Goal: Task Accomplishment & Management: Use online tool/utility

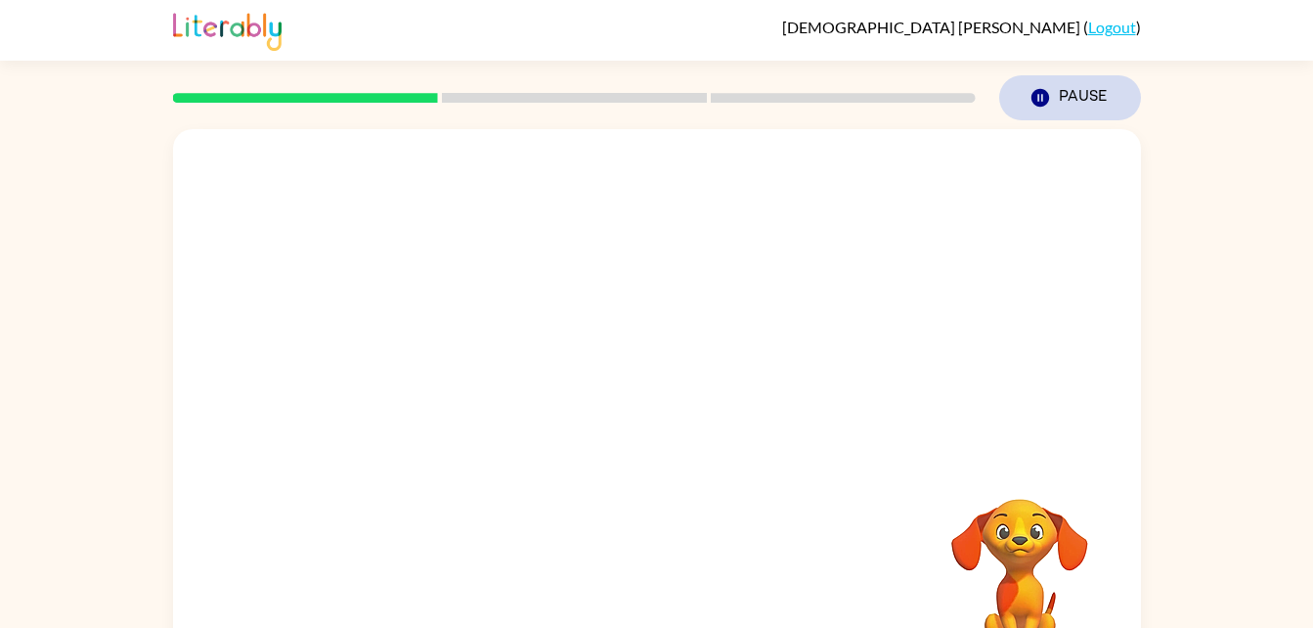
click at [1072, 100] on button "Pause Pause" at bounding box center [1070, 97] width 142 height 45
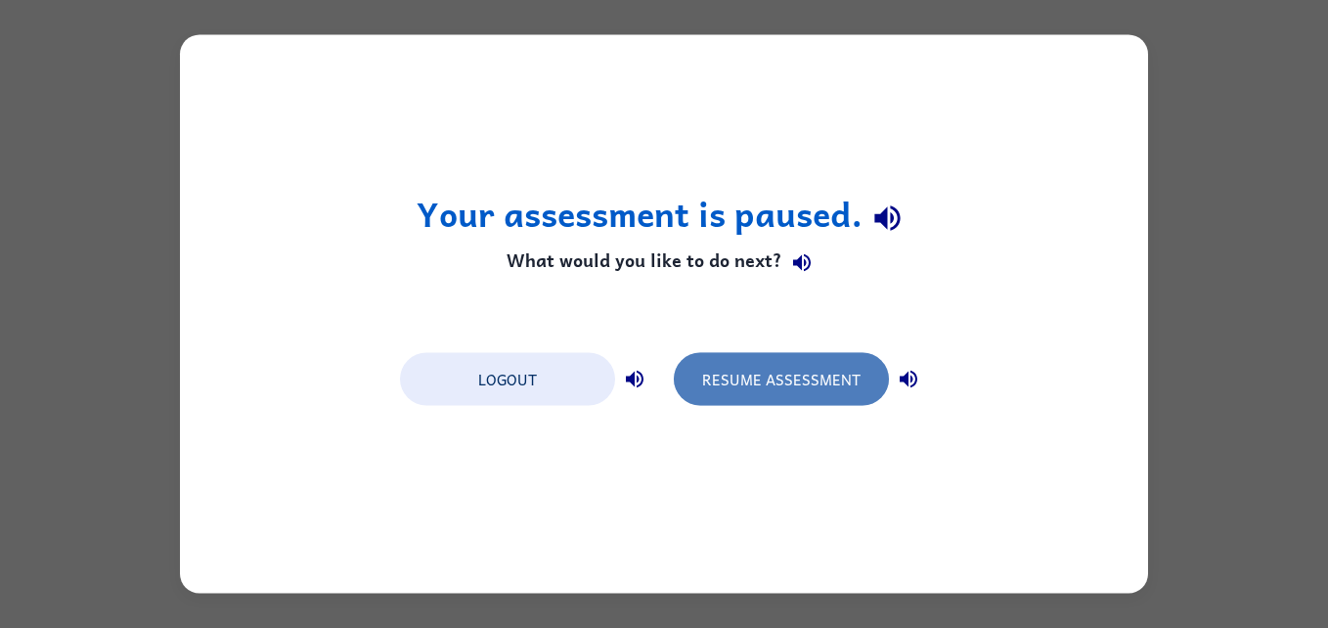
click at [839, 393] on button "Resume Assessment" at bounding box center [781, 379] width 215 height 53
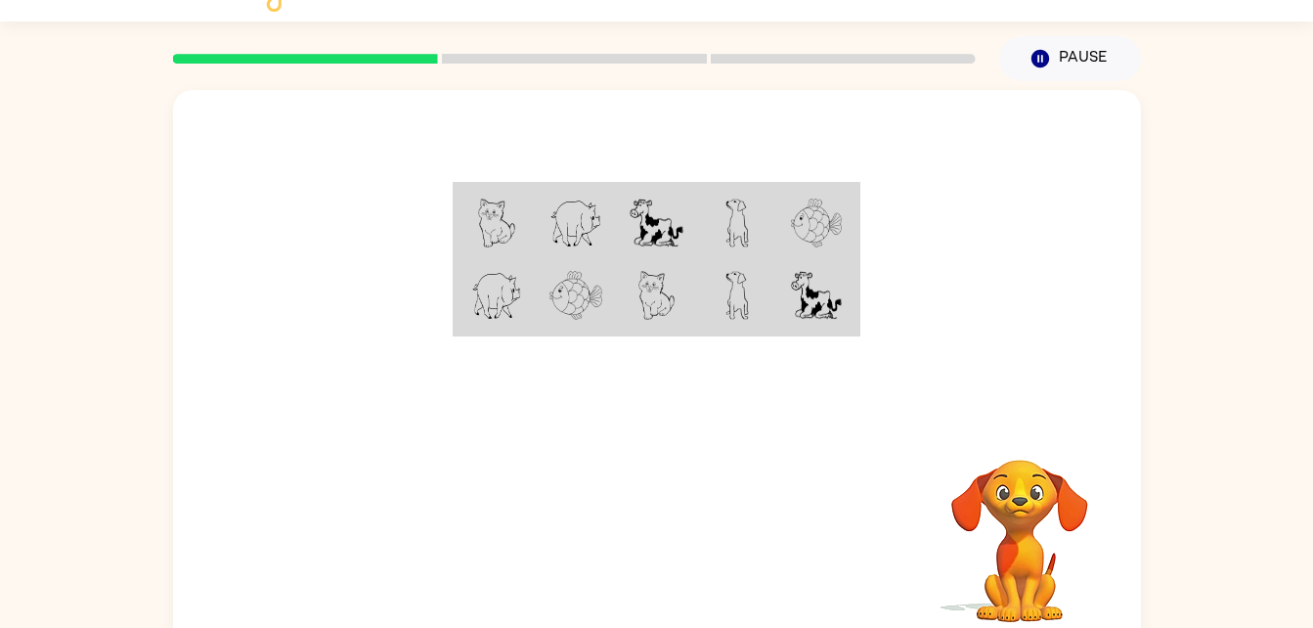
scroll to position [60, 0]
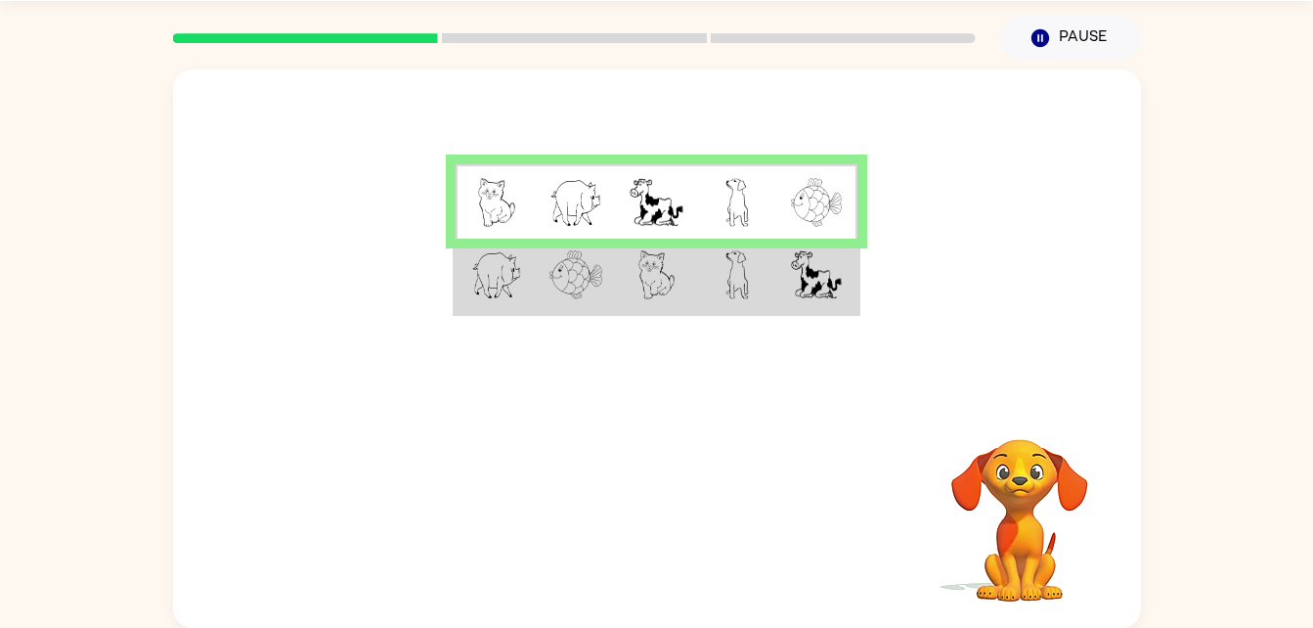
click at [563, 289] on img at bounding box center [576, 274] width 53 height 49
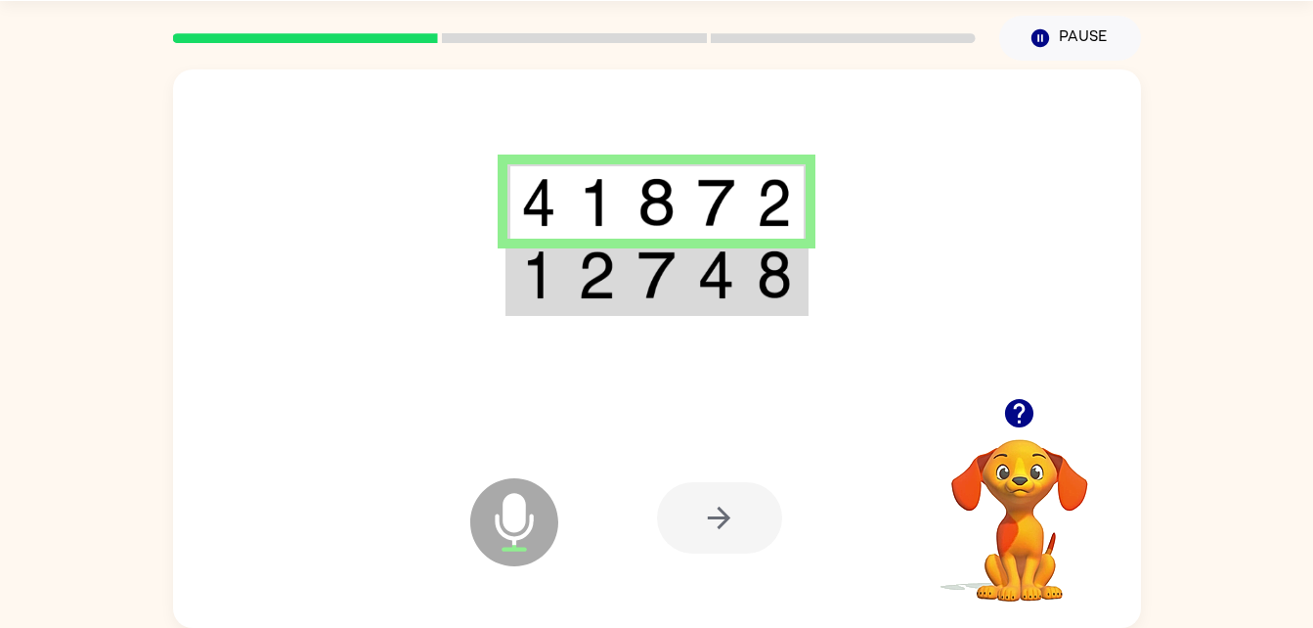
click at [710, 283] on img at bounding box center [715, 274] width 37 height 49
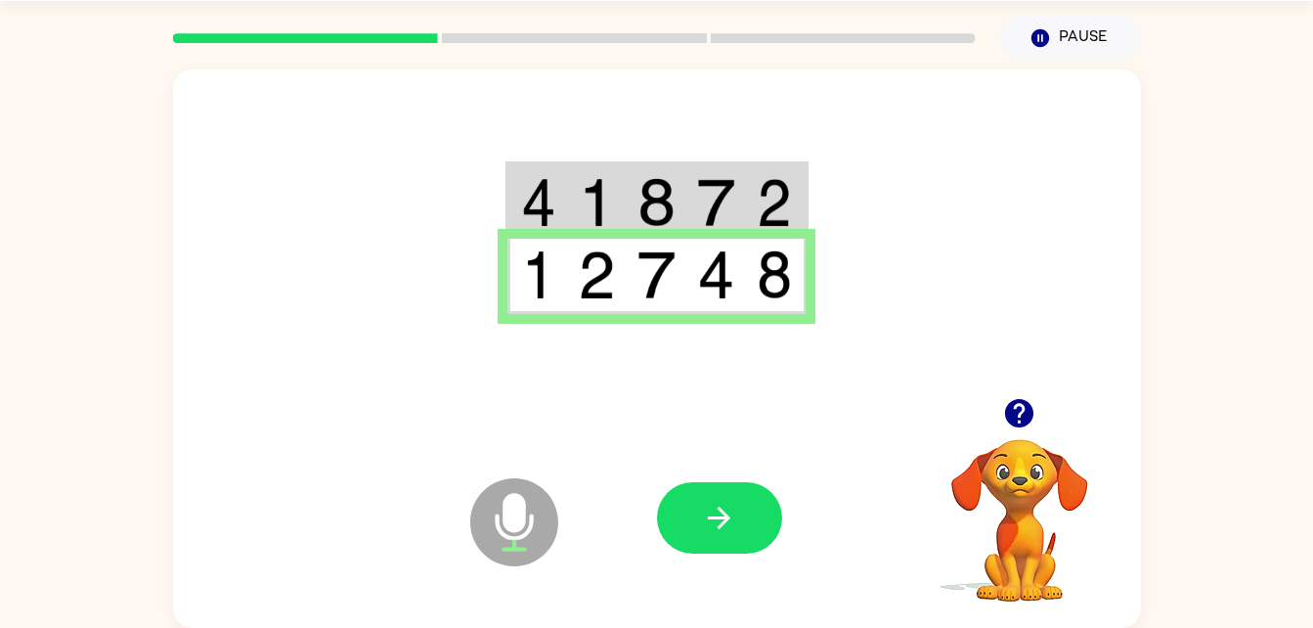
click at [754, 497] on button "button" at bounding box center [719, 517] width 125 height 71
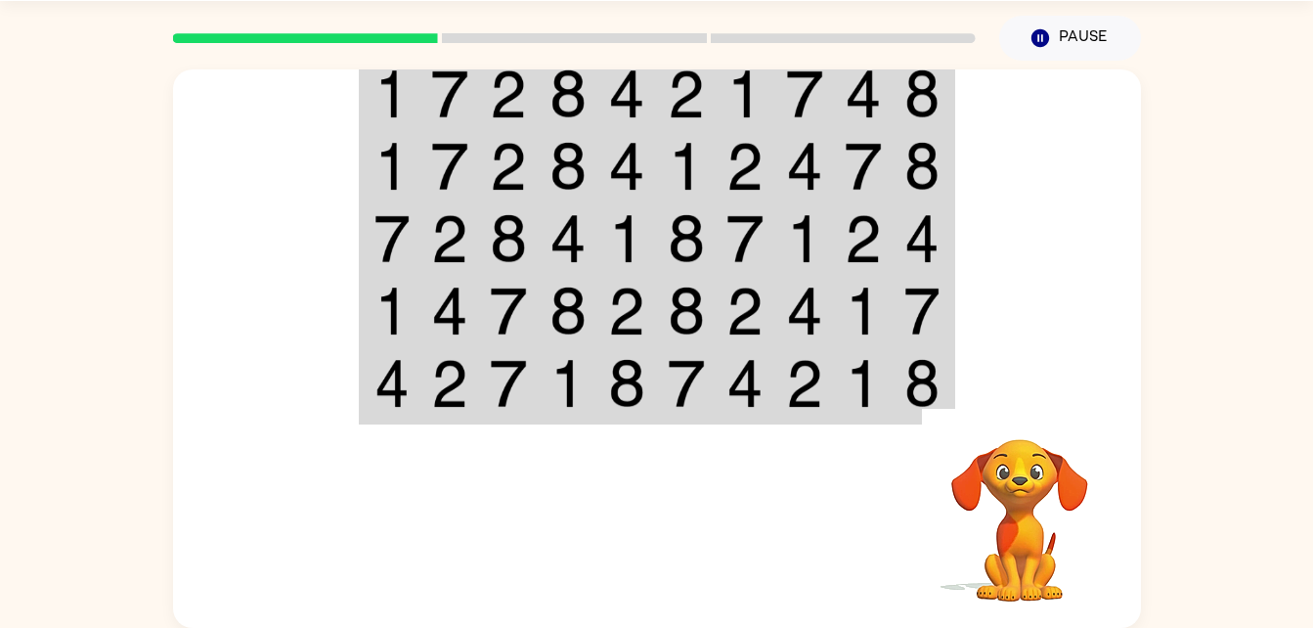
scroll to position [0, 0]
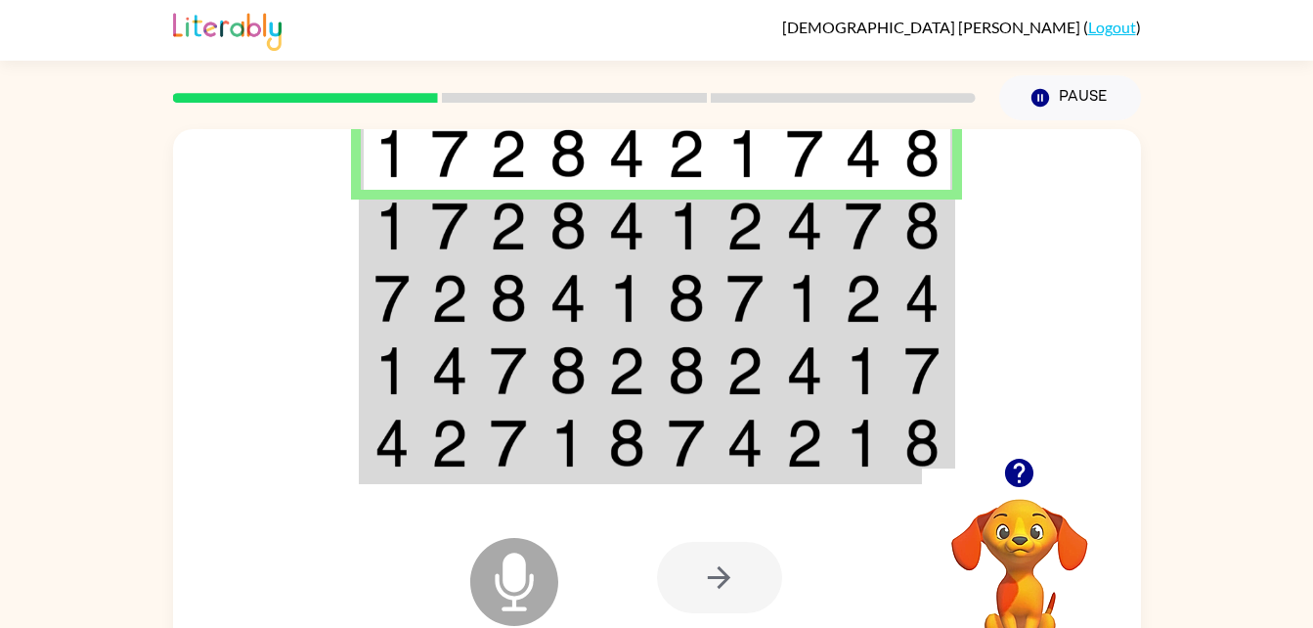
click at [476, 243] on td at bounding box center [450, 226] width 60 height 72
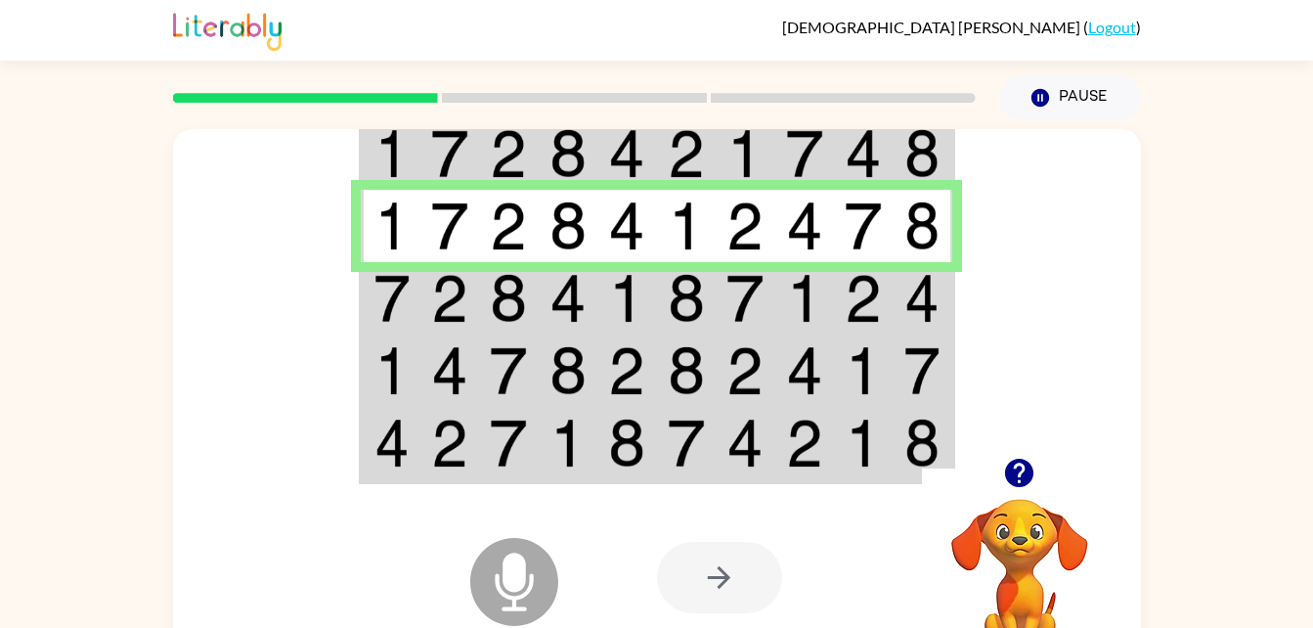
drag, startPoint x: 456, startPoint y: 326, endPoint x: 419, endPoint y: 299, distance: 45.6
click at [419, 299] on td at bounding box center [391, 298] width 60 height 72
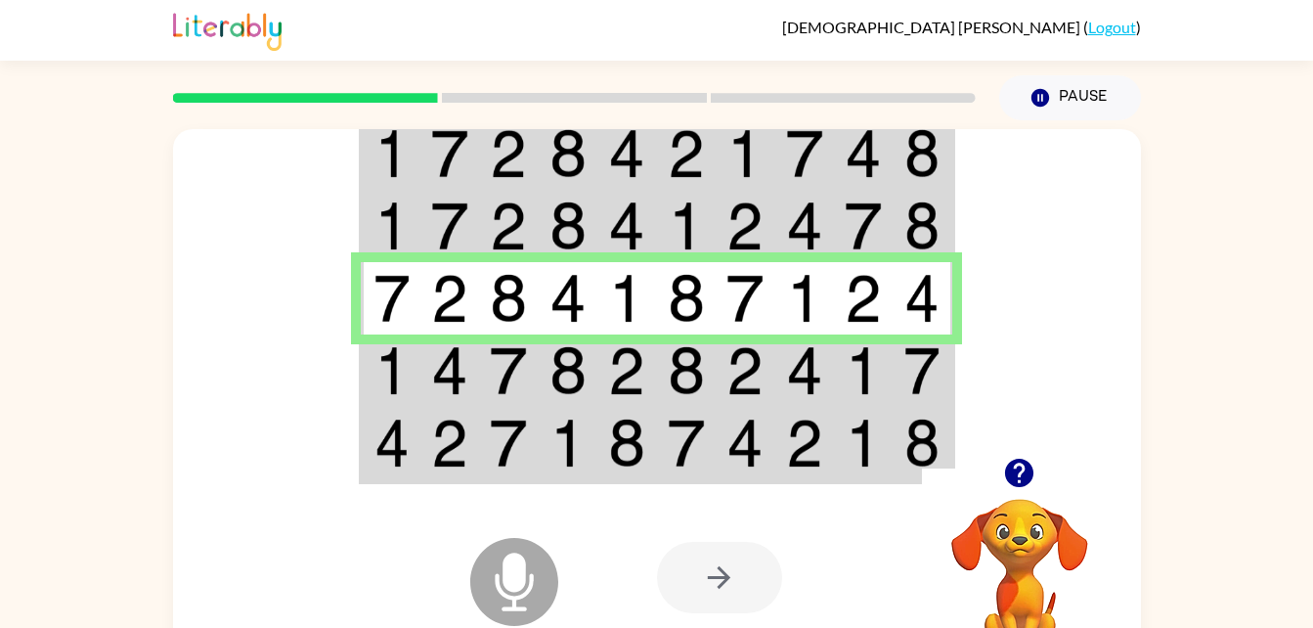
click at [491, 361] on img at bounding box center [508, 370] width 37 height 49
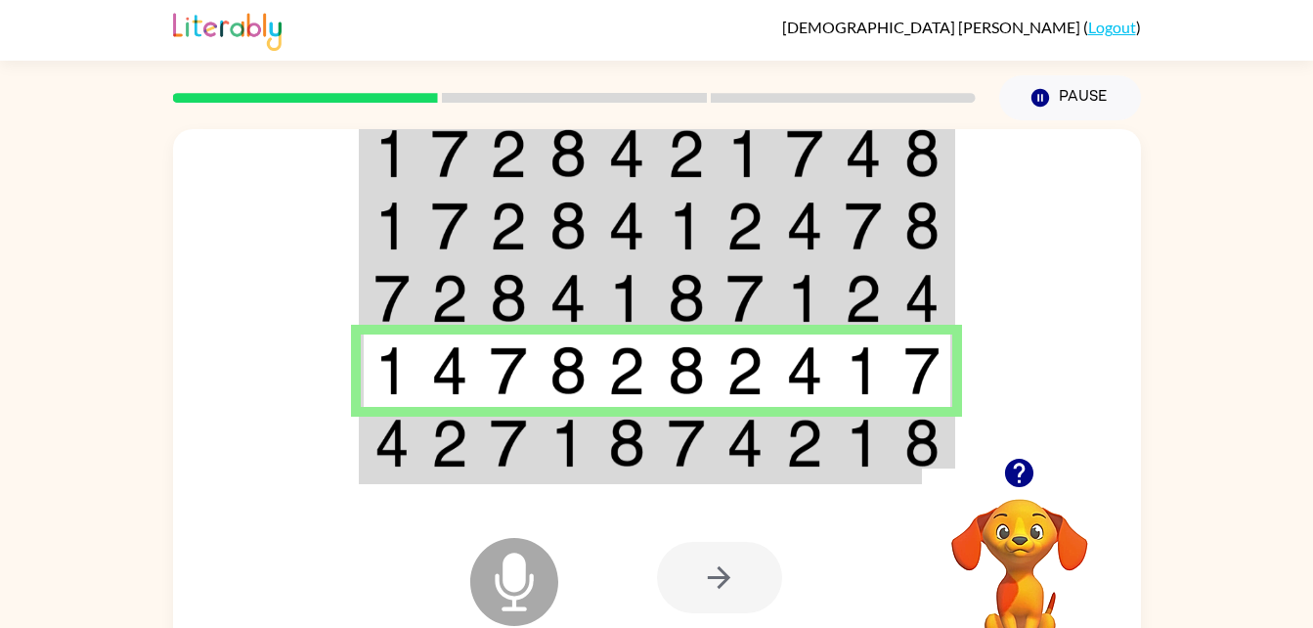
click at [460, 456] on img at bounding box center [449, 443] width 37 height 49
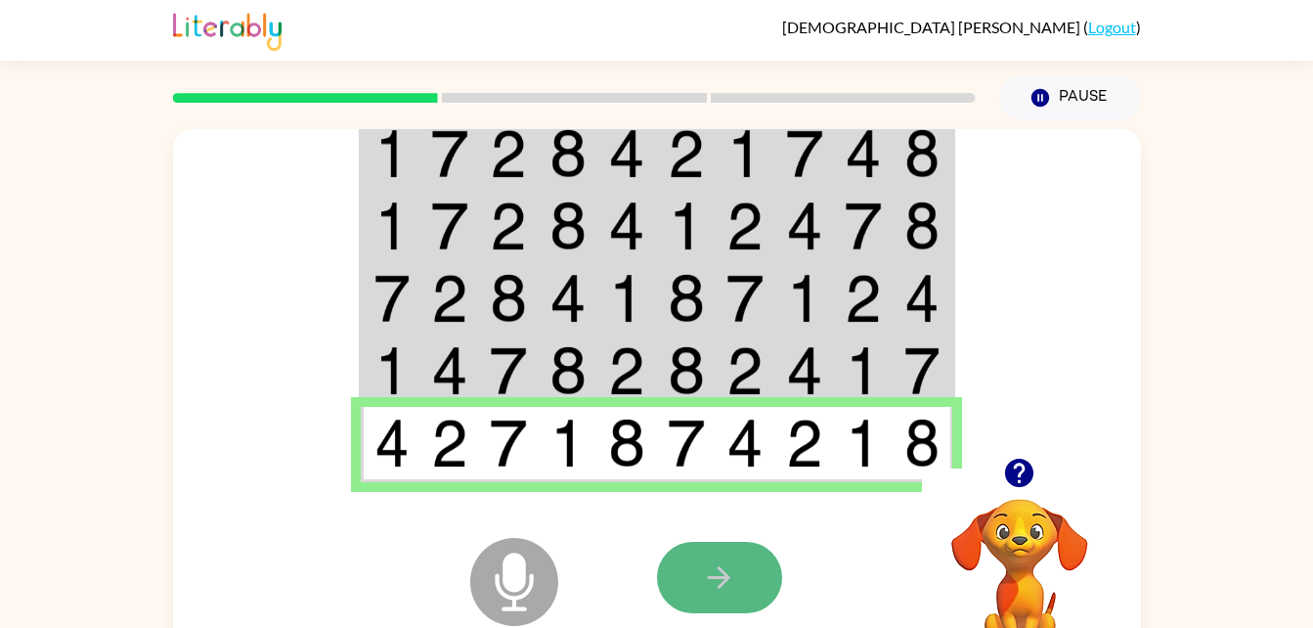
click at [671, 602] on button "button" at bounding box center [719, 577] width 125 height 71
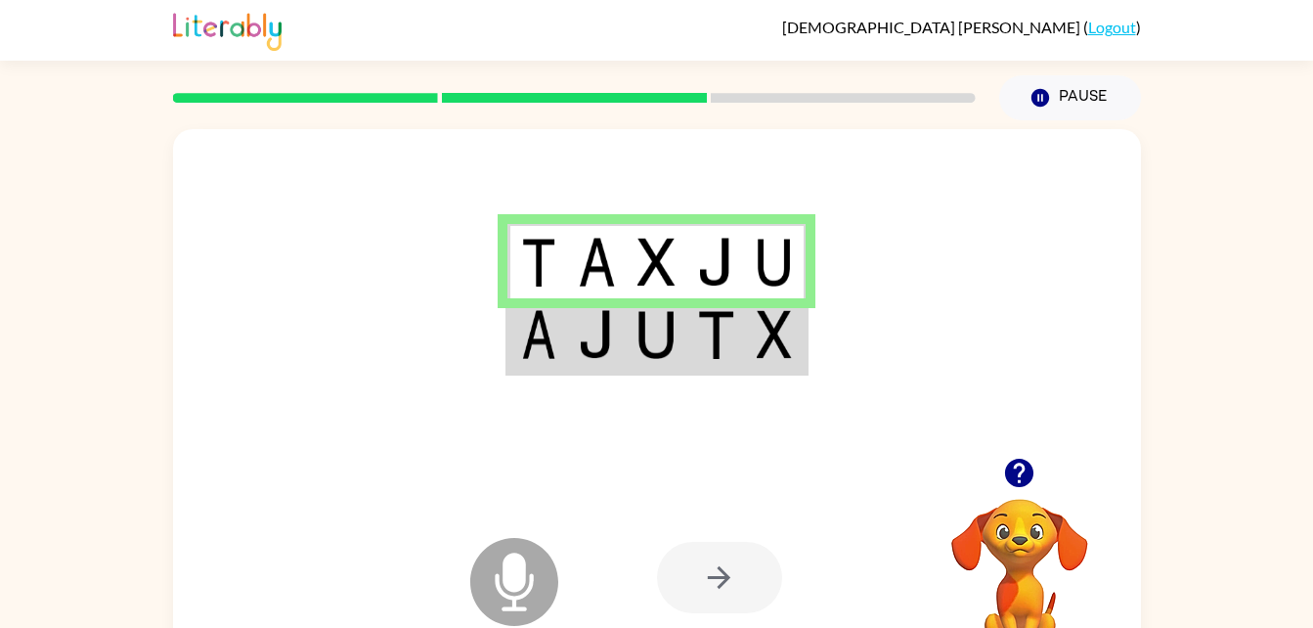
click at [569, 379] on div at bounding box center [657, 293] width 968 height 329
click at [566, 367] on td at bounding box center [537, 335] width 60 height 75
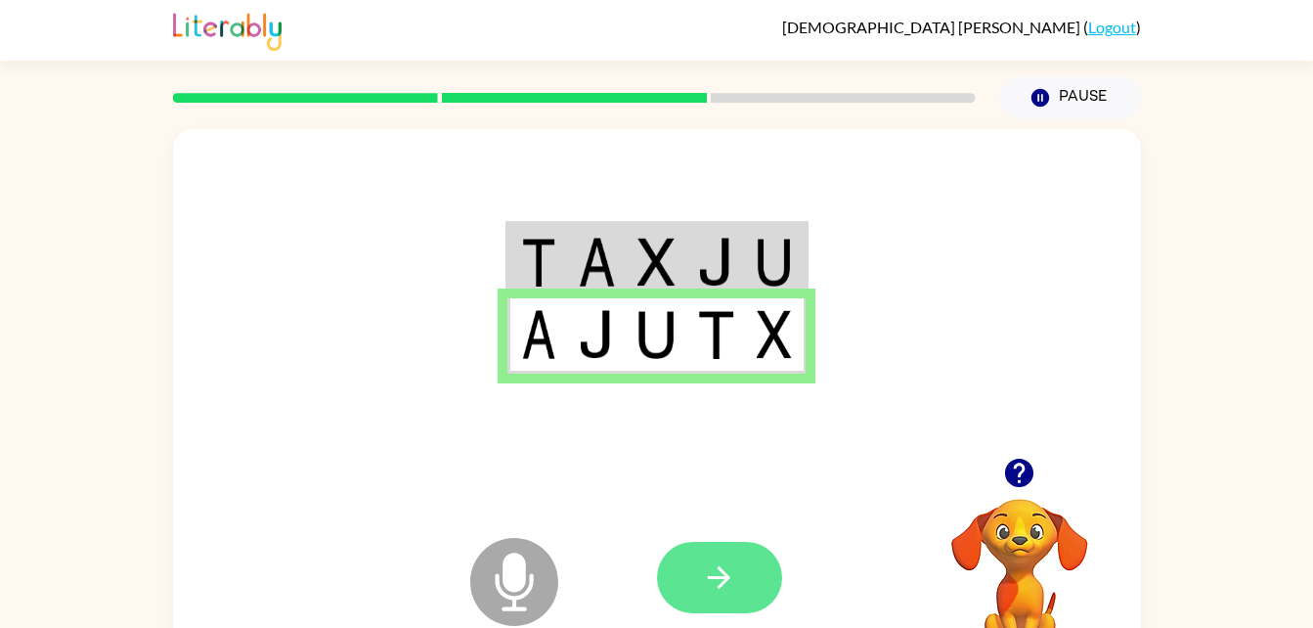
click at [751, 584] on button "button" at bounding box center [719, 577] width 125 height 71
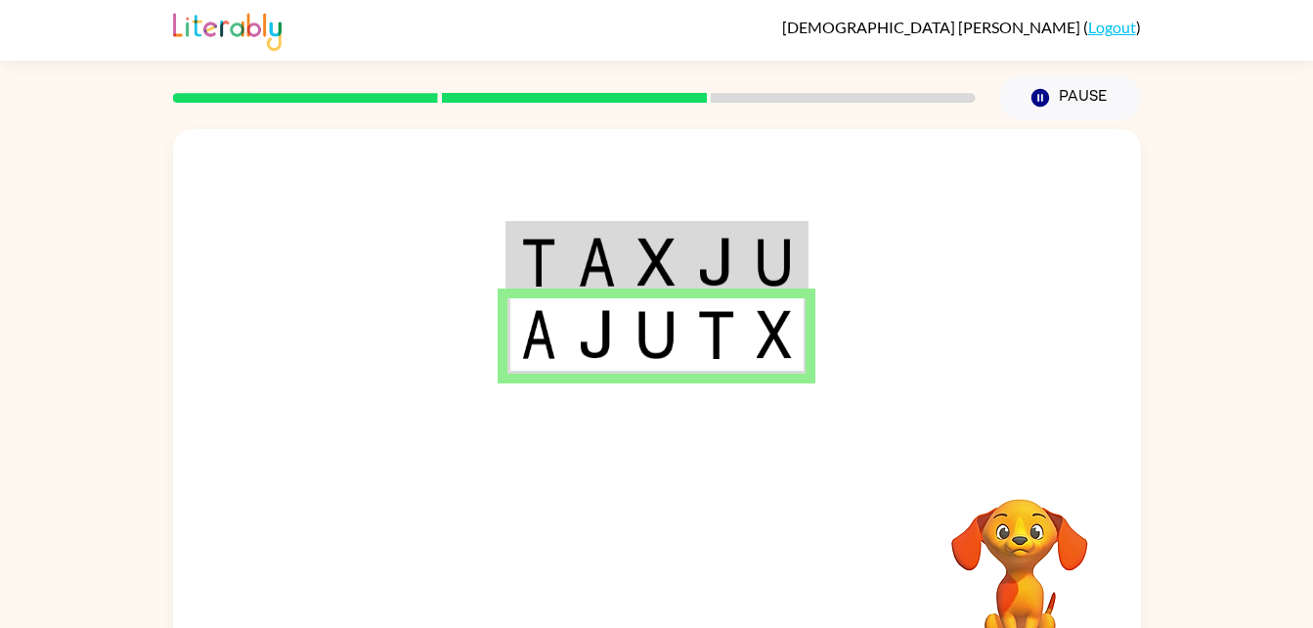
click at [746, 260] on td at bounding box center [776, 261] width 60 height 75
click at [745, 252] on td at bounding box center [716, 261] width 60 height 75
click at [680, 254] on td at bounding box center [657, 261] width 60 height 75
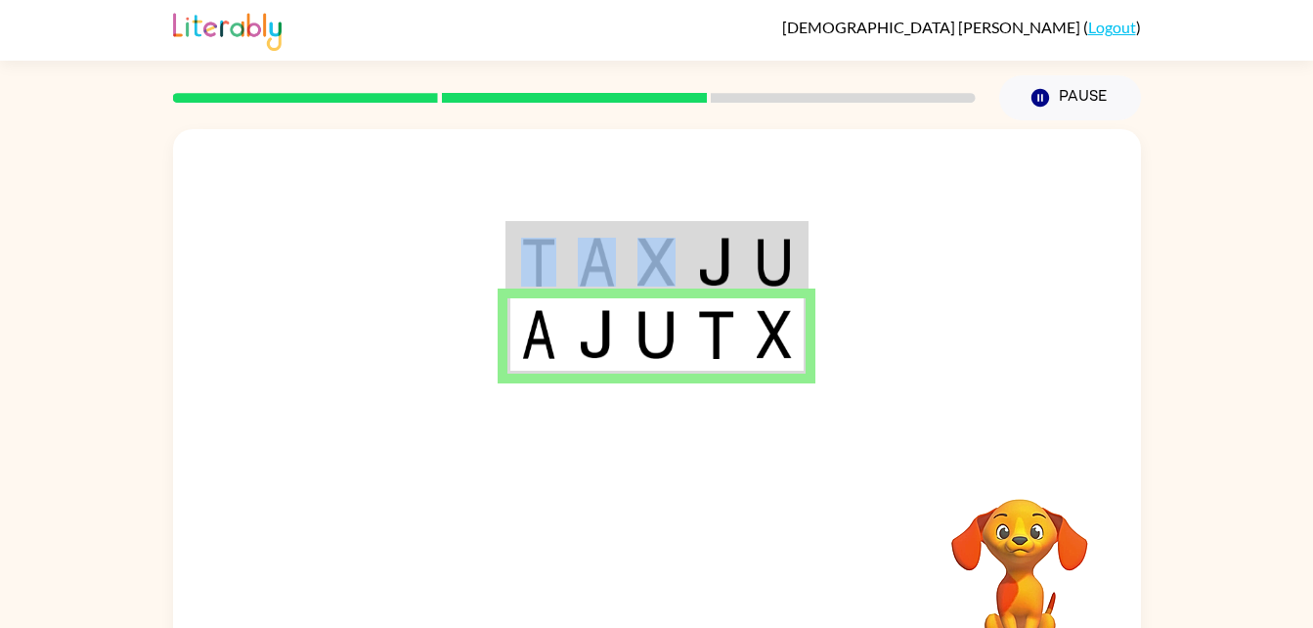
click at [680, 254] on td at bounding box center [657, 261] width 60 height 75
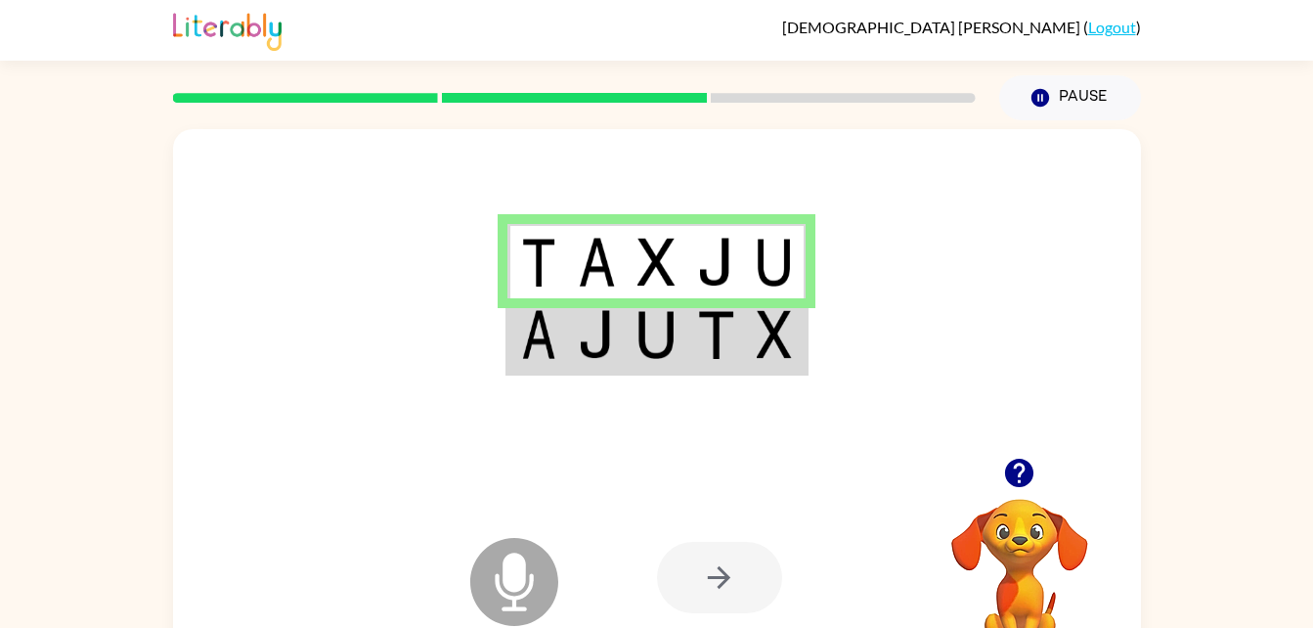
click at [549, 358] on img at bounding box center [538, 334] width 35 height 49
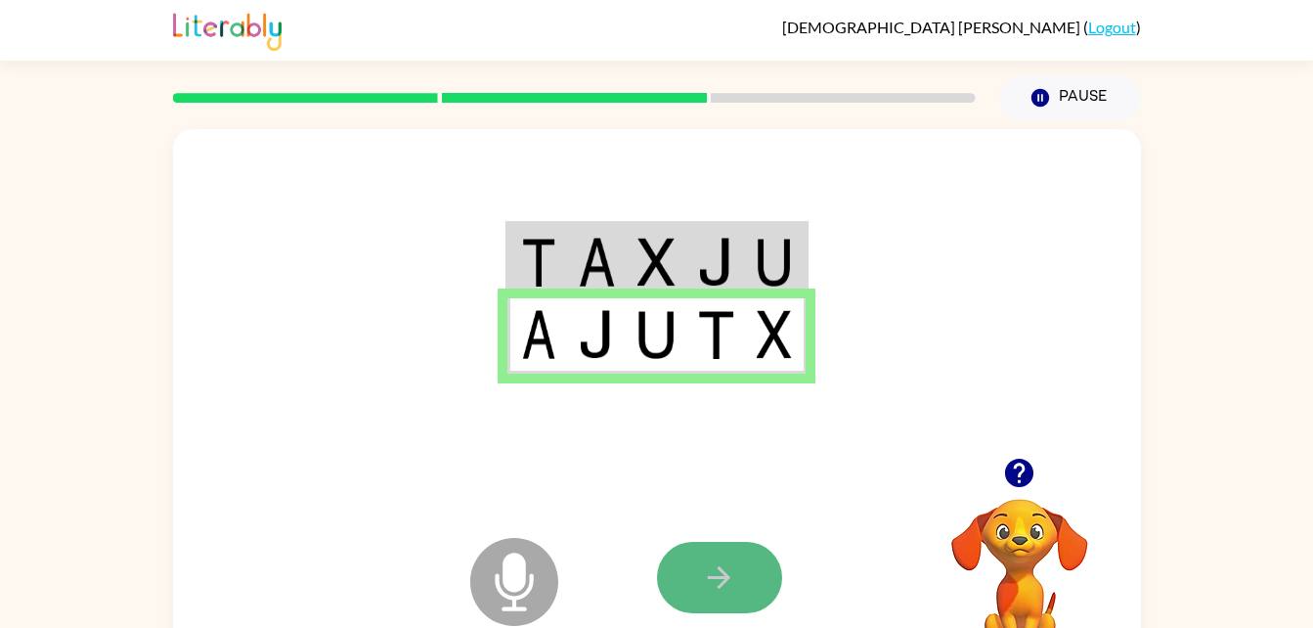
click at [698, 559] on button "button" at bounding box center [719, 577] width 125 height 71
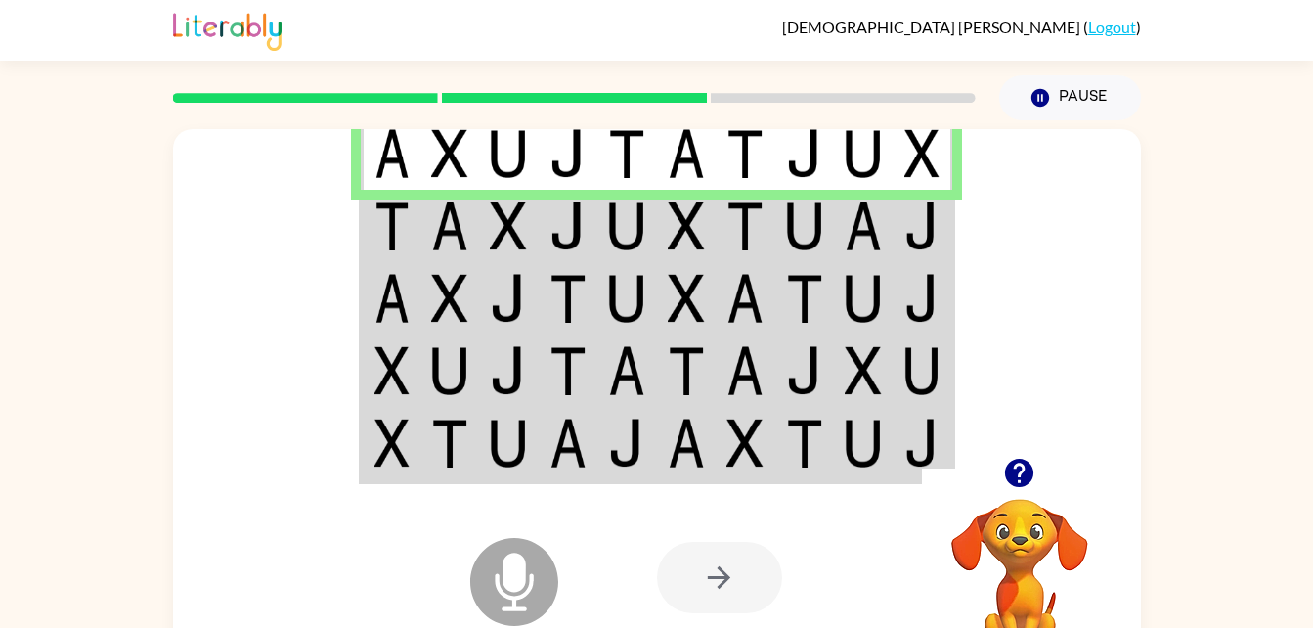
click at [435, 219] on img at bounding box center [449, 225] width 37 height 49
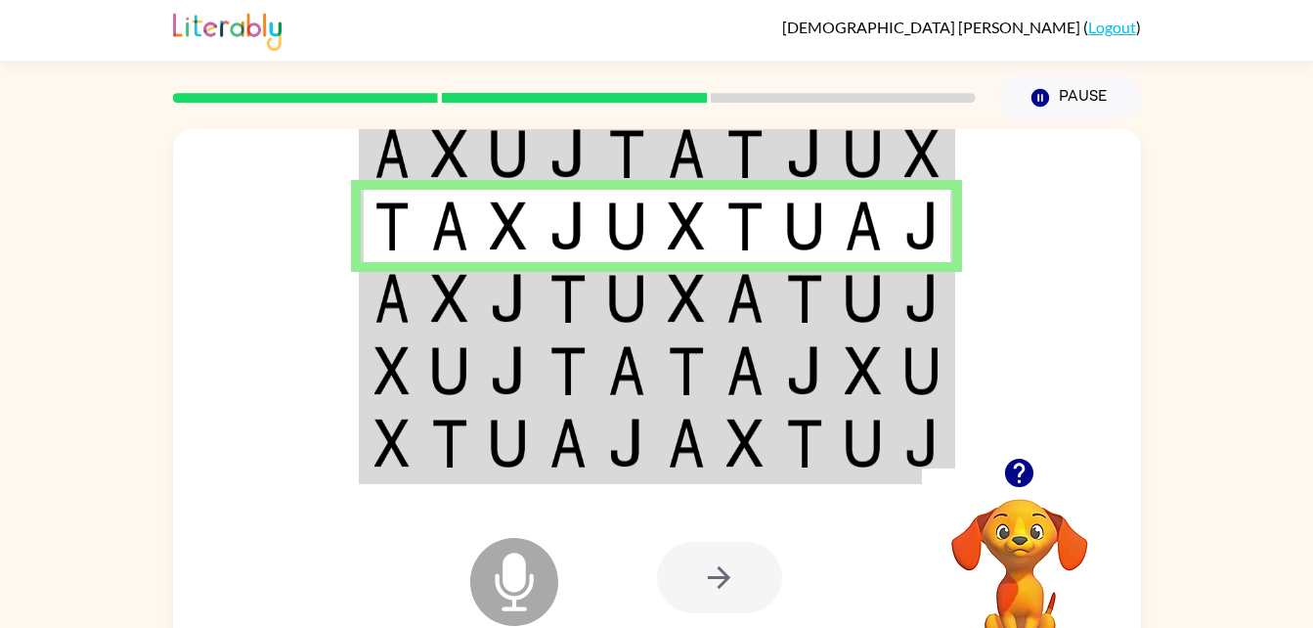
click at [401, 290] on img at bounding box center [392, 298] width 35 height 49
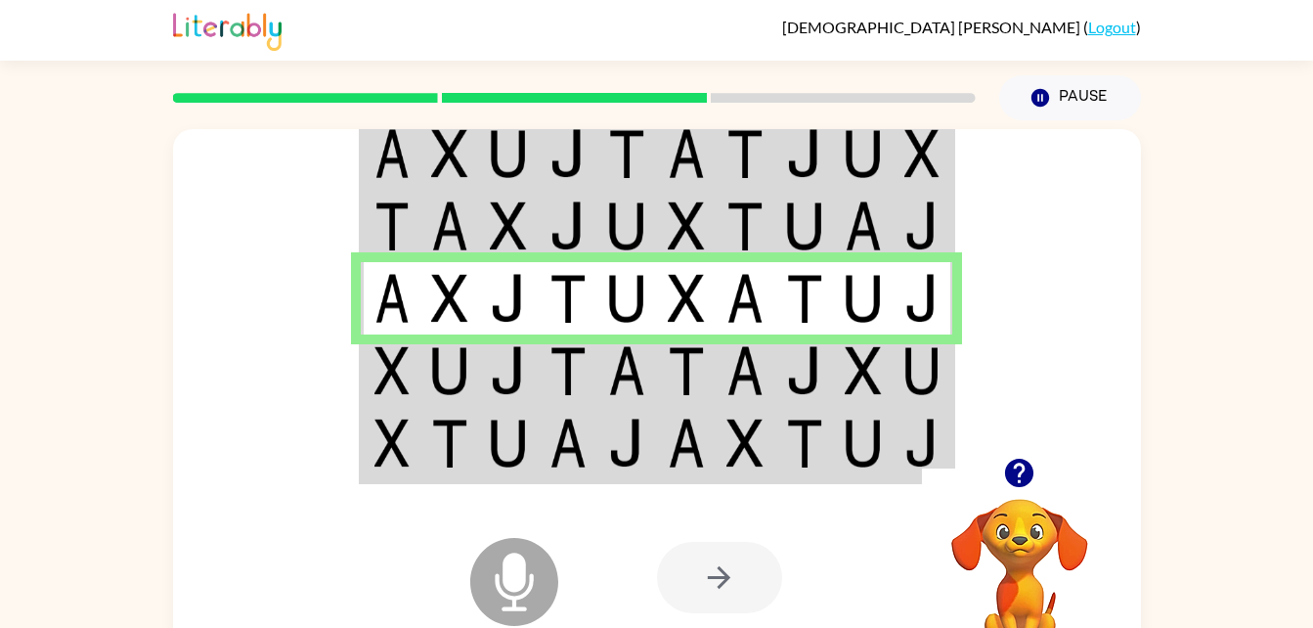
click at [443, 386] on img at bounding box center [449, 370] width 37 height 49
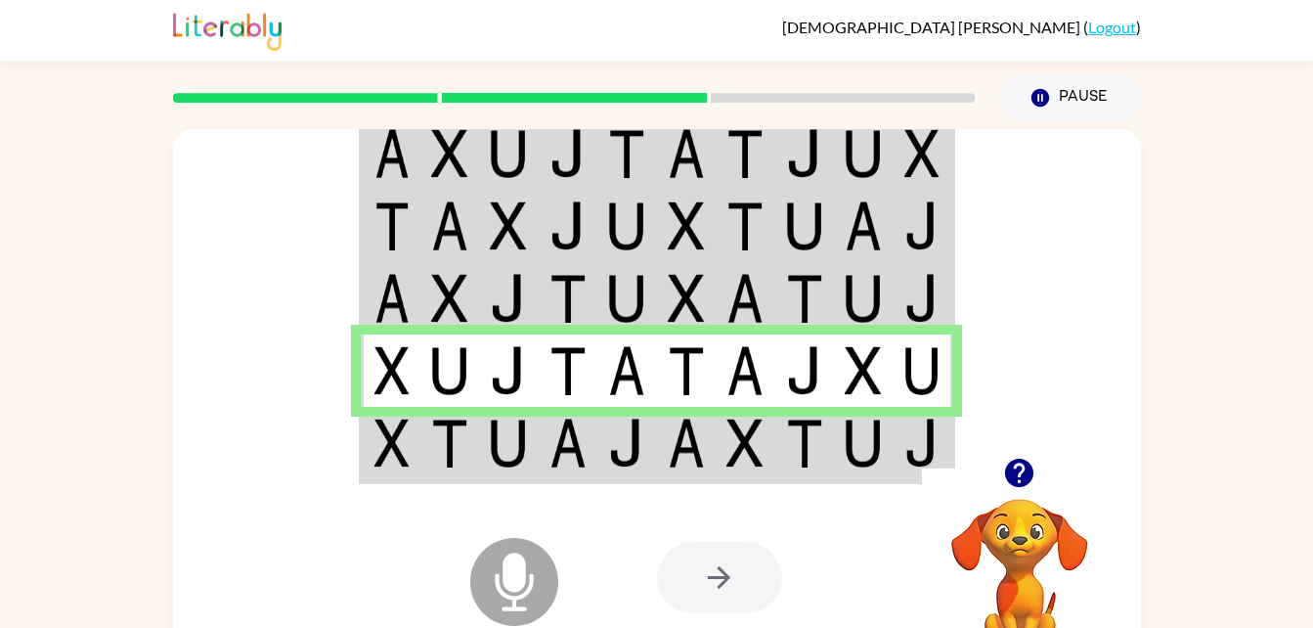
click at [402, 433] on img at bounding box center [392, 443] width 35 height 49
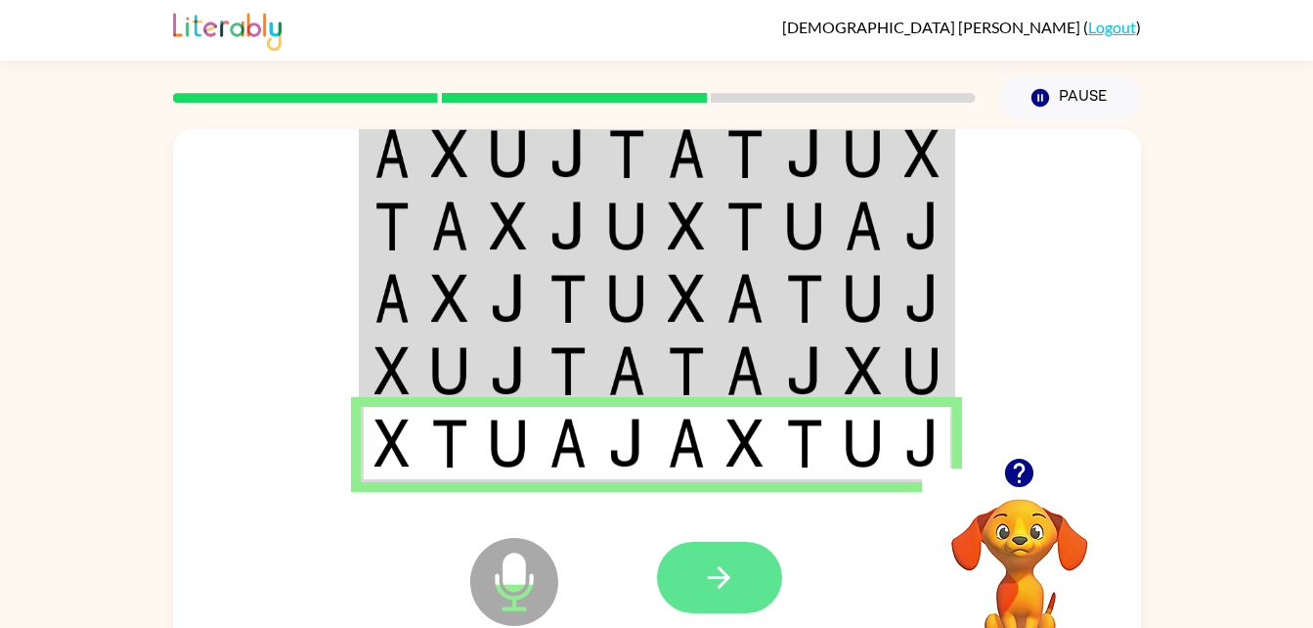
click at [697, 570] on button "button" at bounding box center [719, 577] width 125 height 71
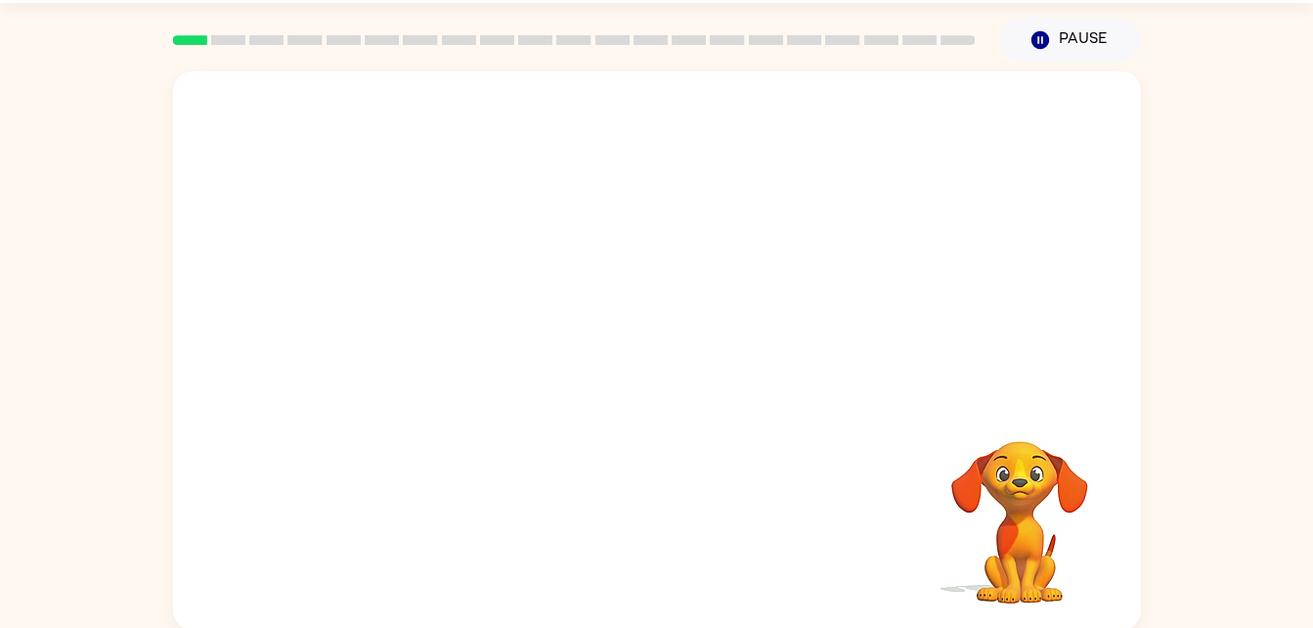
scroll to position [60, 0]
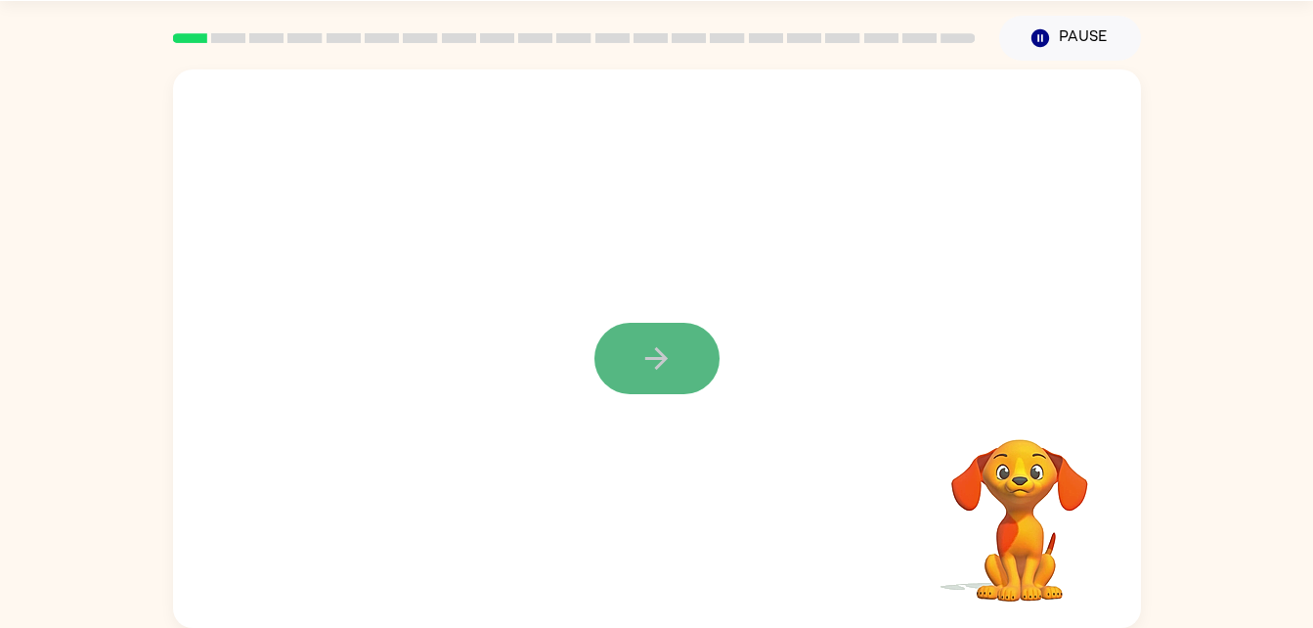
click at [632, 332] on button "button" at bounding box center [657, 358] width 125 height 71
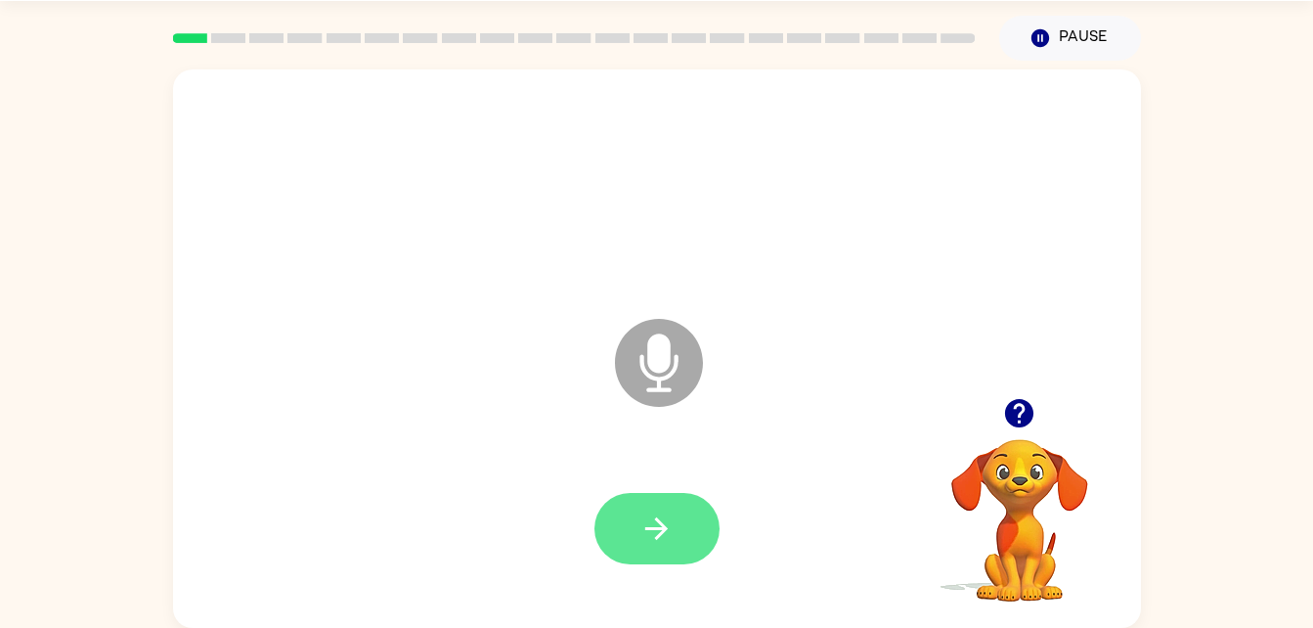
click at [657, 537] on icon "button" at bounding box center [656, 528] width 22 height 22
click at [691, 373] on icon at bounding box center [659, 363] width 88 height 88
click at [656, 572] on div at bounding box center [657, 529] width 929 height 160
click at [673, 536] on icon "button" at bounding box center [657, 528] width 34 height 34
click at [679, 512] on button "button" at bounding box center [657, 528] width 125 height 71
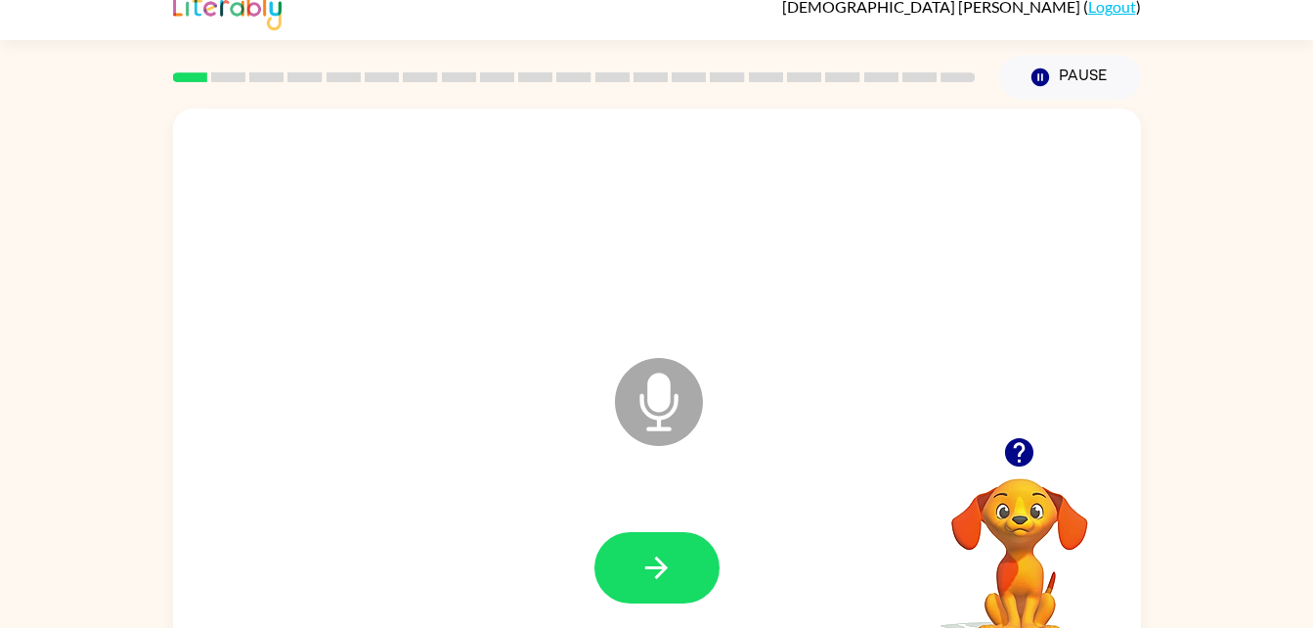
scroll to position [0, 0]
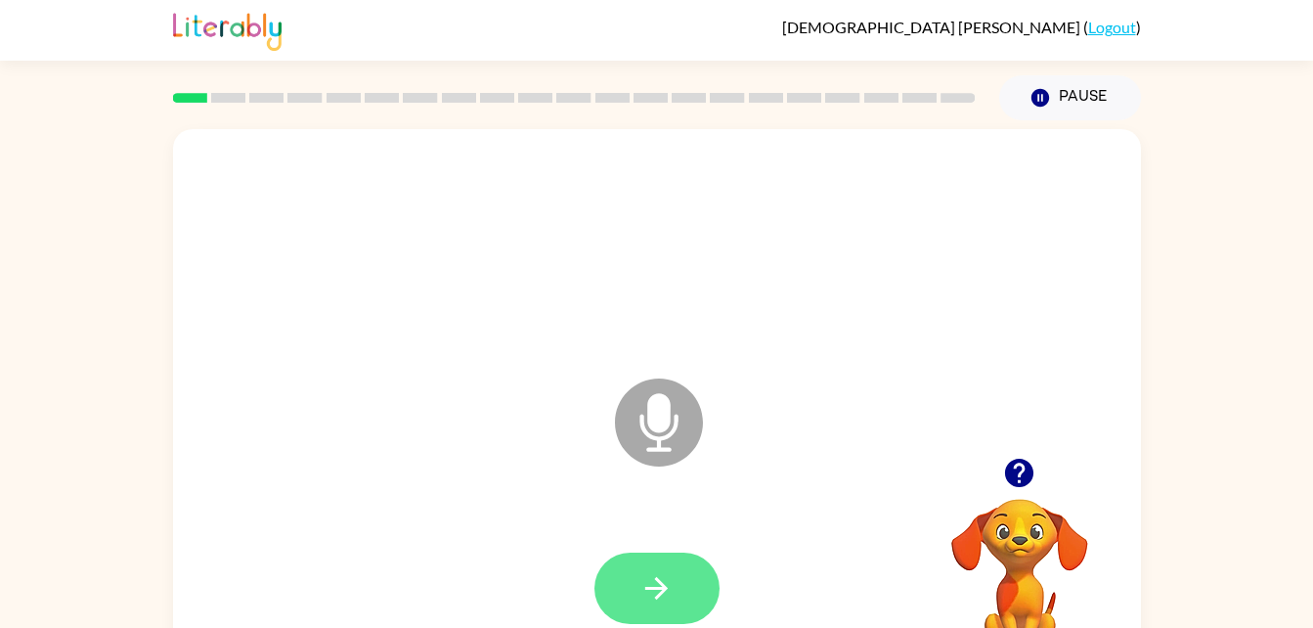
click at [602, 595] on button "button" at bounding box center [657, 587] width 125 height 71
click at [998, 531] on video "Your browser must support playing .mp4 files to use Literably. Please try using…" at bounding box center [1020, 566] width 196 height 196
click at [1002, 553] on video "Your browser must support playing .mp4 files to use Literably. Please try using…" at bounding box center [1020, 566] width 196 height 196
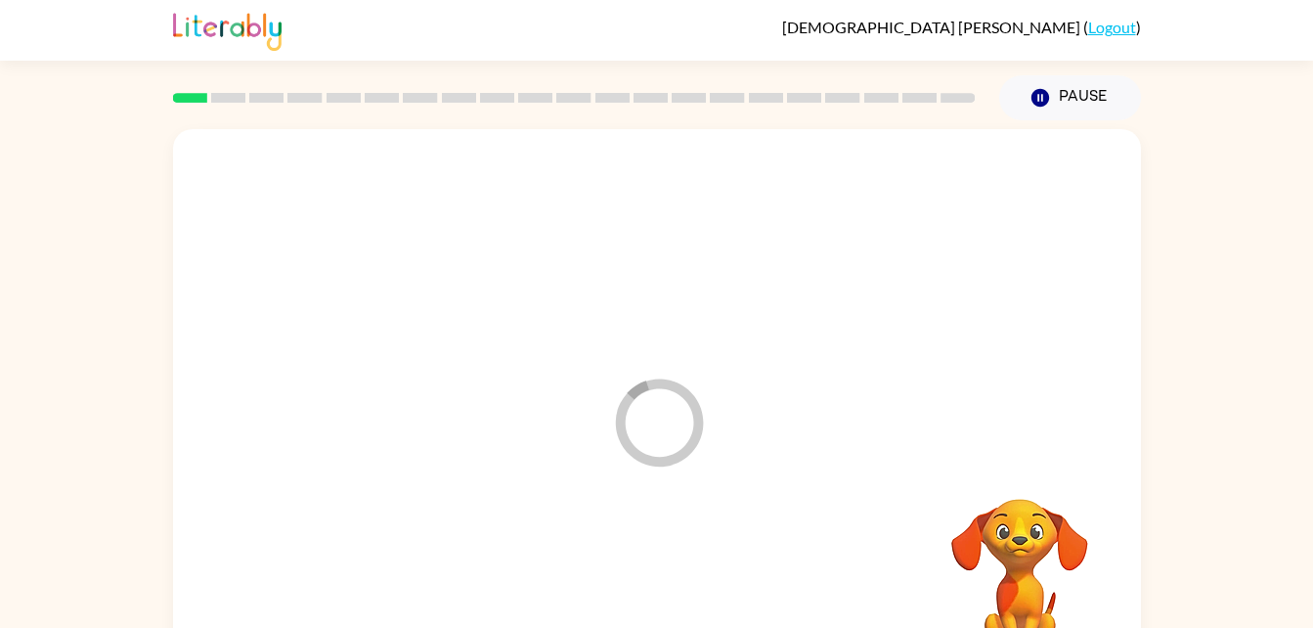
click at [1026, 473] on video "Your browser must support playing .mp4 files to use Literably. Please try using…" at bounding box center [1020, 566] width 196 height 196
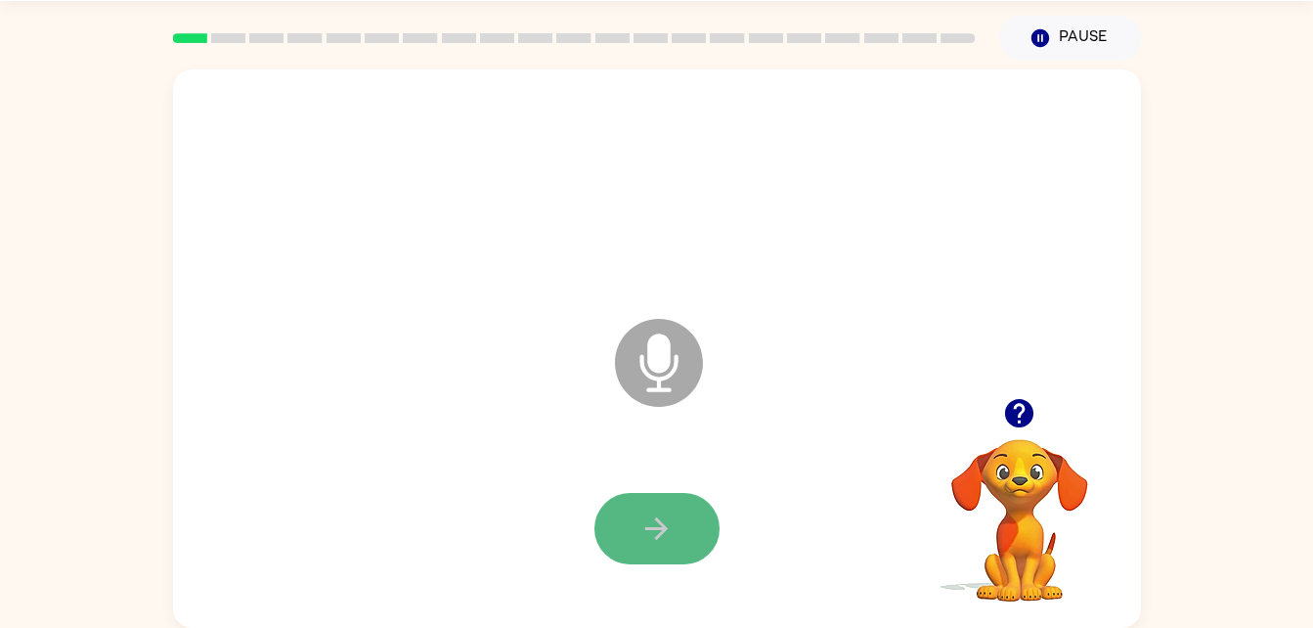
click at [693, 512] on button "button" at bounding box center [657, 528] width 125 height 71
click at [1010, 438] on div at bounding box center [1020, 413] width 196 height 50
click at [1012, 389] on button "button" at bounding box center [1019, 413] width 50 height 50
click at [1023, 422] on video "Your browser must support playing .mp4 files to use Literably. Please try using…" at bounding box center [1020, 507] width 196 height 196
drag, startPoint x: 1023, startPoint y: 422, endPoint x: 651, endPoint y: 505, distance: 380.5
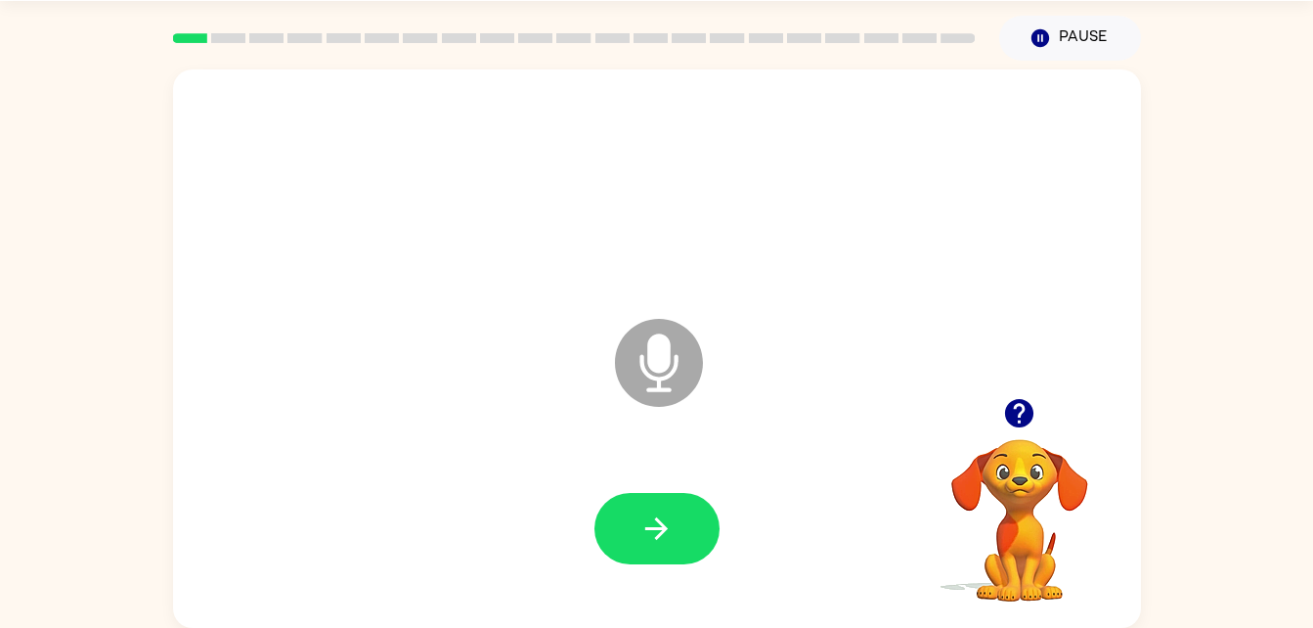
click at [651, 505] on button "button" at bounding box center [657, 528] width 125 height 71
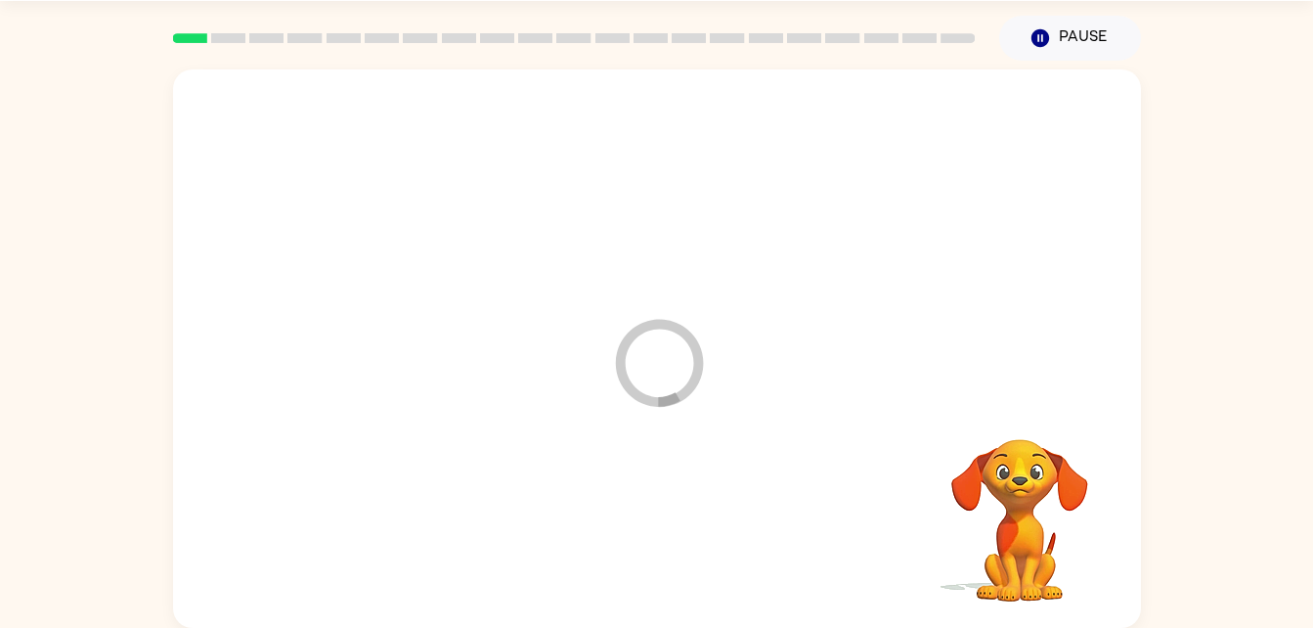
click at [651, 505] on div at bounding box center [657, 529] width 929 height 160
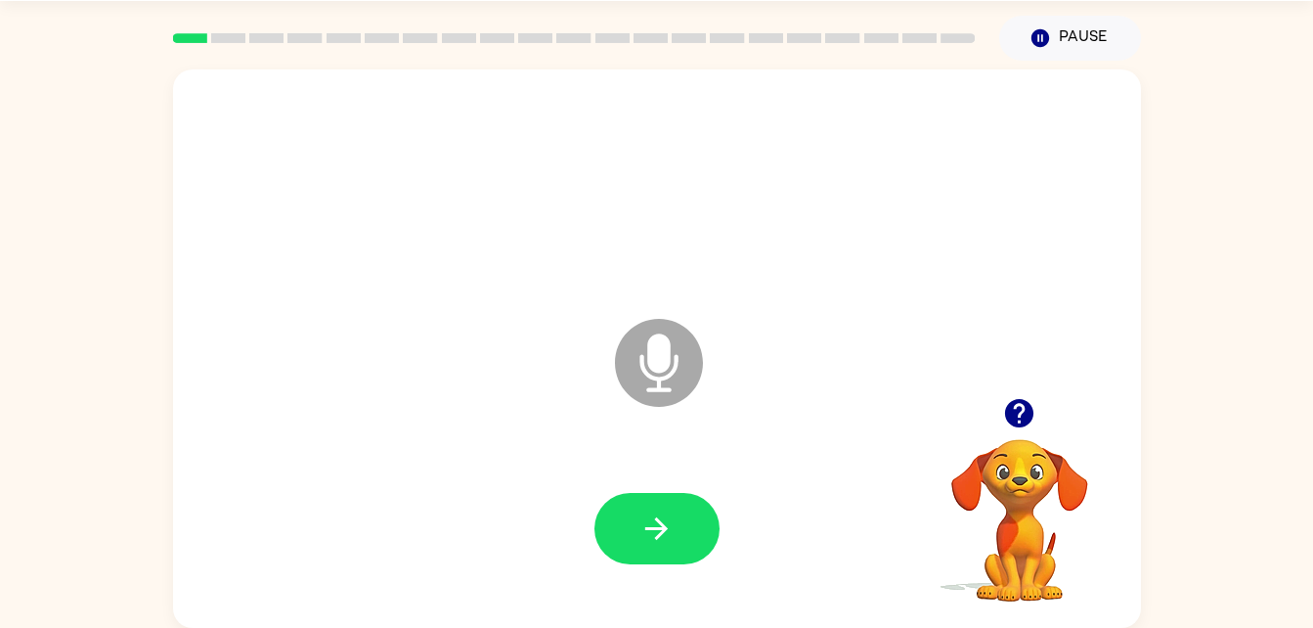
click at [897, 308] on div "Microphone The Microphone is here when it is your turn to talk" at bounding box center [610, 314] width 835 height 70
click at [640, 504] on button "button" at bounding box center [657, 528] width 125 height 71
click at [646, 504] on button "button" at bounding box center [657, 528] width 125 height 71
click at [661, 511] on icon "button" at bounding box center [657, 528] width 34 height 34
drag, startPoint x: 664, startPoint y: 508, endPoint x: 648, endPoint y: 514, distance: 16.7
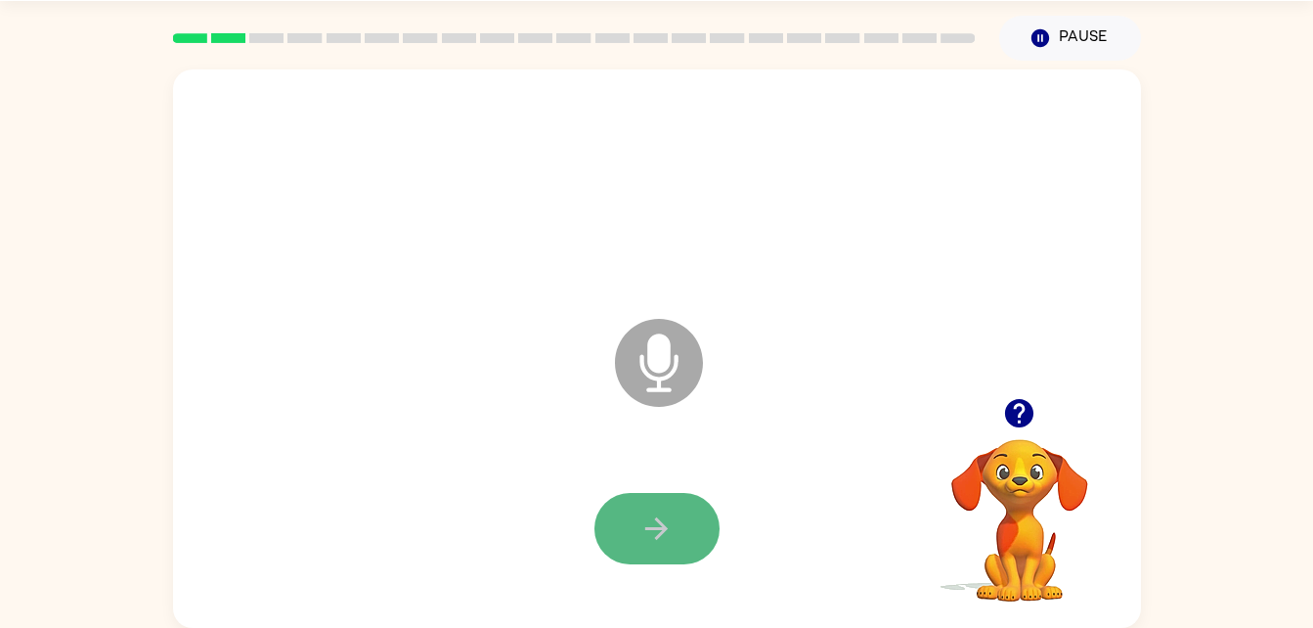
click at [648, 514] on icon "button" at bounding box center [657, 528] width 34 height 34
drag, startPoint x: 638, startPoint y: 509, endPoint x: 628, endPoint y: 539, distance: 30.9
click at [628, 539] on button "button" at bounding box center [657, 528] width 125 height 71
drag, startPoint x: 630, startPoint y: 538, endPoint x: 606, endPoint y: 549, distance: 25.8
click at [606, 549] on button "button" at bounding box center [657, 528] width 125 height 71
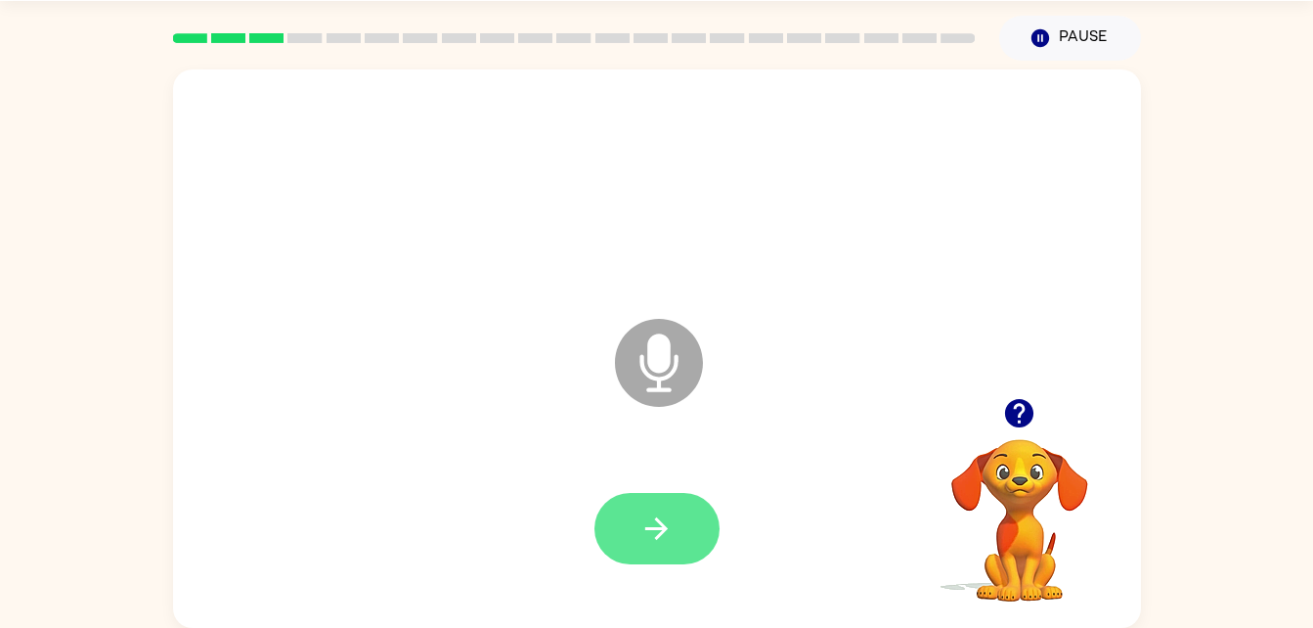
click at [701, 503] on button "button" at bounding box center [657, 528] width 125 height 71
click at [681, 516] on button "button" at bounding box center [657, 528] width 125 height 71
click at [675, 543] on button "button" at bounding box center [657, 528] width 125 height 71
click at [669, 530] on icon "button" at bounding box center [657, 528] width 34 height 34
click at [630, 553] on button "button" at bounding box center [657, 528] width 125 height 71
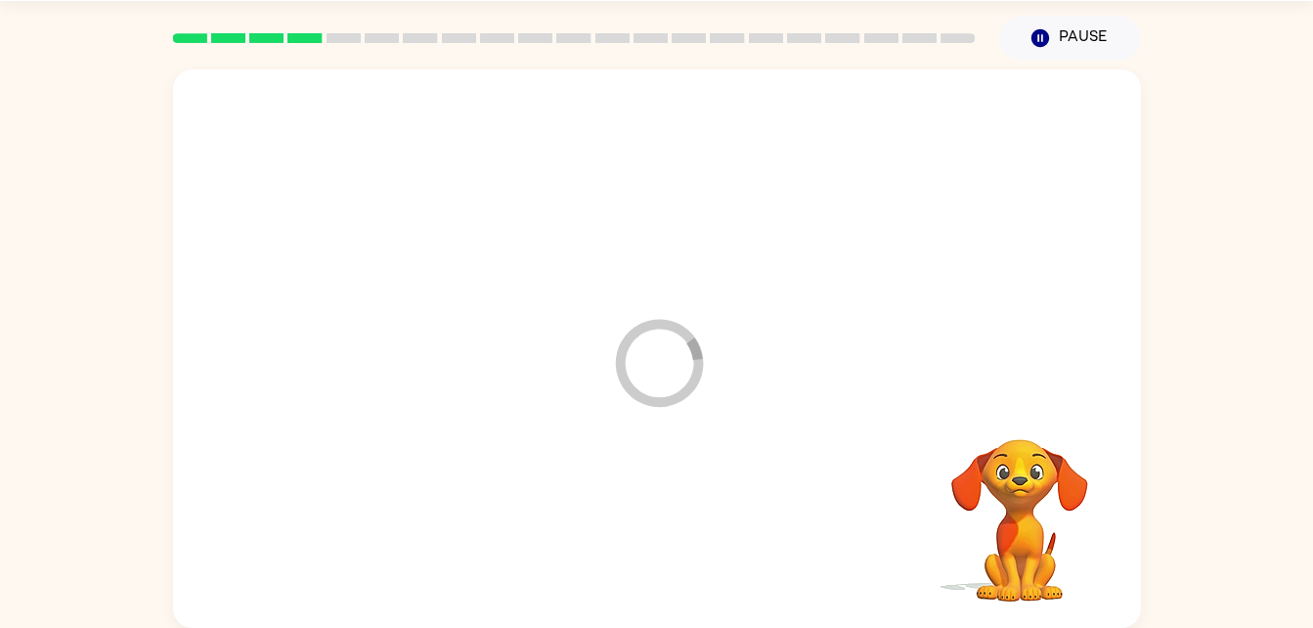
click at [630, 553] on div at bounding box center [657, 529] width 929 height 160
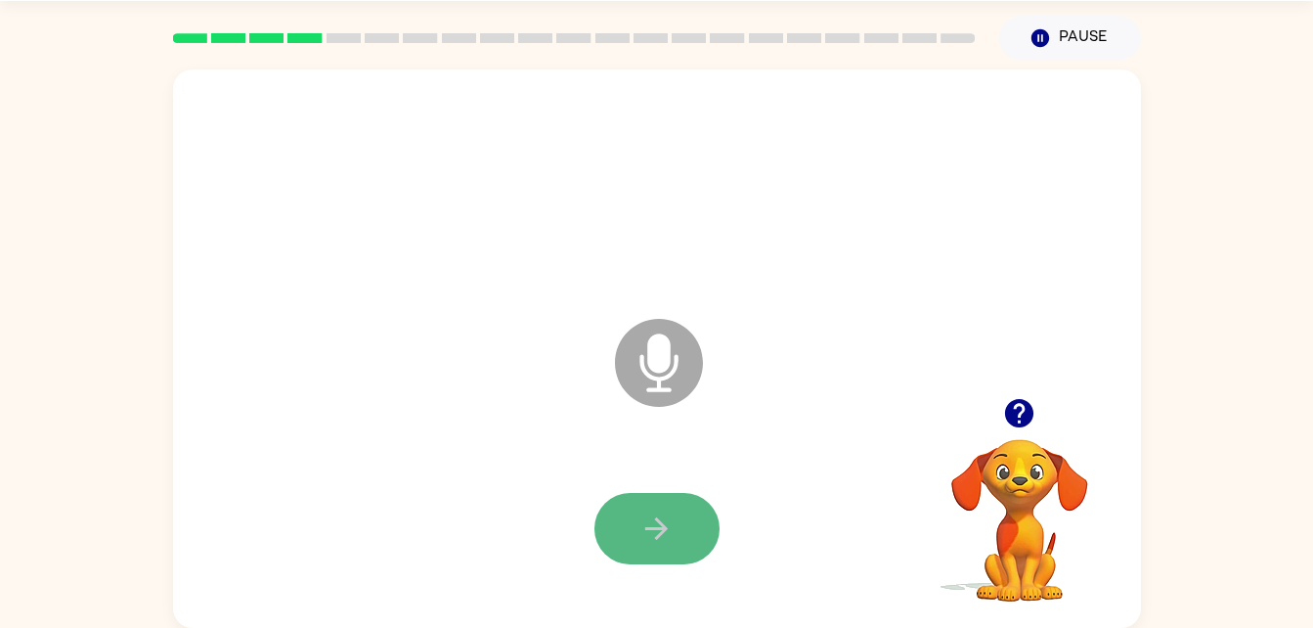
click at [637, 540] on button "button" at bounding box center [657, 528] width 125 height 71
click at [634, 532] on button "button" at bounding box center [657, 528] width 125 height 71
click at [631, 531] on button "button" at bounding box center [657, 528] width 125 height 71
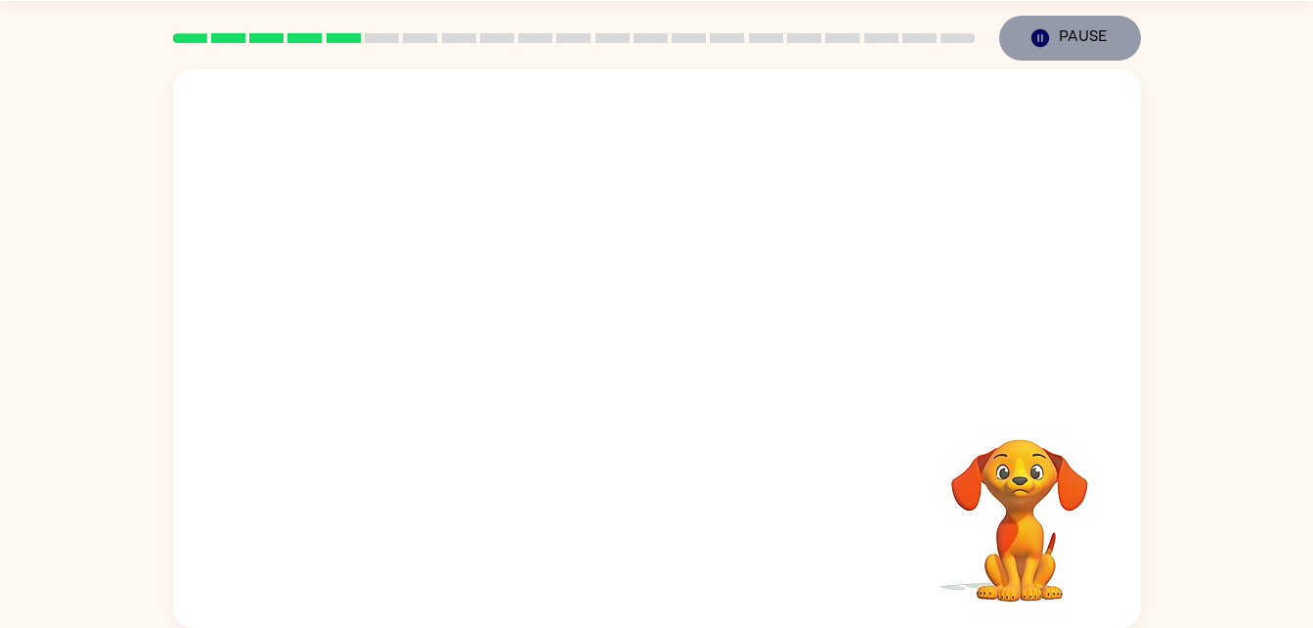
click at [1015, 36] on button "Pause Pause" at bounding box center [1070, 38] width 142 height 45
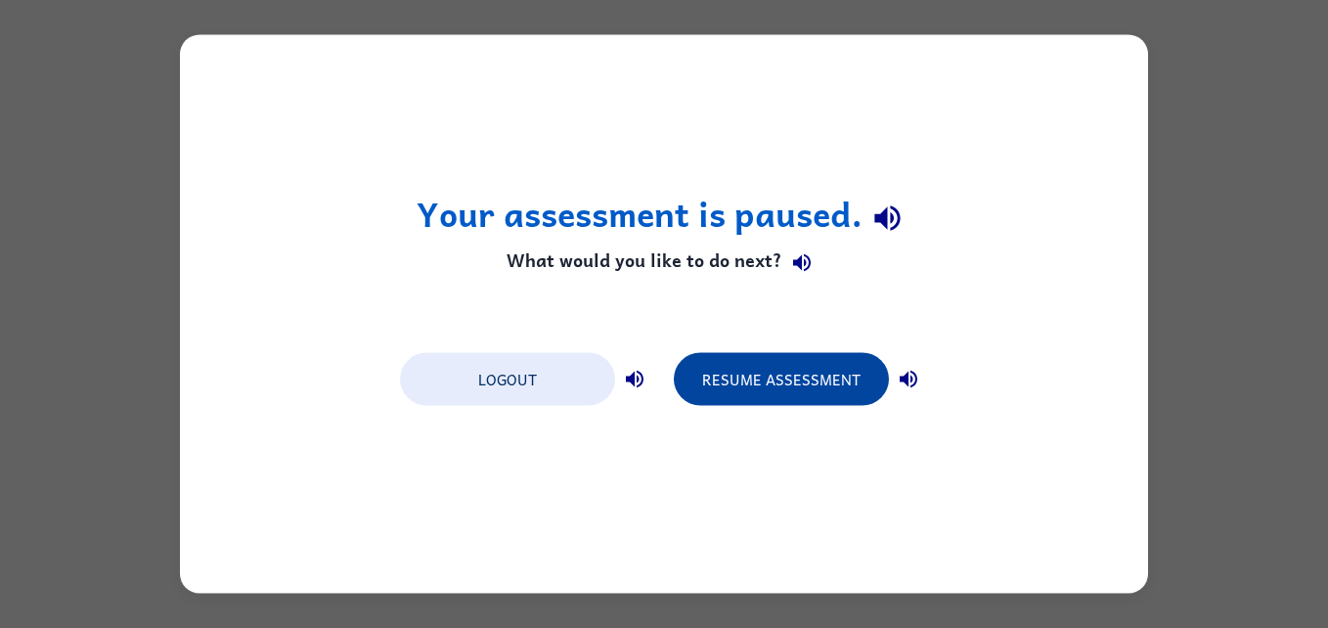
click at [722, 370] on button "Resume Assessment" at bounding box center [781, 379] width 215 height 53
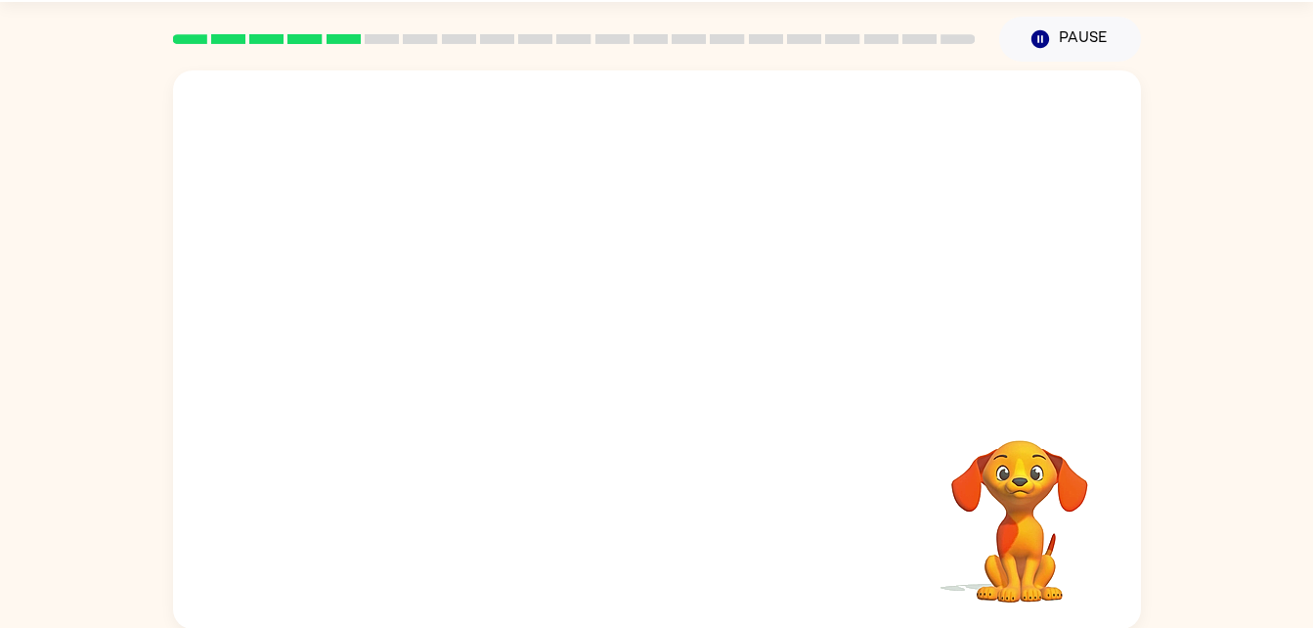
scroll to position [60, 0]
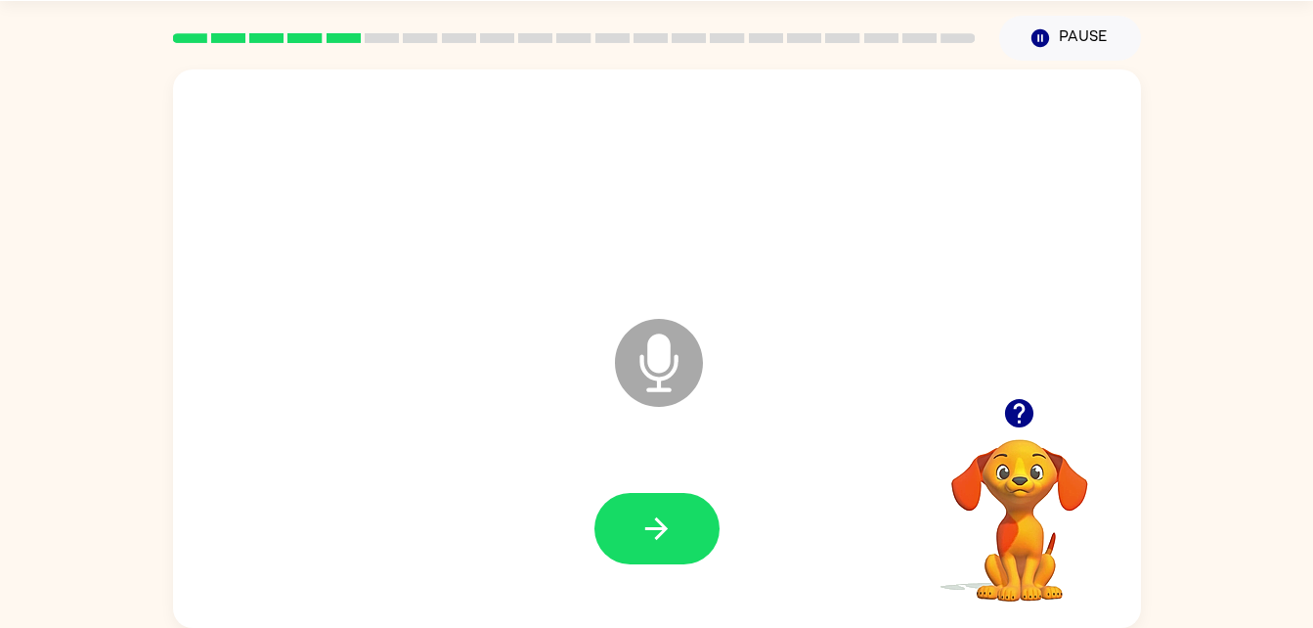
click at [664, 483] on div at bounding box center [657, 529] width 929 height 160
click at [664, 487] on div at bounding box center [657, 529] width 929 height 160
click at [680, 548] on button "button" at bounding box center [657, 528] width 125 height 71
click at [650, 504] on button "button" at bounding box center [657, 528] width 125 height 71
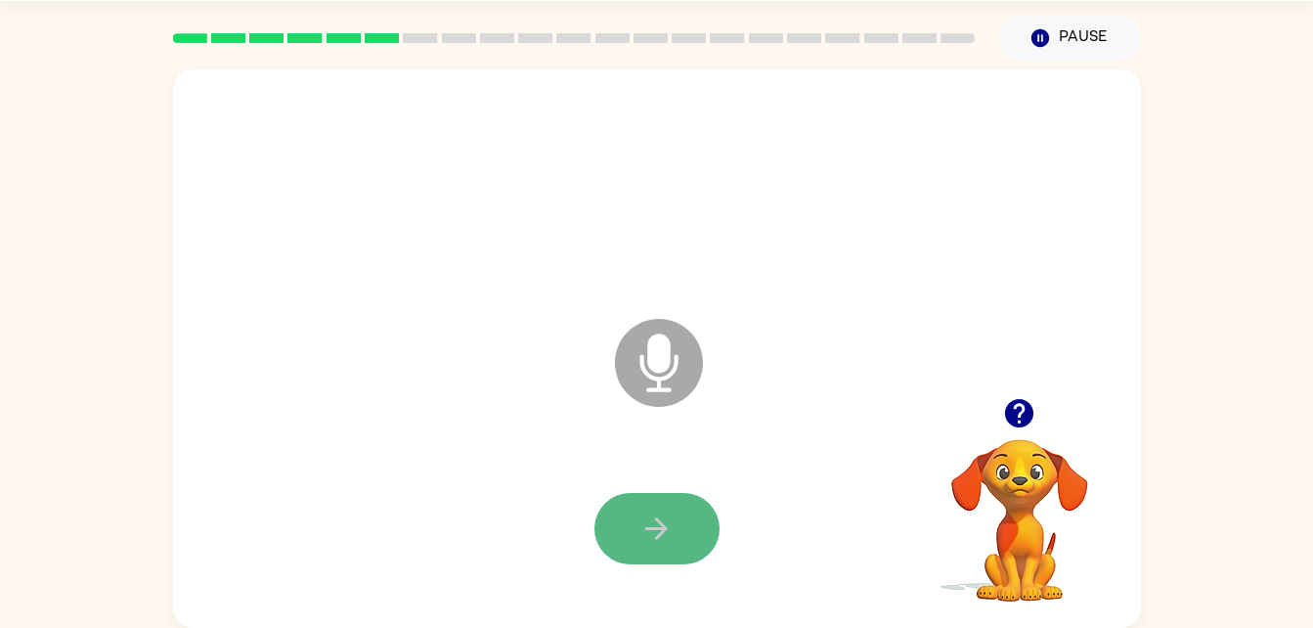
click at [685, 541] on button "button" at bounding box center [657, 528] width 125 height 71
click at [683, 541] on button "button" at bounding box center [657, 528] width 125 height 71
click at [685, 536] on button "button" at bounding box center [657, 528] width 125 height 71
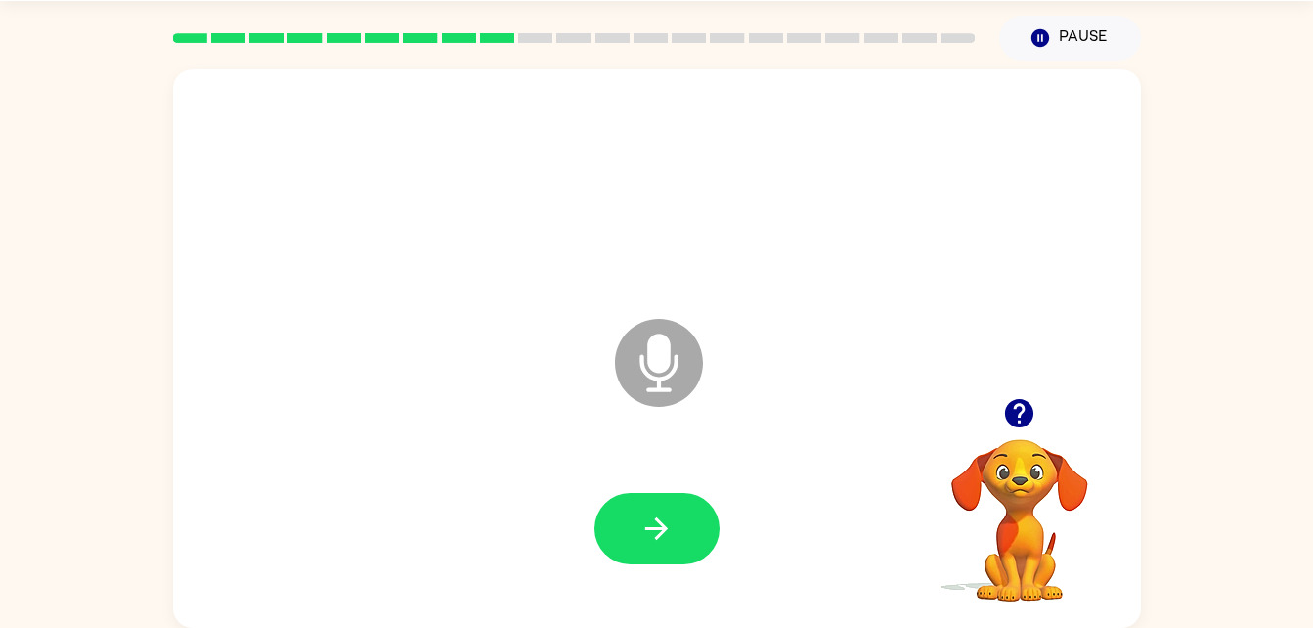
click at [684, 544] on button "button" at bounding box center [657, 528] width 125 height 71
click at [683, 536] on button "button" at bounding box center [657, 528] width 125 height 71
click at [683, 529] on button "button" at bounding box center [657, 528] width 125 height 71
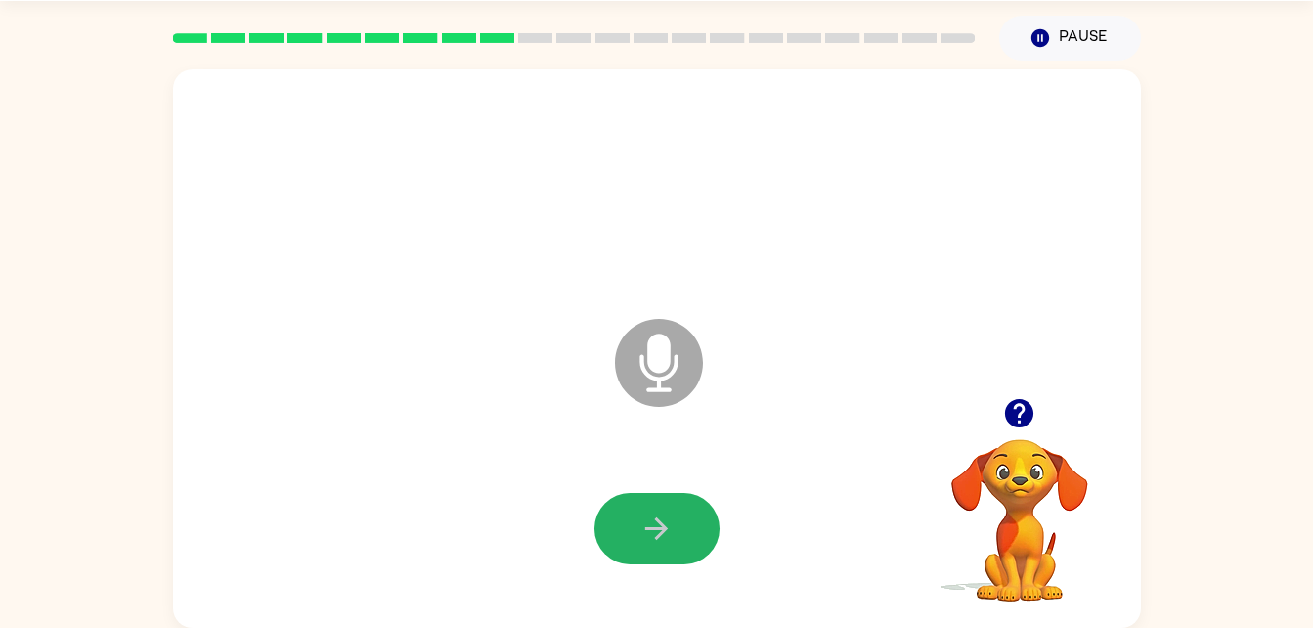
click at [683, 529] on button "button" at bounding box center [657, 528] width 125 height 71
click at [682, 529] on button "button" at bounding box center [657, 528] width 125 height 71
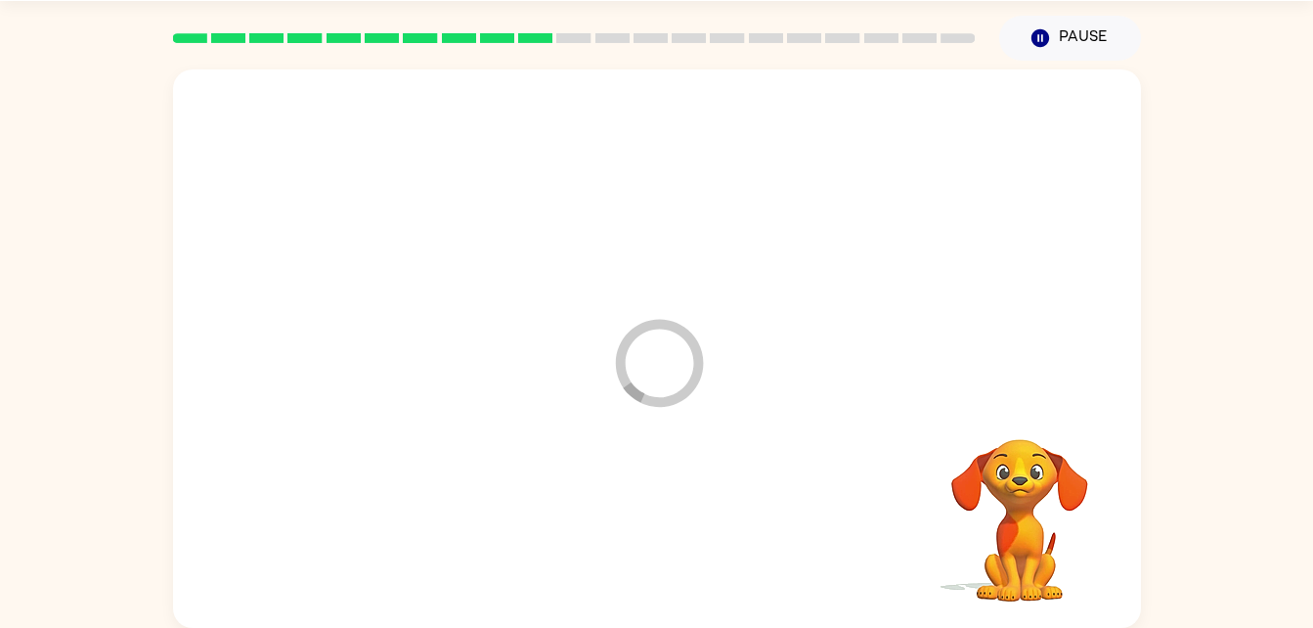
click at [682, 529] on div at bounding box center [657, 529] width 929 height 160
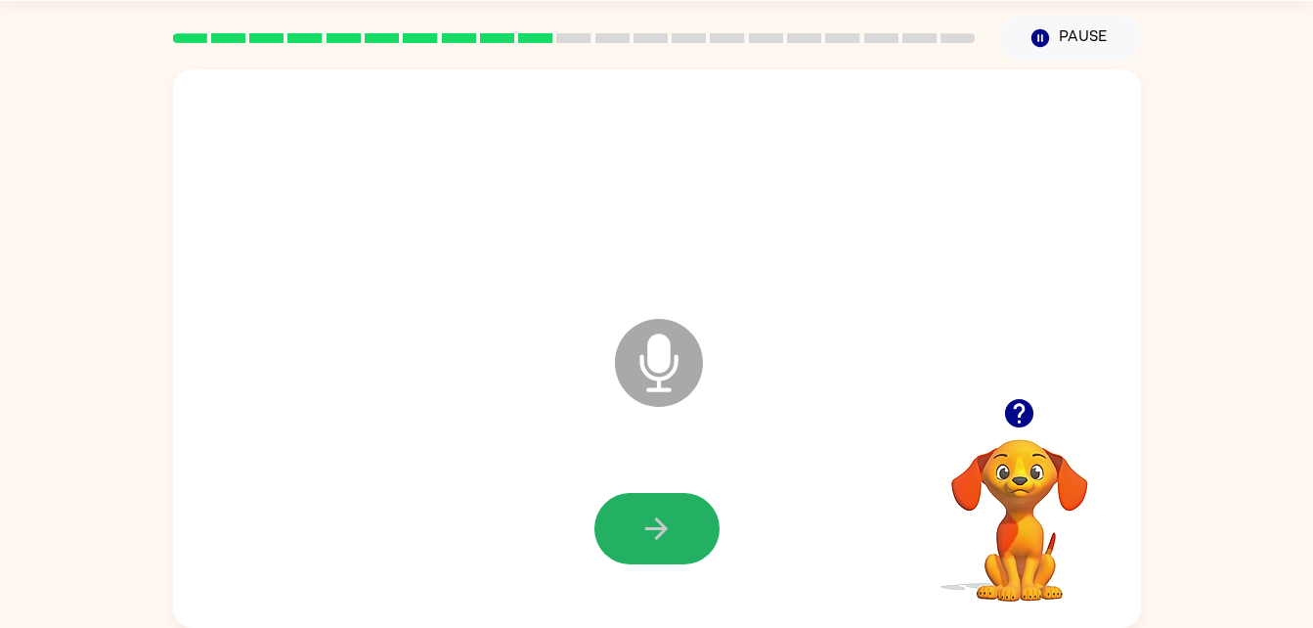
click at [682, 529] on button "button" at bounding box center [657, 528] width 125 height 71
click at [1091, 435] on div at bounding box center [1020, 413] width 196 height 50
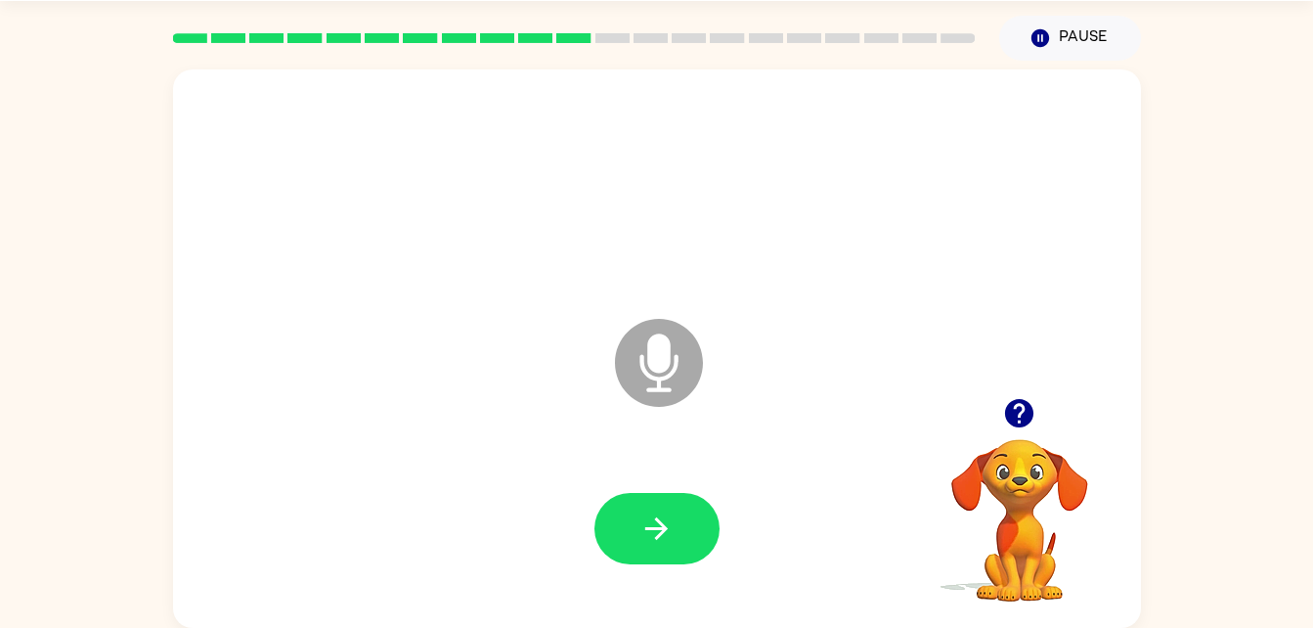
click at [1027, 439] on video "Your browser must support playing .mp4 files to use Literably. Please try using…" at bounding box center [1020, 507] width 196 height 196
click at [1042, 414] on button "button" at bounding box center [1019, 413] width 50 height 50
click at [1018, 416] on video "Your browser must support playing .mp4 files to use Literably. Please try using…" at bounding box center [1020, 507] width 196 height 196
click at [1039, 414] on video "Your browser must support playing .mp4 files to use Literably. Please try using…" at bounding box center [1020, 507] width 196 height 196
click at [672, 511] on icon "button" at bounding box center [657, 528] width 34 height 34
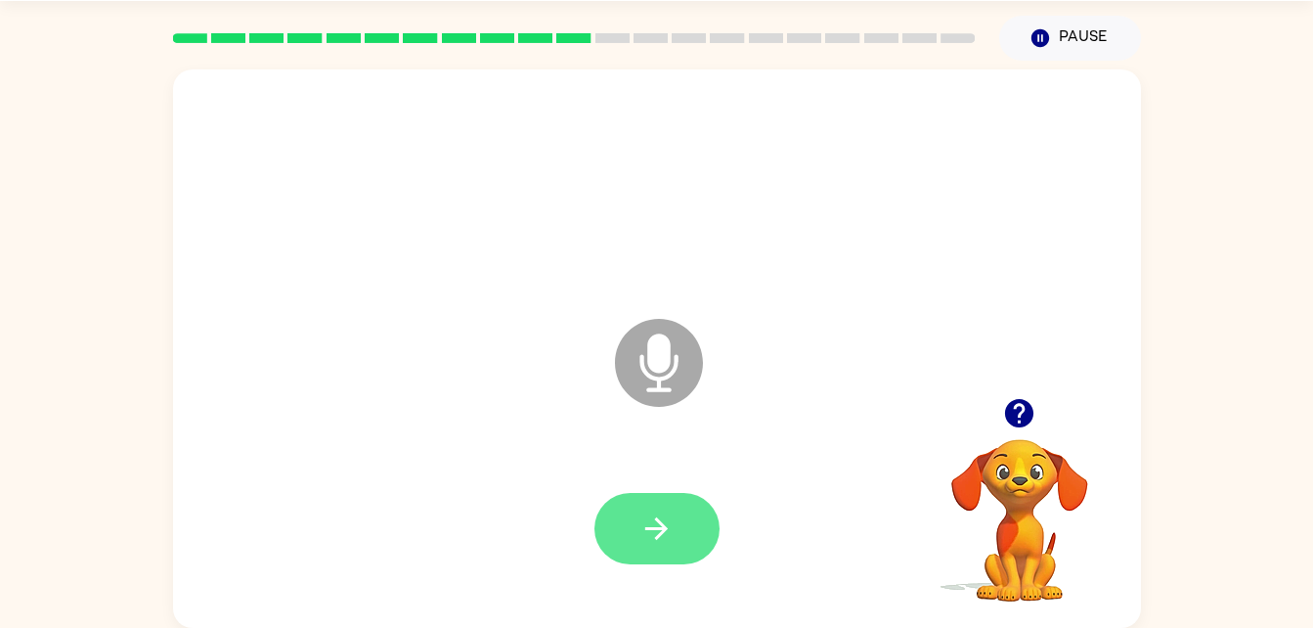
click at [653, 545] on icon "button" at bounding box center [657, 528] width 34 height 34
click at [702, 509] on button "button" at bounding box center [657, 528] width 125 height 71
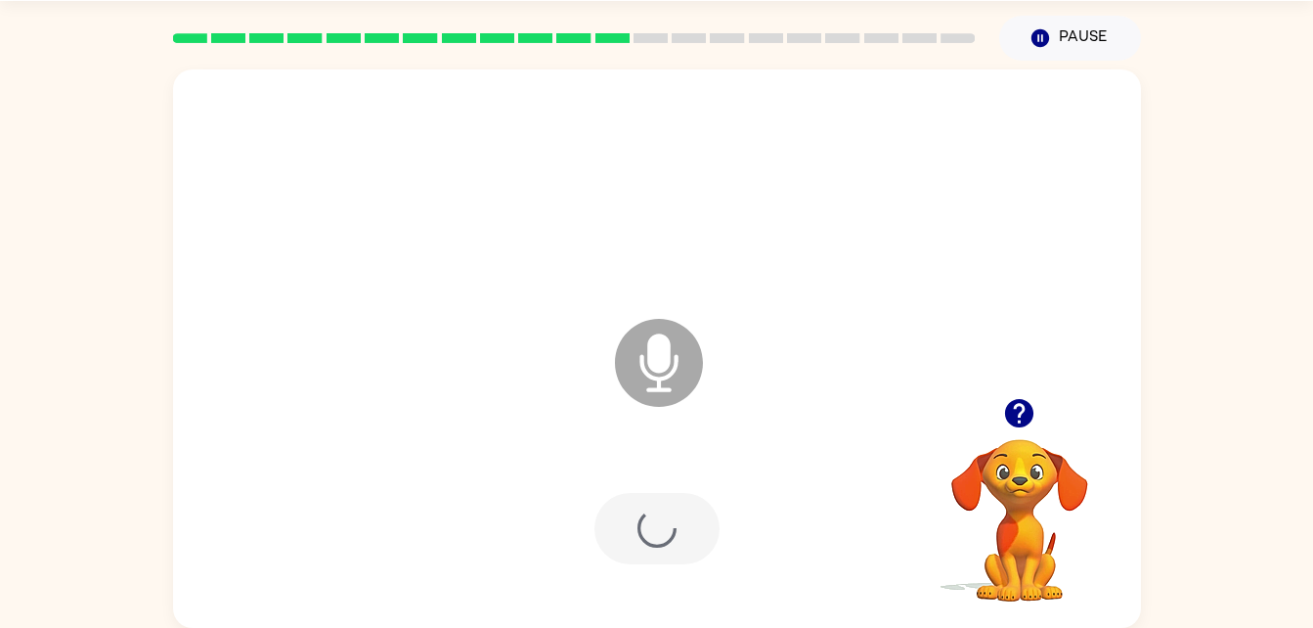
click at [699, 519] on div at bounding box center [657, 529] width 929 height 160
click at [680, 525] on div at bounding box center [657, 529] width 929 height 160
click at [680, 525] on button "button" at bounding box center [657, 528] width 125 height 71
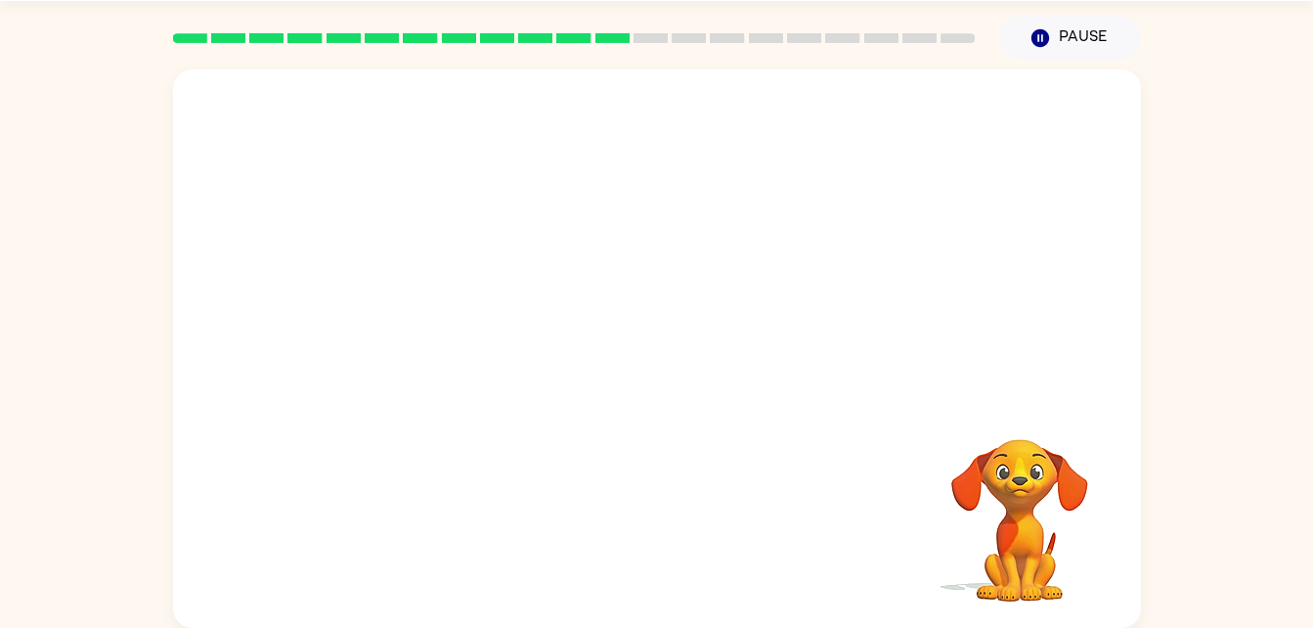
click at [680, 525] on div at bounding box center [657, 529] width 929 height 160
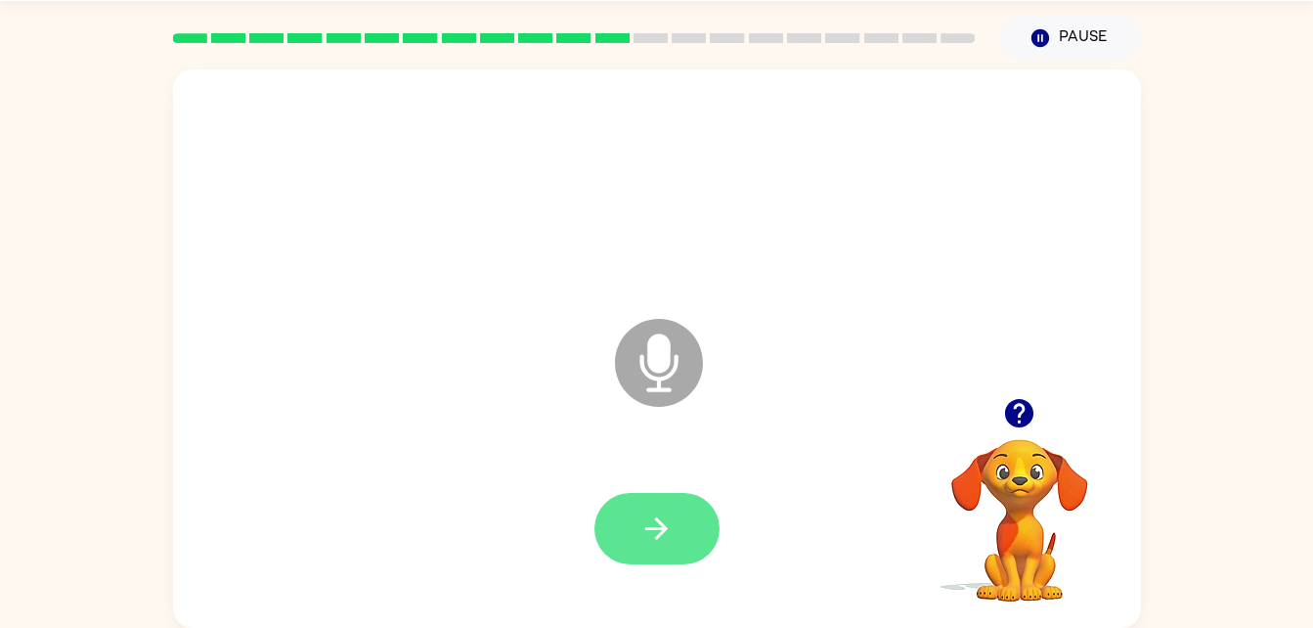
click at [637, 556] on button "button" at bounding box center [657, 528] width 125 height 71
click at [652, 493] on button "button" at bounding box center [657, 528] width 125 height 71
click at [667, 526] on div at bounding box center [657, 528] width 125 height 71
click at [626, 546] on button "button" at bounding box center [657, 528] width 125 height 71
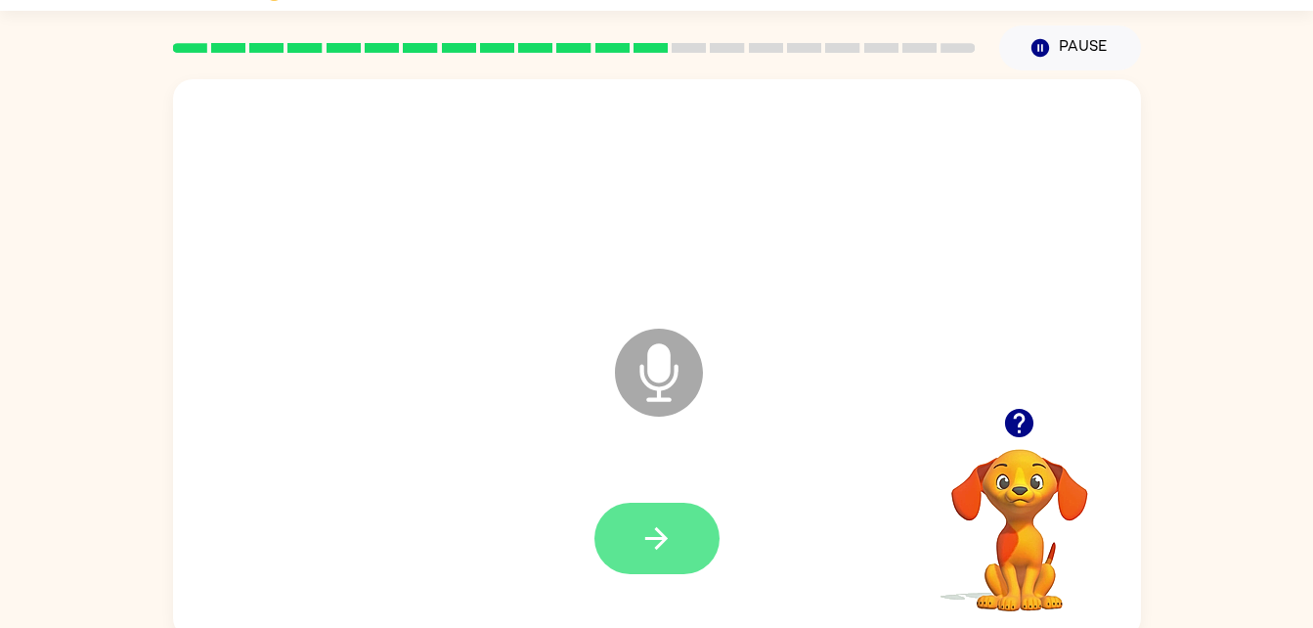
click at [649, 514] on button "button" at bounding box center [657, 538] width 125 height 71
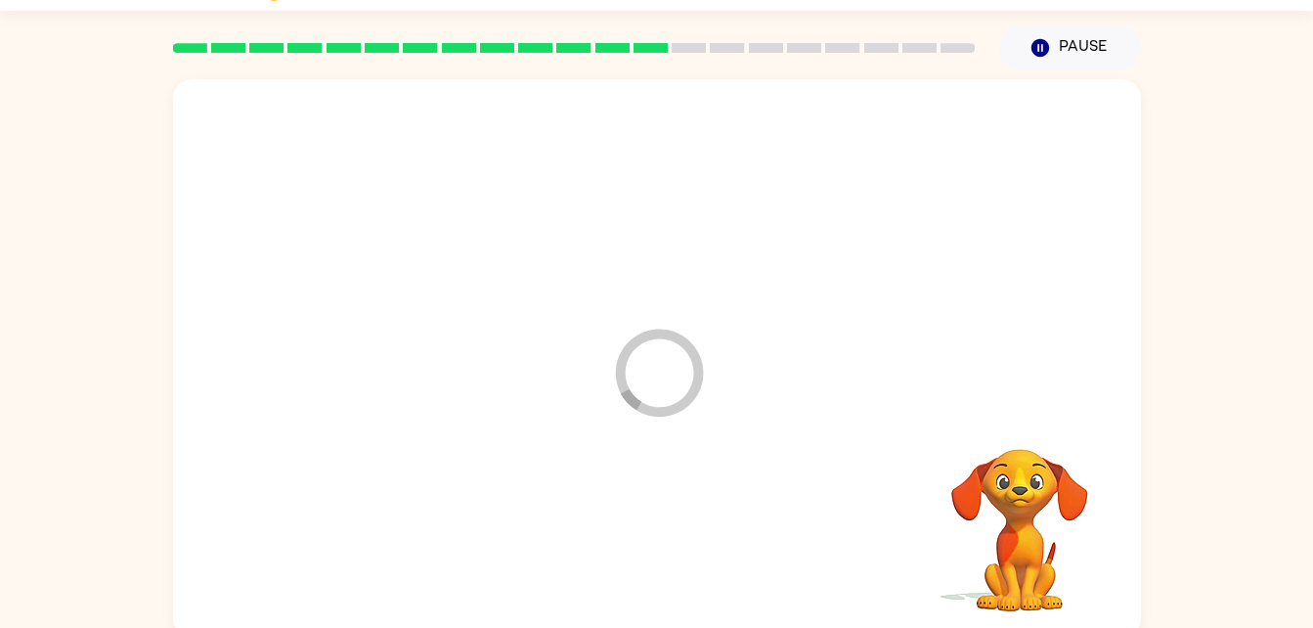
click at [675, 549] on div at bounding box center [657, 539] width 929 height 160
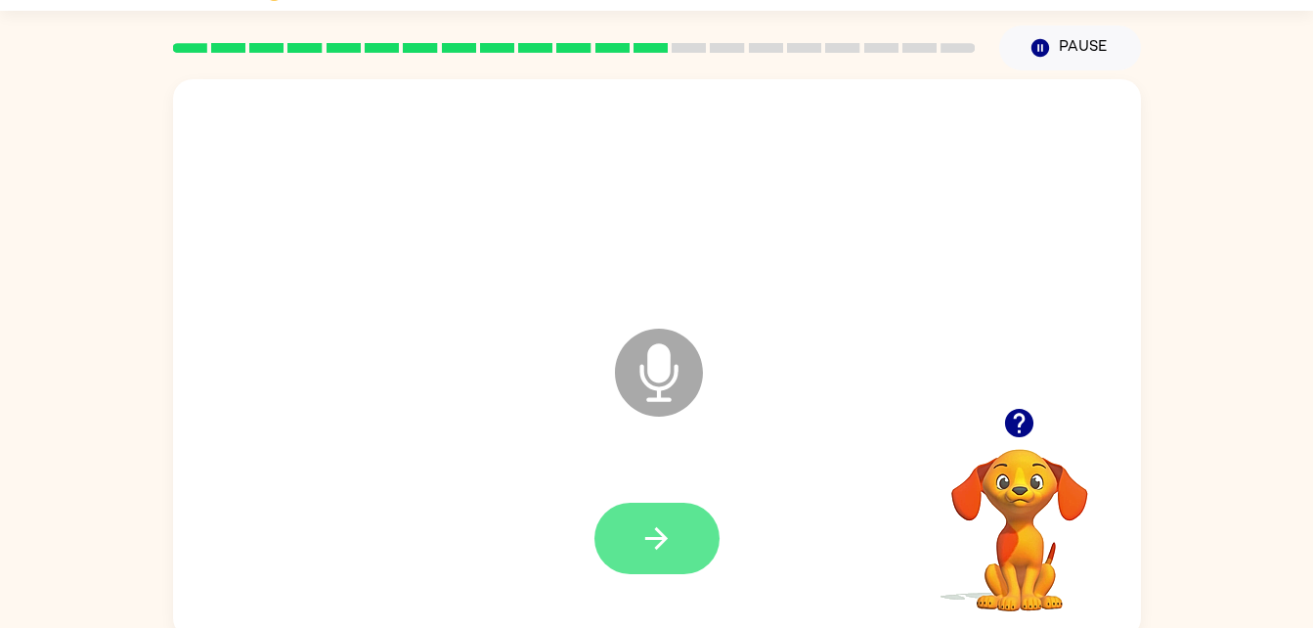
click at [654, 508] on button "button" at bounding box center [657, 538] width 125 height 71
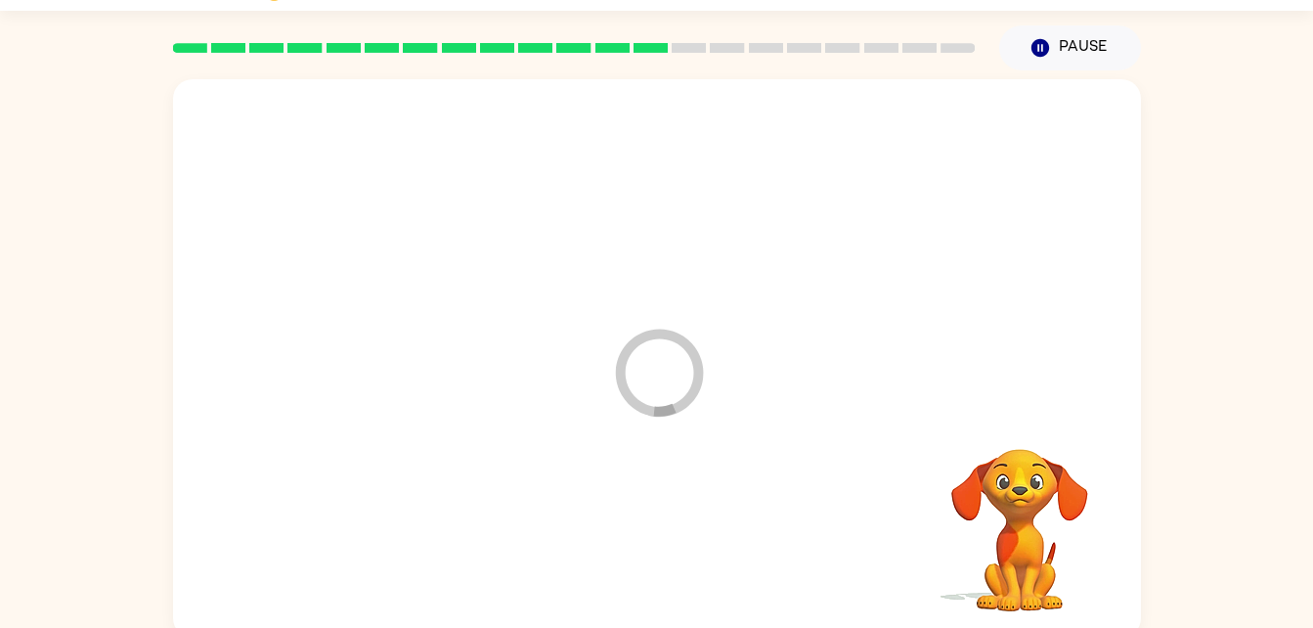
click at [651, 516] on div at bounding box center [657, 539] width 929 height 160
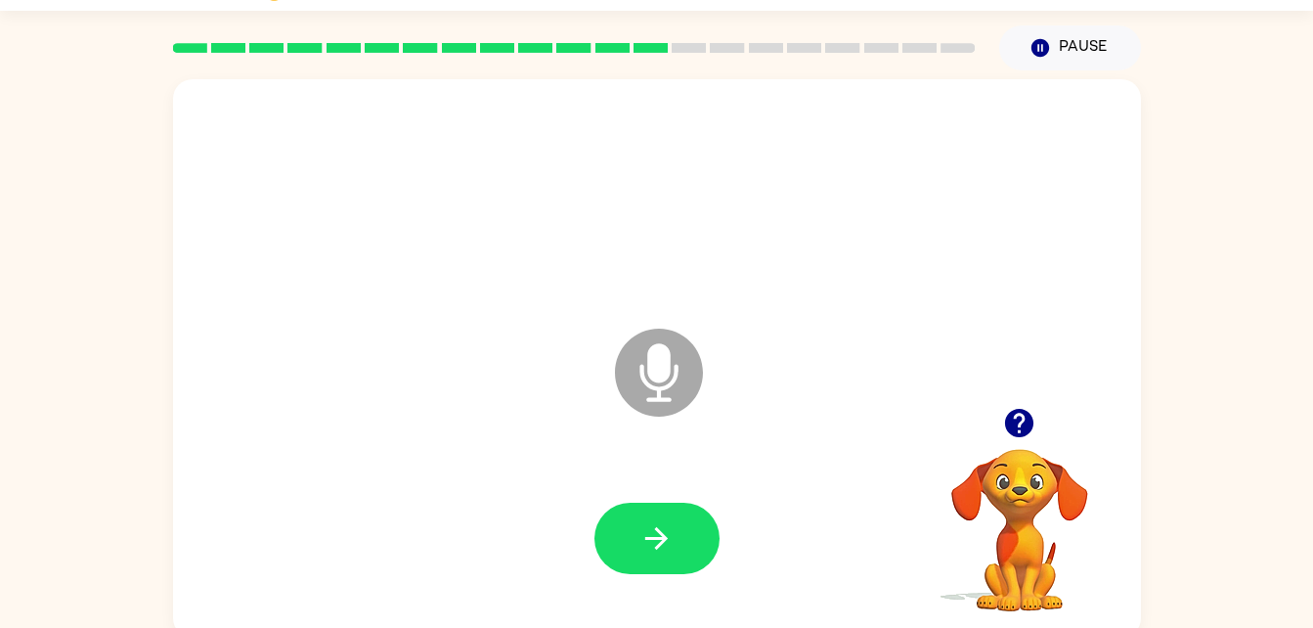
click at [1009, 427] on icon "button" at bounding box center [1019, 423] width 28 height 28
click at [608, 535] on button "button" at bounding box center [657, 538] width 125 height 71
click at [703, 552] on button "button" at bounding box center [657, 538] width 125 height 71
click at [690, 506] on button "button" at bounding box center [657, 538] width 125 height 71
click at [690, 514] on button "button" at bounding box center [657, 538] width 125 height 71
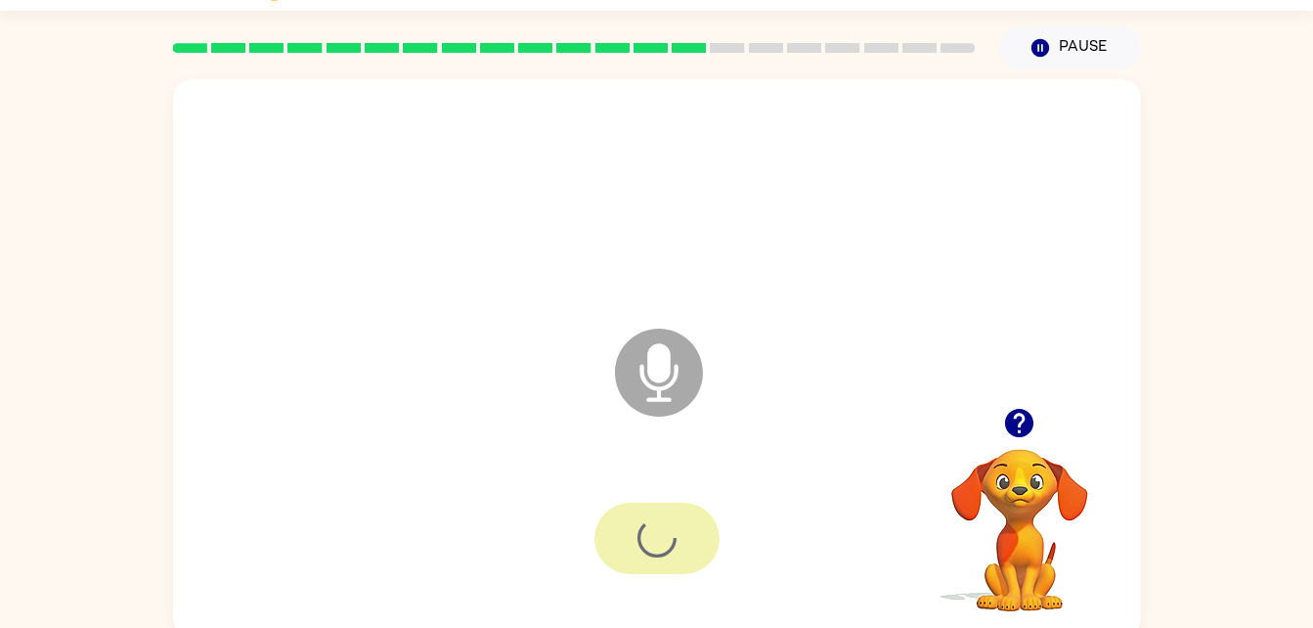
click at [690, 514] on div at bounding box center [657, 538] width 125 height 71
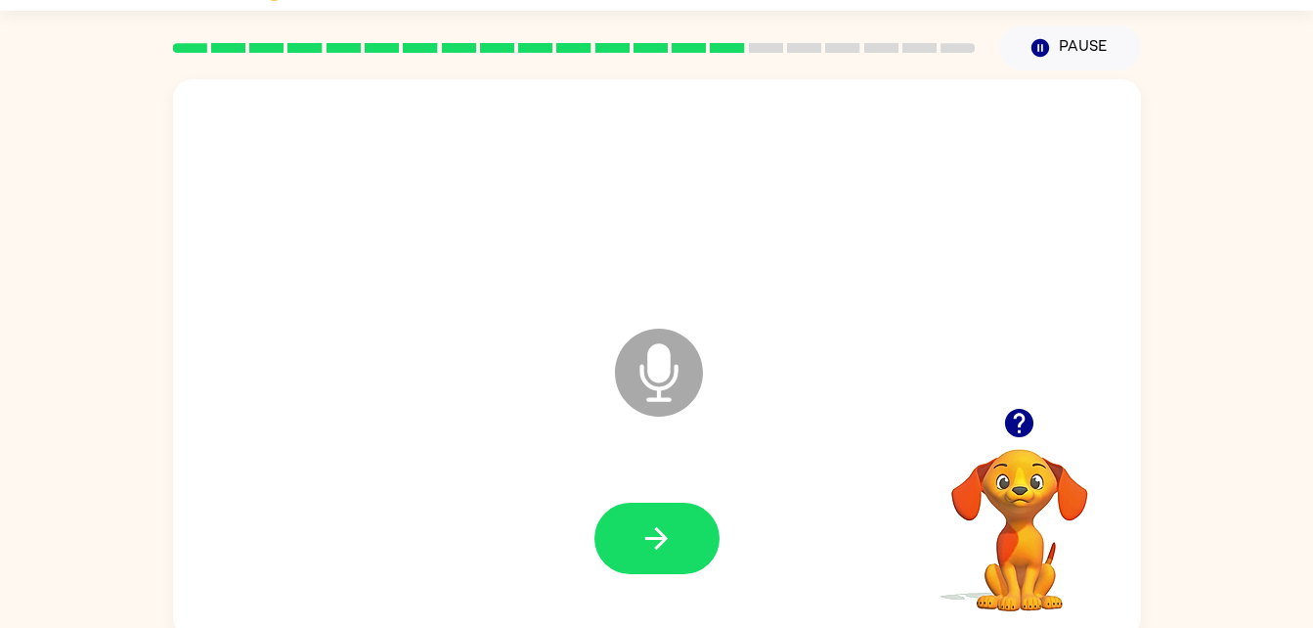
click at [690, 514] on button "button" at bounding box center [657, 538] width 125 height 71
drag, startPoint x: 704, startPoint y: 568, endPoint x: 679, endPoint y: 552, distance: 30.4
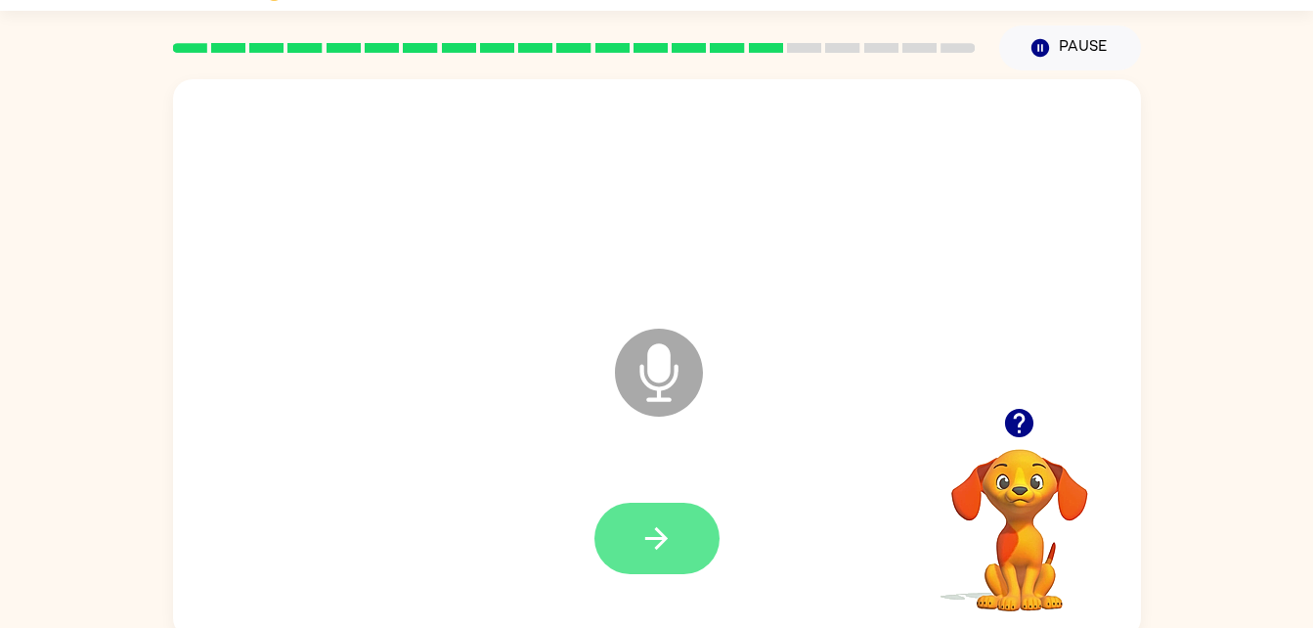
click at [679, 552] on div at bounding box center [657, 538] width 125 height 71
click at [679, 552] on button "button" at bounding box center [657, 538] width 125 height 71
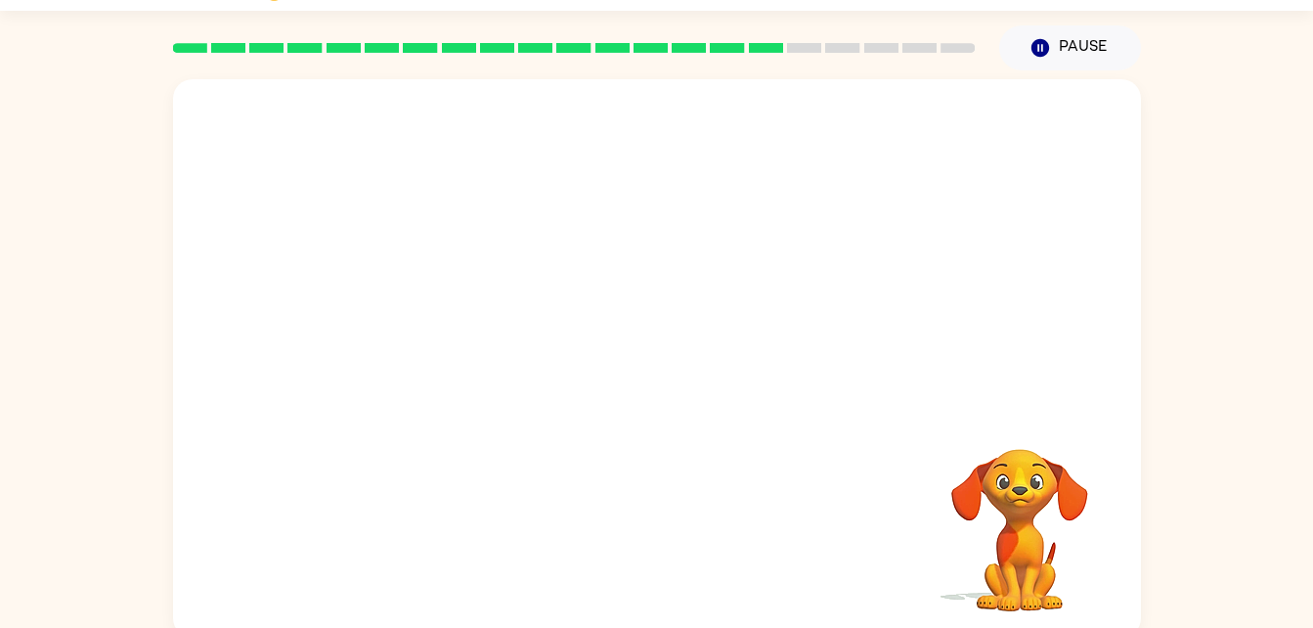
scroll to position [60, 0]
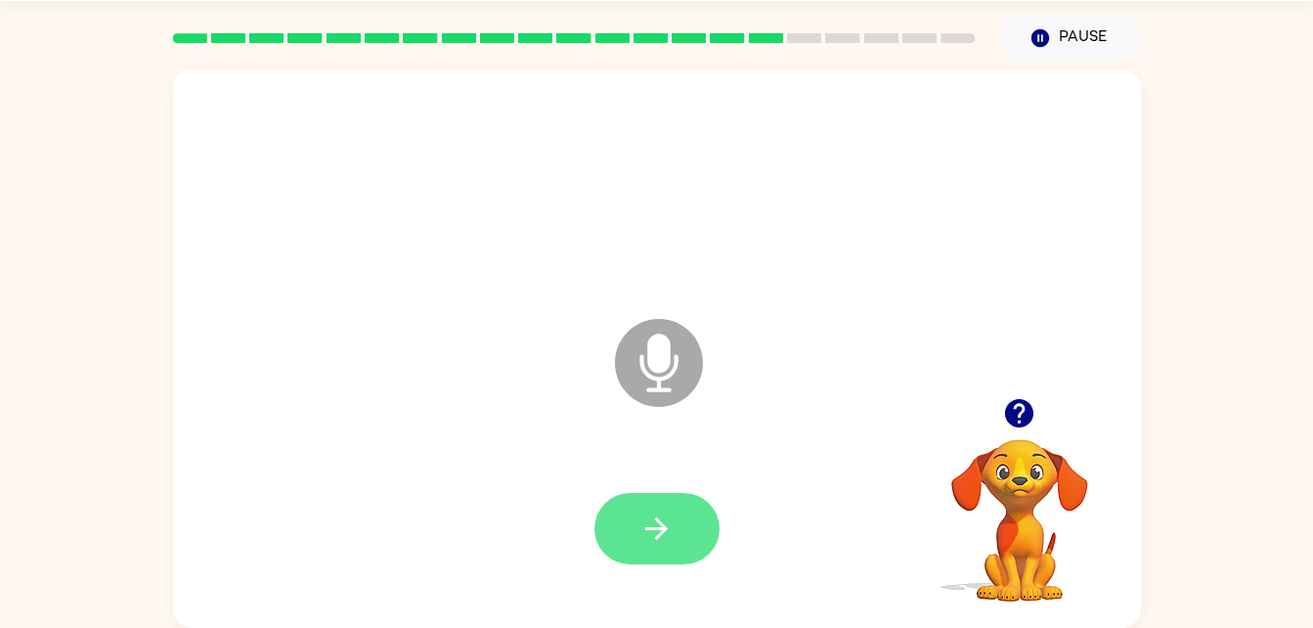
click at [696, 553] on button "button" at bounding box center [657, 528] width 125 height 71
click at [704, 488] on div at bounding box center [657, 529] width 929 height 160
click at [690, 497] on button "button" at bounding box center [657, 528] width 125 height 71
click at [691, 522] on button "button" at bounding box center [657, 528] width 125 height 71
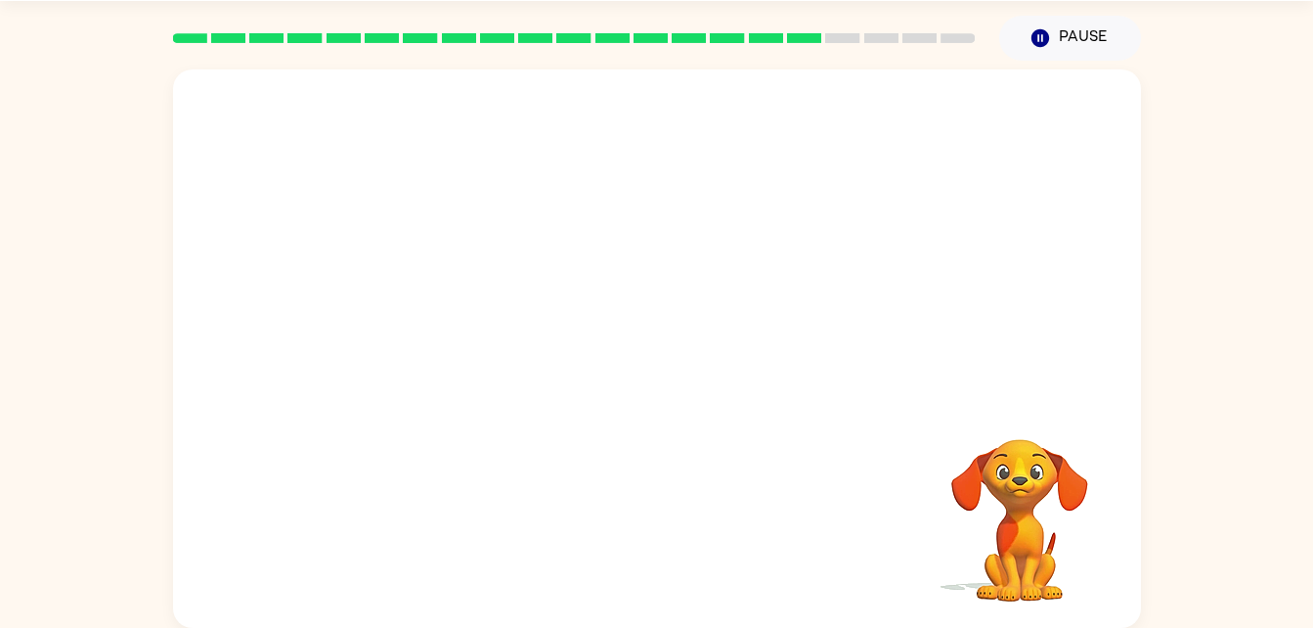
click at [828, 438] on div at bounding box center [657, 348] width 968 height 558
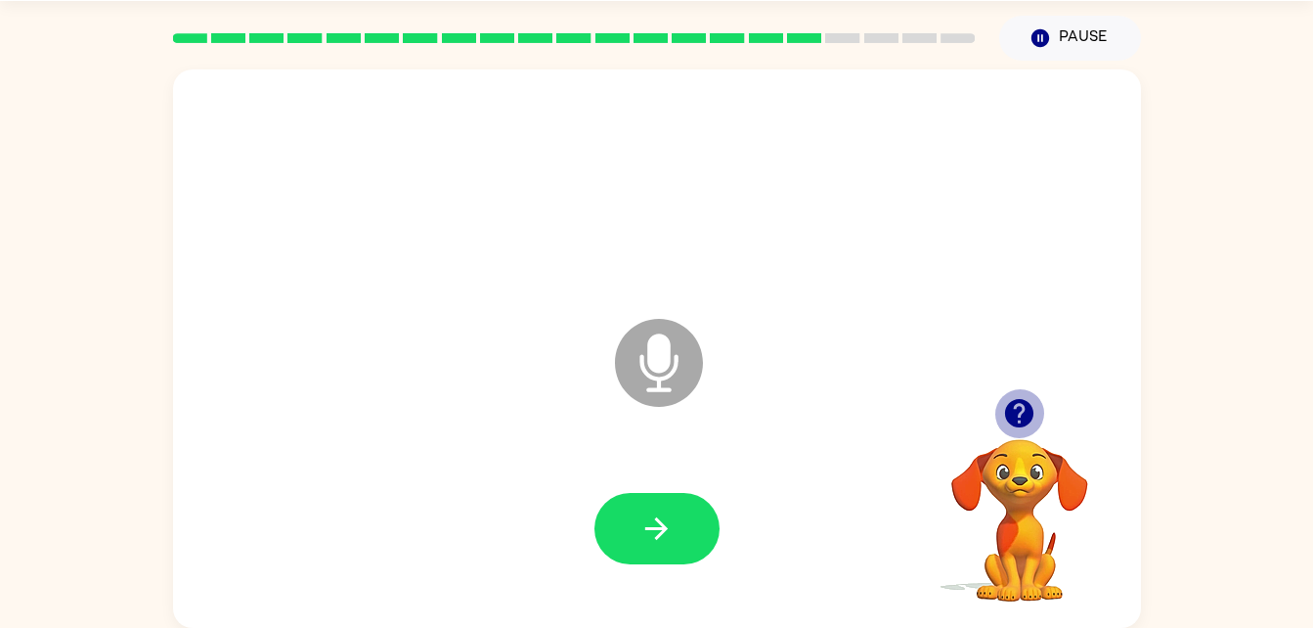
click at [1029, 402] on icon "button" at bounding box center [1019, 413] width 34 height 34
click at [691, 400] on icon "Microphone The Microphone is here when it is your turn to talk" at bounding box center [756, 387] width 293 height 147
click at [669, 381] on icon at bounding box center [659, 363] width 88 height 88
click at [728, 414] on icon "Microphone The Microphone is here when it is your turn to talk" at bounding box center [756, 387] width 293 height 147
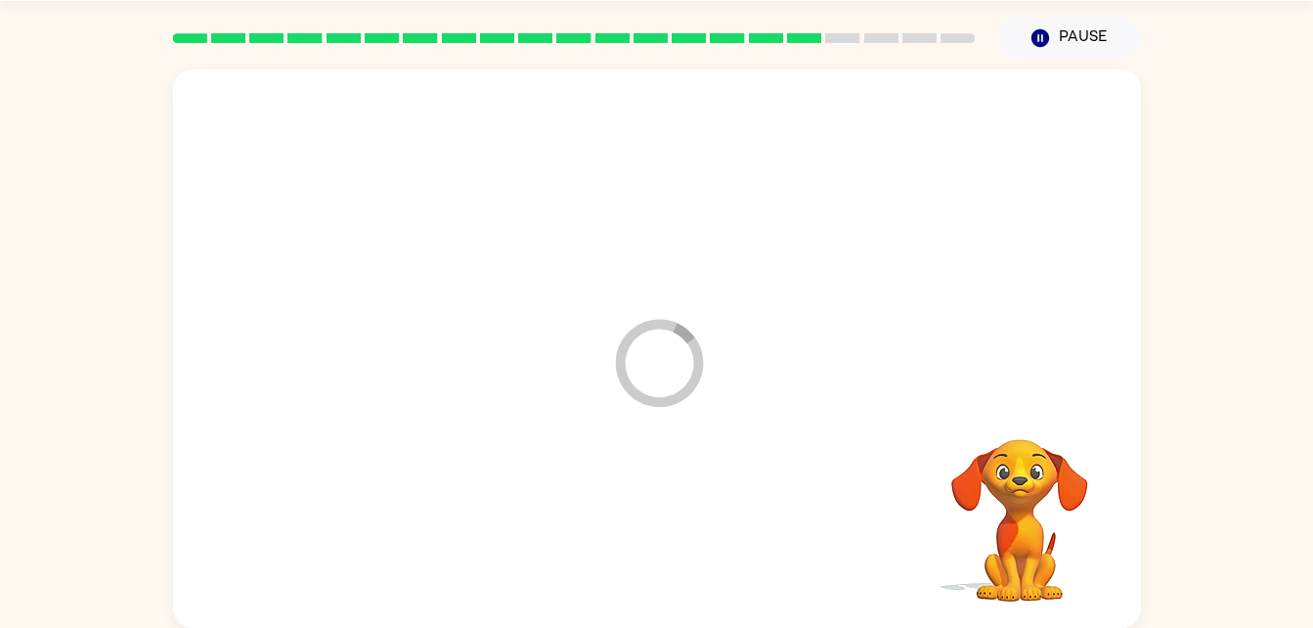
click at [1032, 414] on video "Your browser must support playing .mp4 files to use Literably. Please try using…" at bounding box center [1020, 507] width 196 height 196
click at [1031, 441] on video "Your browser must support playing .mp4 files to use Literably. Please try using…" at bounding box center [1020, 507] width 196 height 196
click at [1028, 444] on video "Your browser must support playing .mp4 files to use Literably. Please try using…" at bounding box center [1020, 507] width 196 height 196
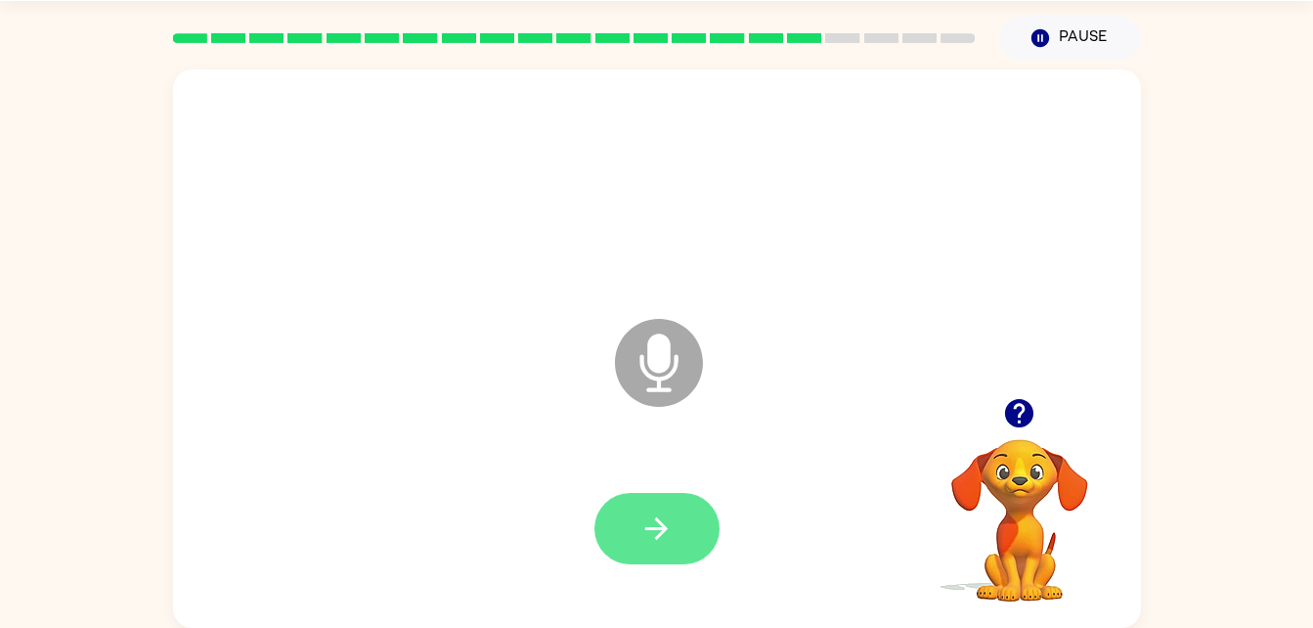
click at [625, 527] on button "button" at bounding box center [657, 528] width 125 height 71
click at [662, 534] on icon "button" at bounding box center [657, 528] width 34 height 34
click at [625, 510] on button "button" at bounding box center [657, 528] width 125 height 71
click at [671, 552] on button "button" at bounding box center [657, 528] width 125 height 71
click at [701, 507] on button "button" at bounding box center [657, 528] width 125 height 71
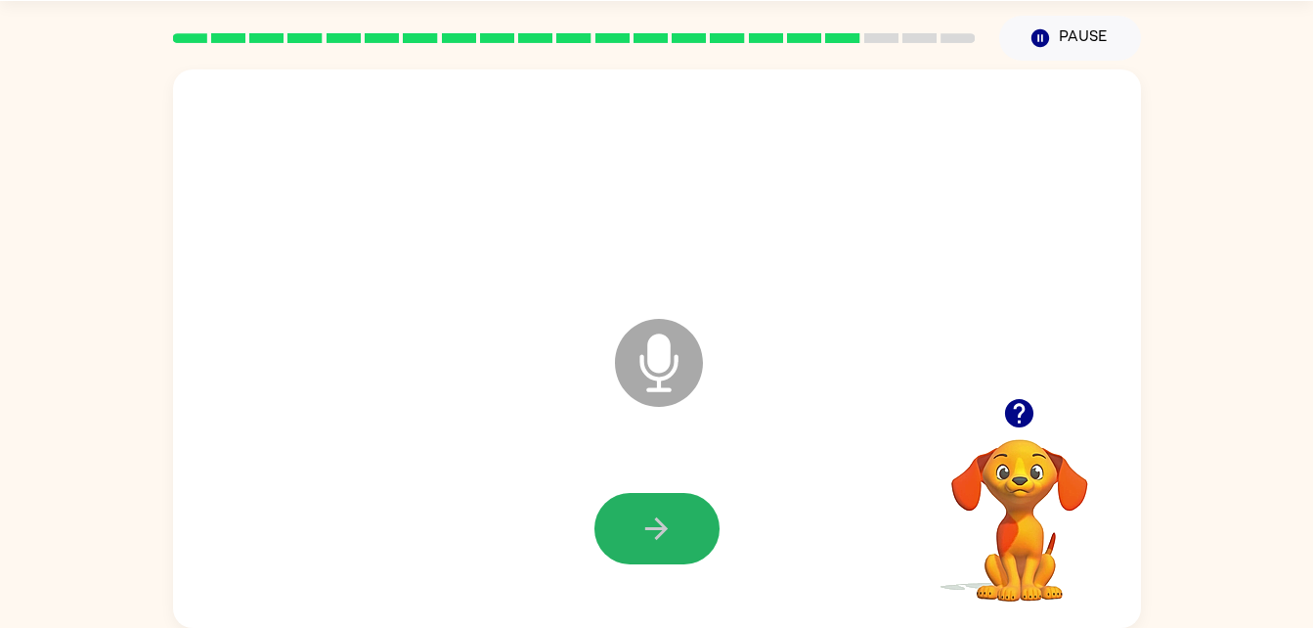
click at [708, 504] on button "button" at bounding box center [657, 528] width 125 height 71
click at [688, 507] on button "button" at bounding box center [657, 528] width 125 height 71
drag, startPoint x: 700, startPoint y: 500, endPoint x: 687, endPoint y: 522, distance: 25.8
click at [687, 522] on button "button" at bounding box center [657, 528] width 125 height 71
click at [657, 546] on button "button" at bounding box center [657, 528] width 125 height 71
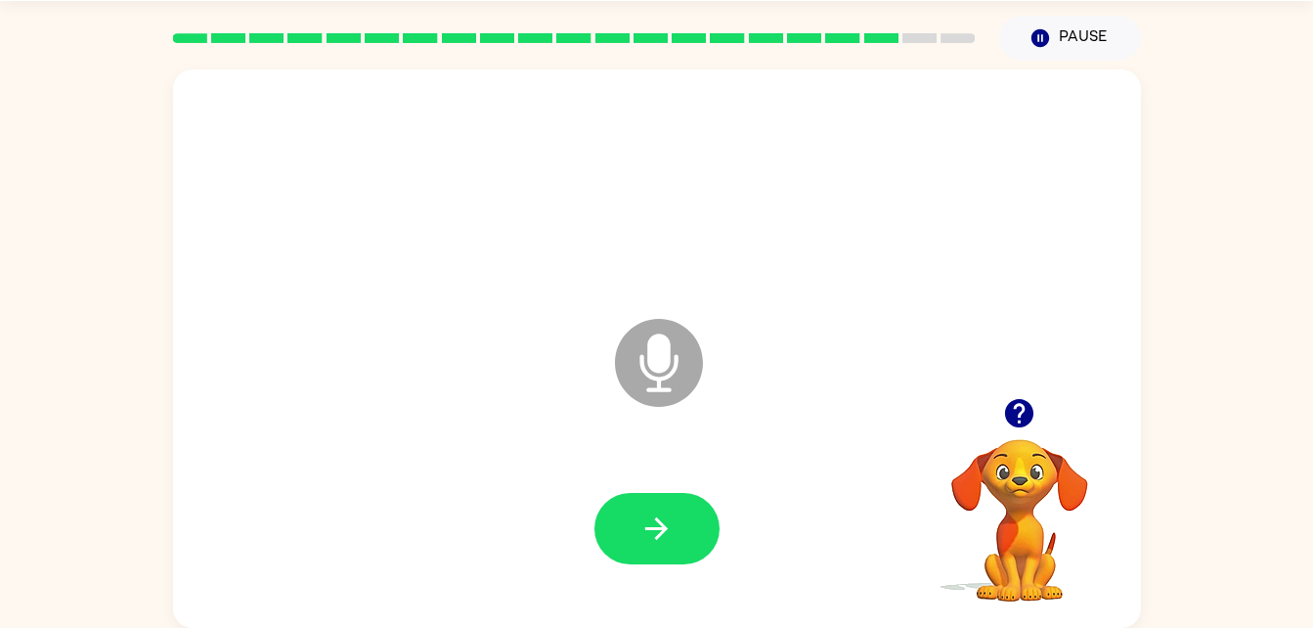
click at [667, 487] on div at bounding box center [657, 529] width 929 height 160
click at [676, 482] on div at bounding box center [657, 529] width 929 height 160
click at [684, 509] on button "button" at bounding box center [657, 528] width 125 height 71
drag, startPoint x: 652, startPoint y: 543, endPoint x: 618, endPoint y: 530, distance: 36.5
click at [618, 530] on button "button" at bounding box center [657, 528] width 125 height 71
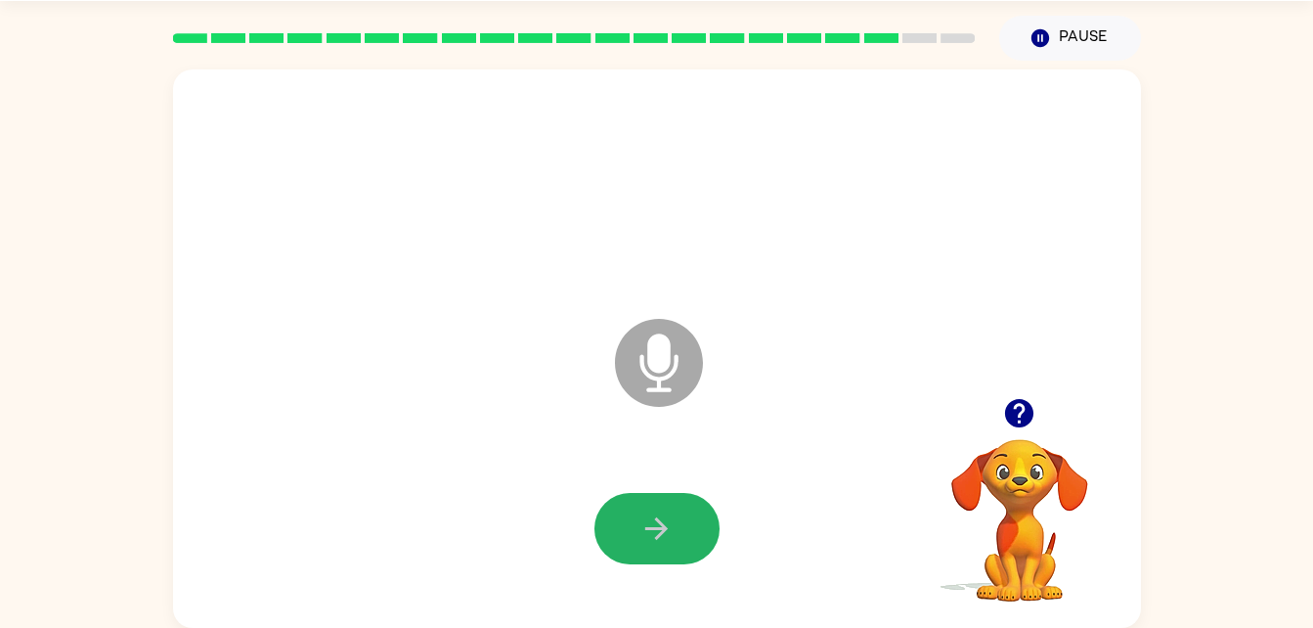
click at [622, 532] on button "button" at bounding box center [657, 528] width 125 height 71
drag, startPoint x: 631, startPoint y: 529, endPoint x: 619, endPoint y: 535, distance: 13.1
click at [619, 535] on button "button" at bounding box center [657, 528] width 125 height 71
click at [625, 528] on button "button" at bounding box center [657, 528] width 125 height 71
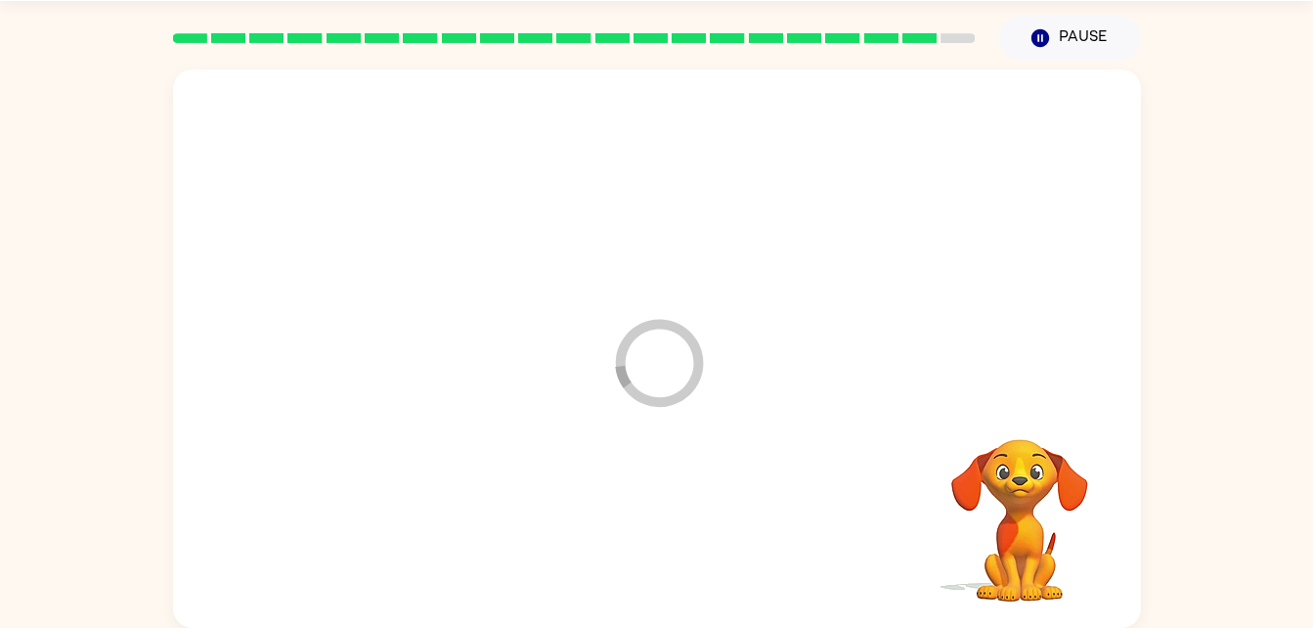
click at [625, 528] on div at bounding box center [657, 529] width 929 height 160
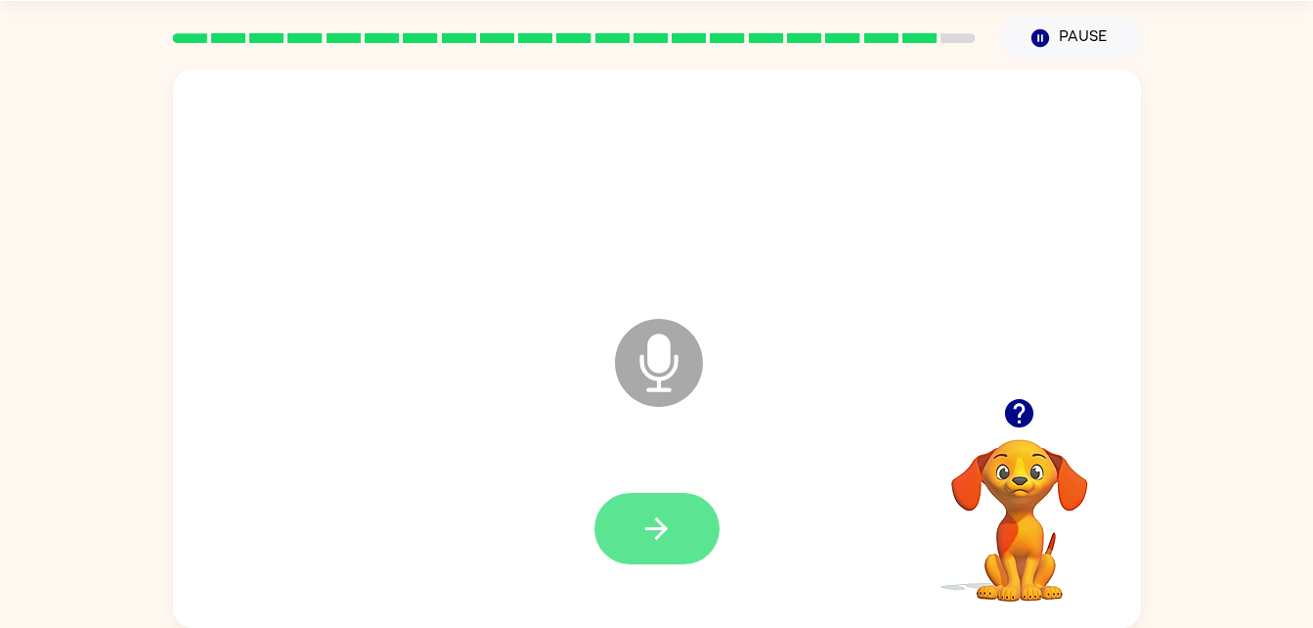
drag, startPoint x: 625, startPoint y: 528, endPoint x: 640, endPoint y: 533, distance: 15.5
click at [640, 533] on icon "button" at bounding box center [657, 528] width 34 height 34
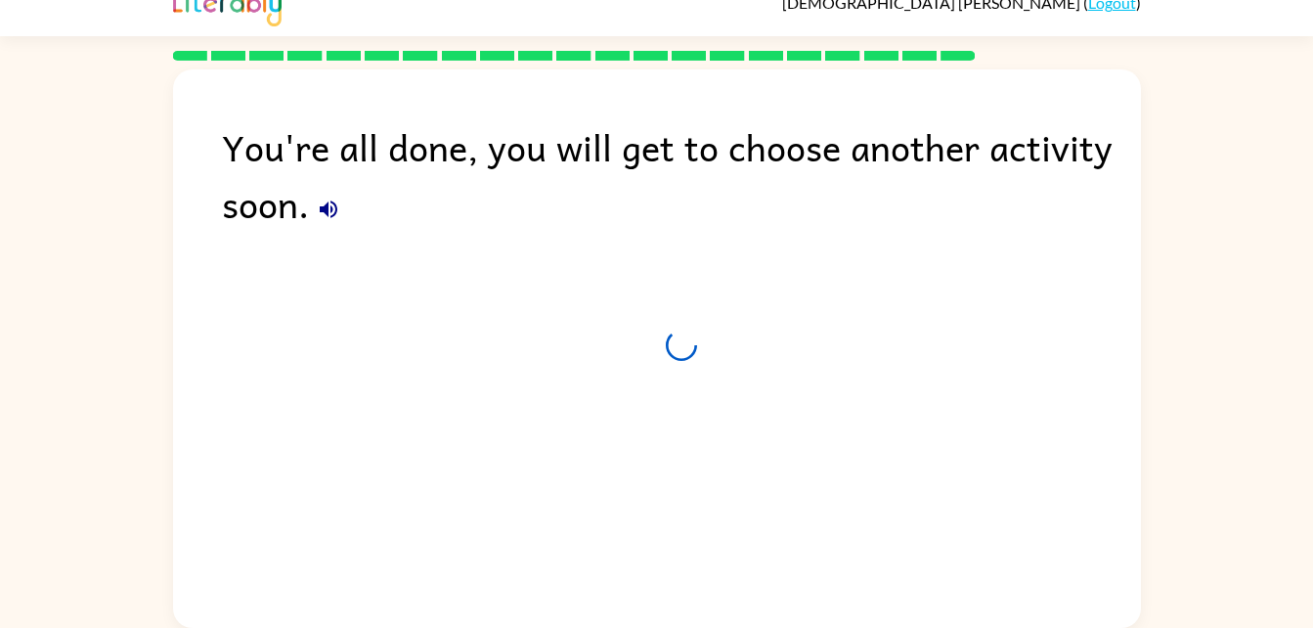
scroll to position [24, 0]
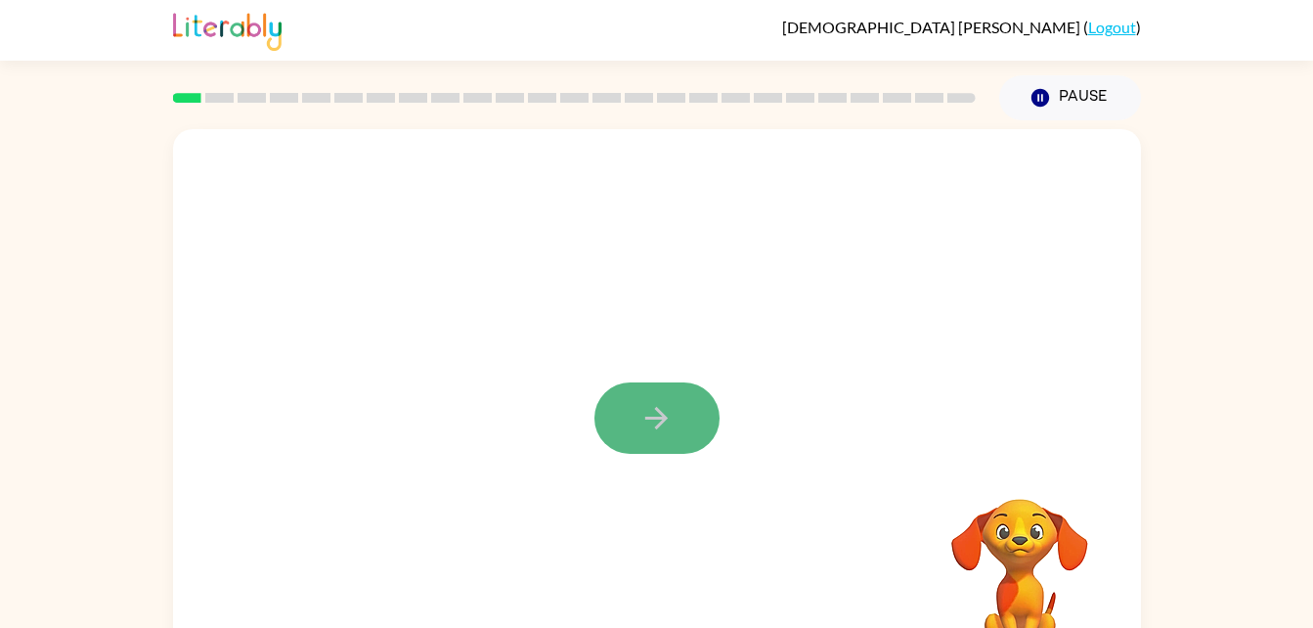
click at [675, 405] on button "button" at bounding box center [657, 417] width 125 height 71
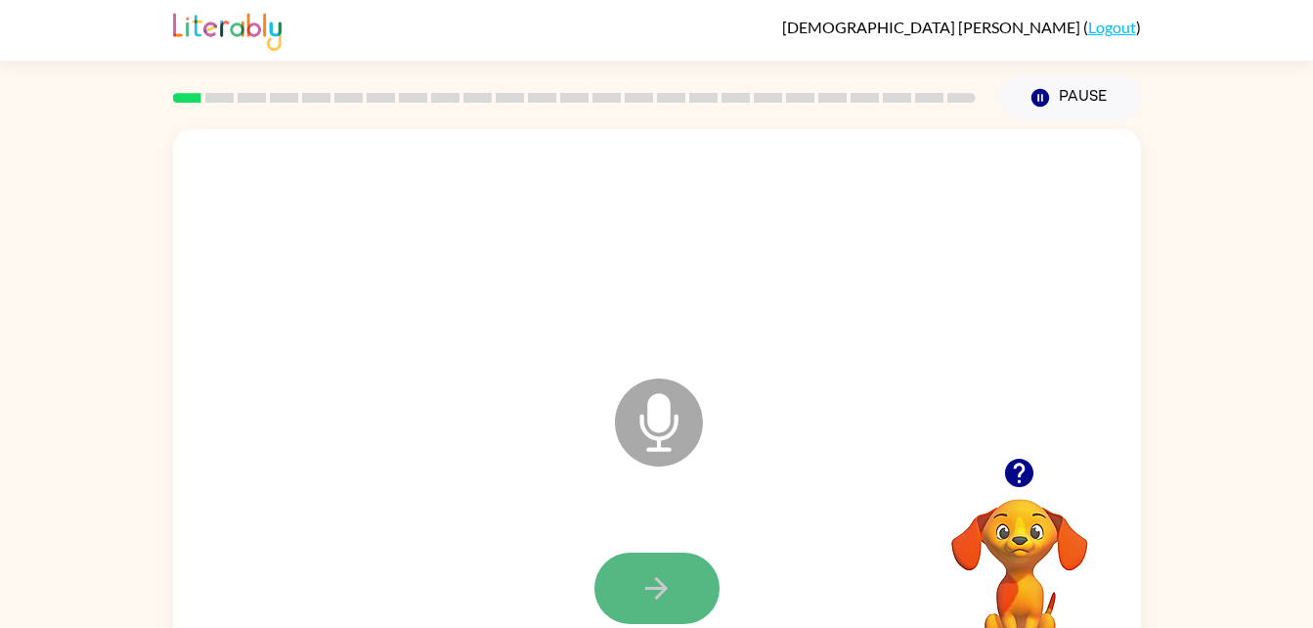
click at [650, 580] on icon "button" at bounding box center [657, 588] width 34 height 34
drag, startPoint x: 655, startPoint y: 567, endPoint x: 640, endPoint y: 577, distance: 17.6
click at [640, 577] on icon "button" at bounding box center [657, 588] width 34 height 34
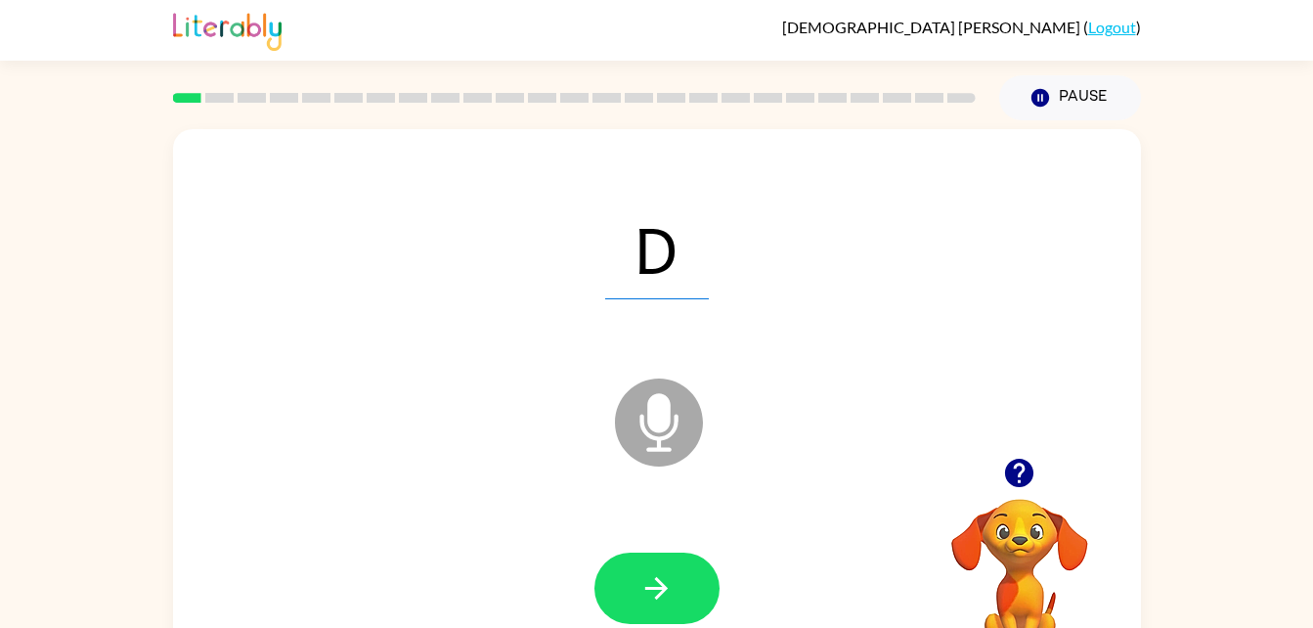
click at [432, 529] on div at bounding box center [657, 588] width 929 height 160
click at [678, 585] on button "button" at bounding box center [657, 587] width 125 height 71
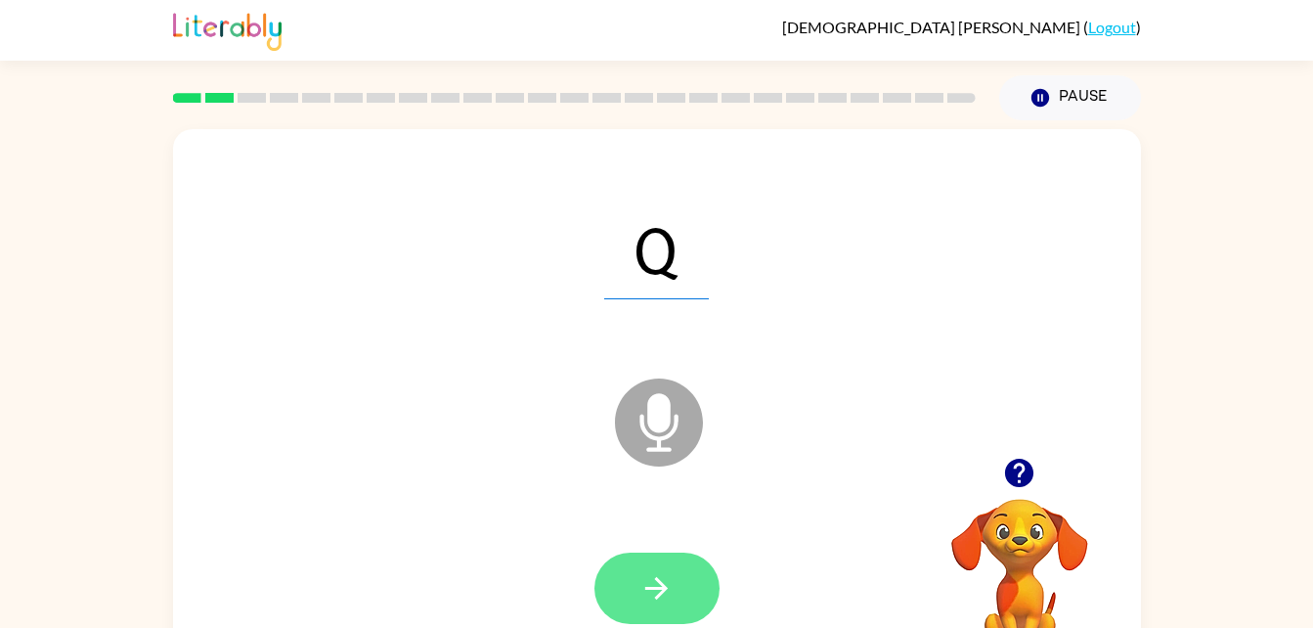
click at [681, 581] on button "button" at bounding box center [657, 587] width 125 height 71
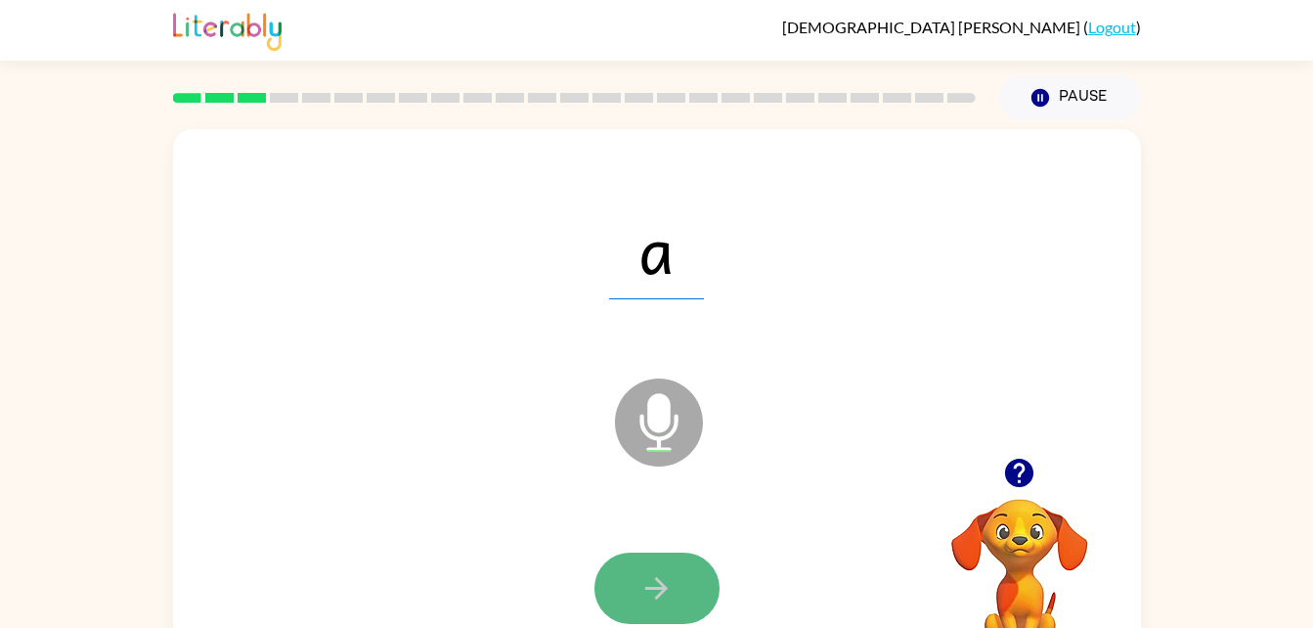
click at [693, 586] on button "button" at bounding box center [657, 587] width 125 height 71
click at [650, 560] on button "button" at bounding box center [657, 587] width 125 height 71
click at [682, 580] on button "button" at bounding box center [657, 587] width 125 height 71
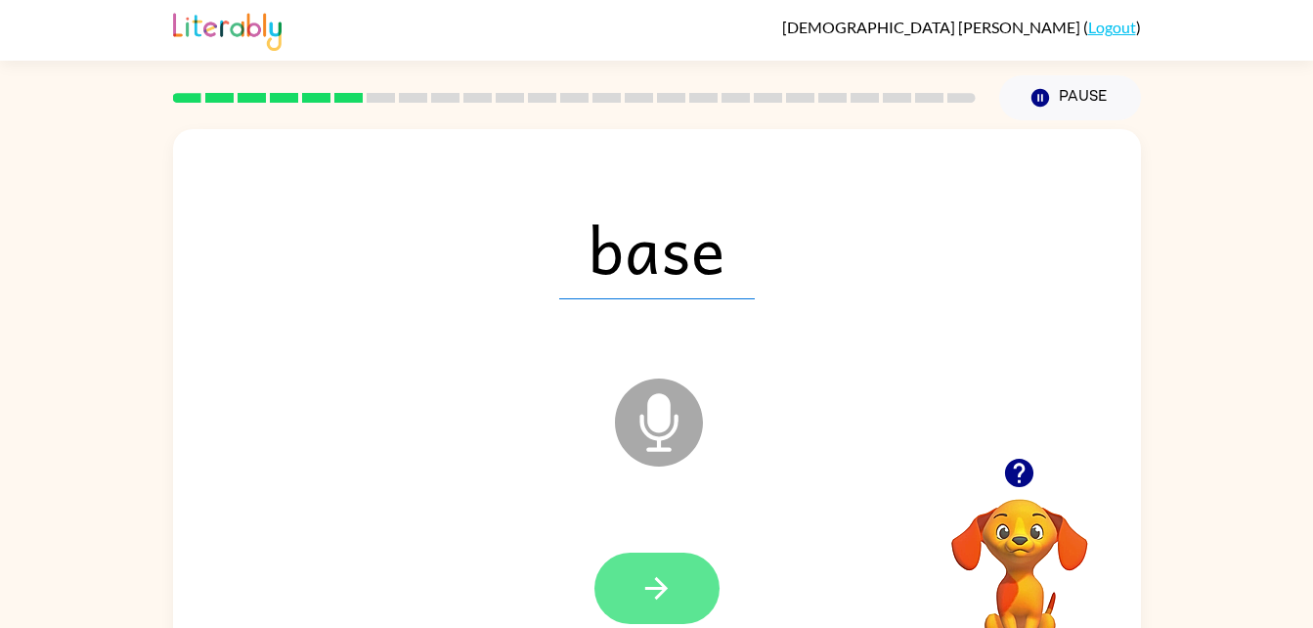
click at [666, 582] on icon "button" at bounding box center [657, 588] width 34 height 34
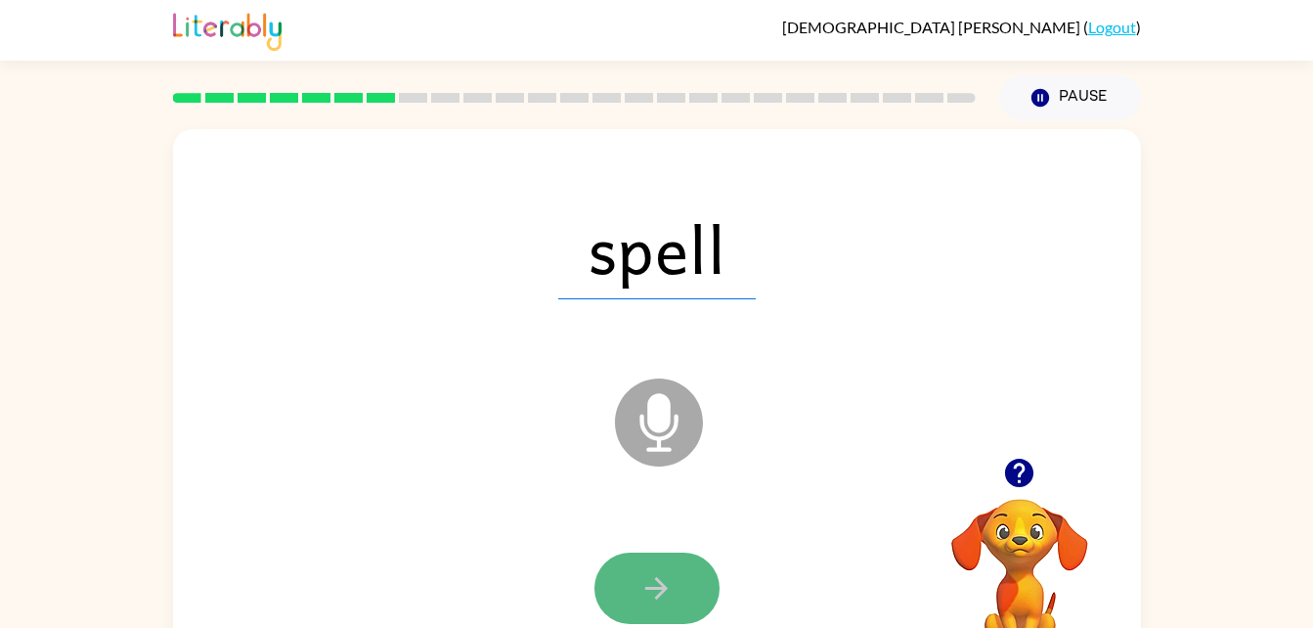
click at [668, 591] on icon "button" at bounding box center [657, 588] width 34 height 34
click at [671, 587] on icon "button" at bounding box center [657, 588] width 34 height 34
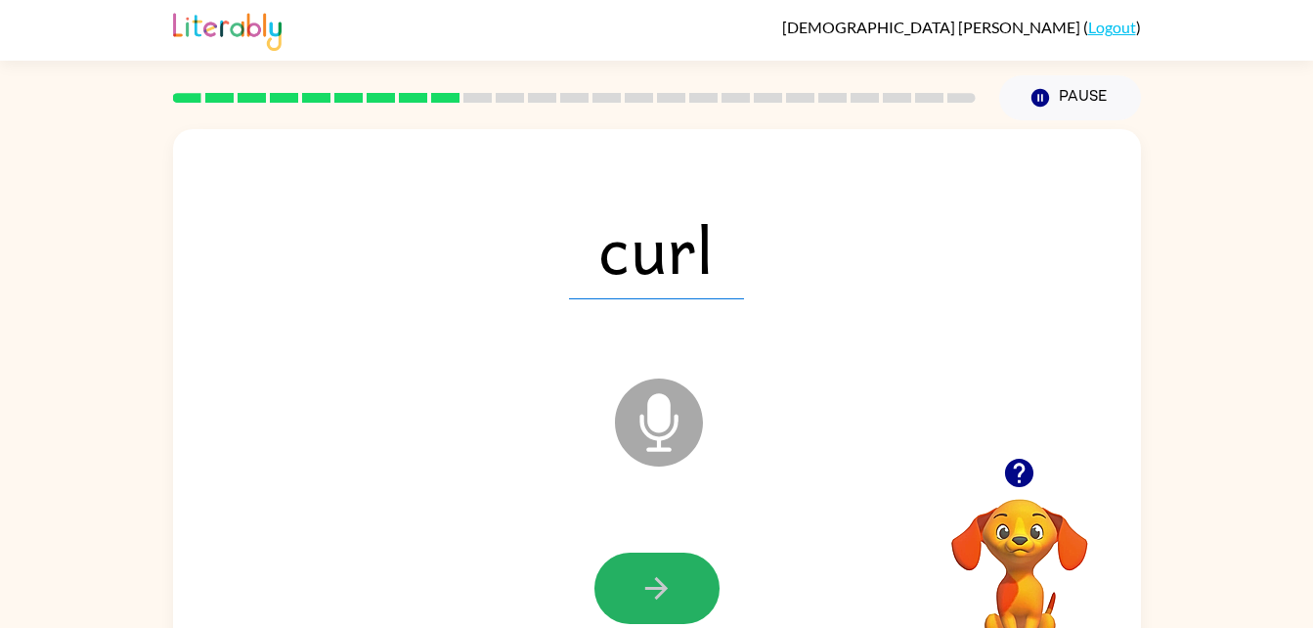
click at [671, 587] on icon "button" at bounding box center [657, 588] width 34 height 34
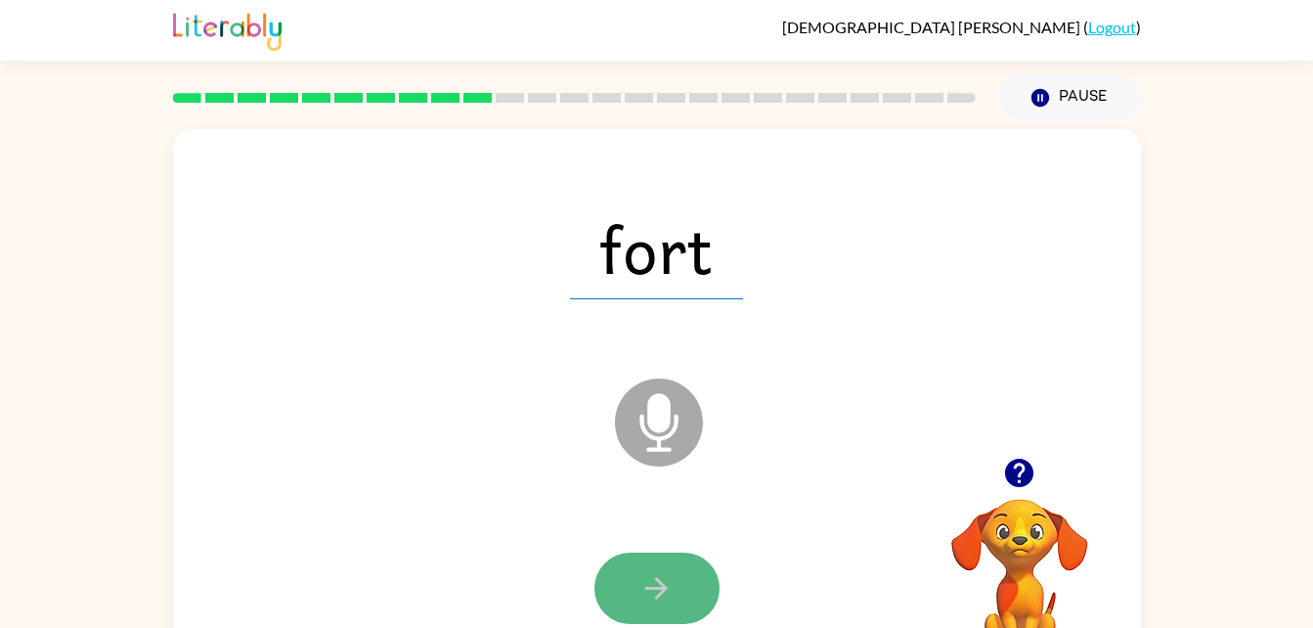
click at [673, 586] on icon "button" at bounding box center [657, 588] width 34 height 34
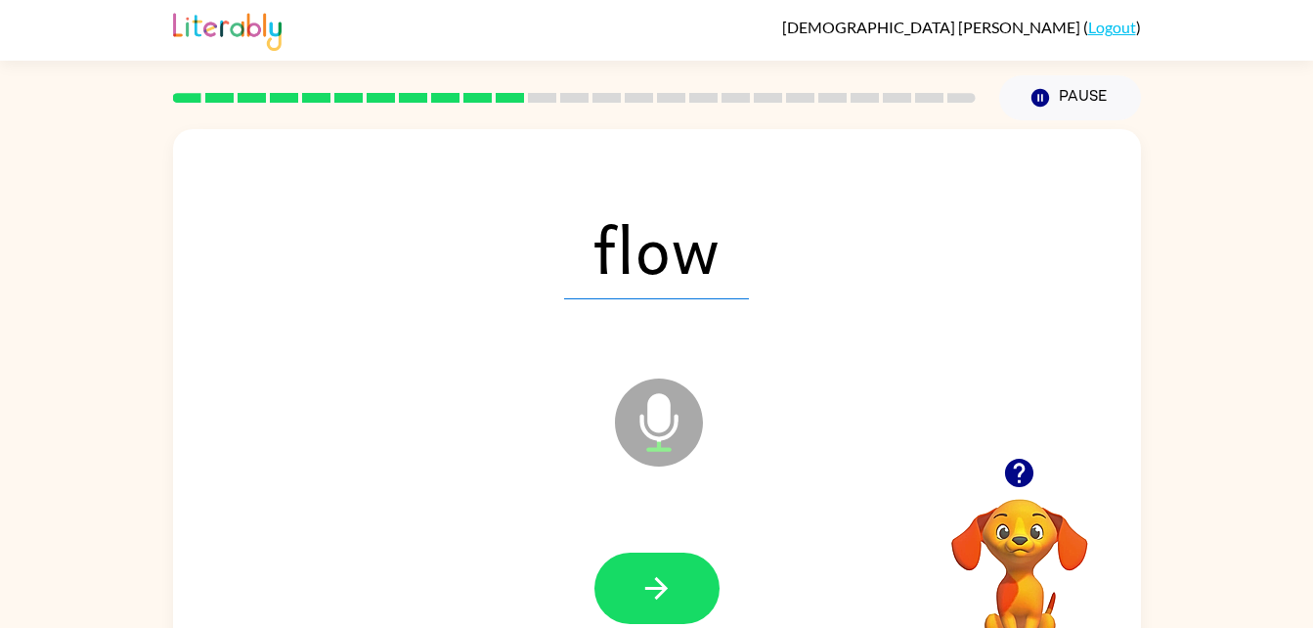
click at [673, 586] on icon "button" at bounding box center [657, 588] width 34 height 34
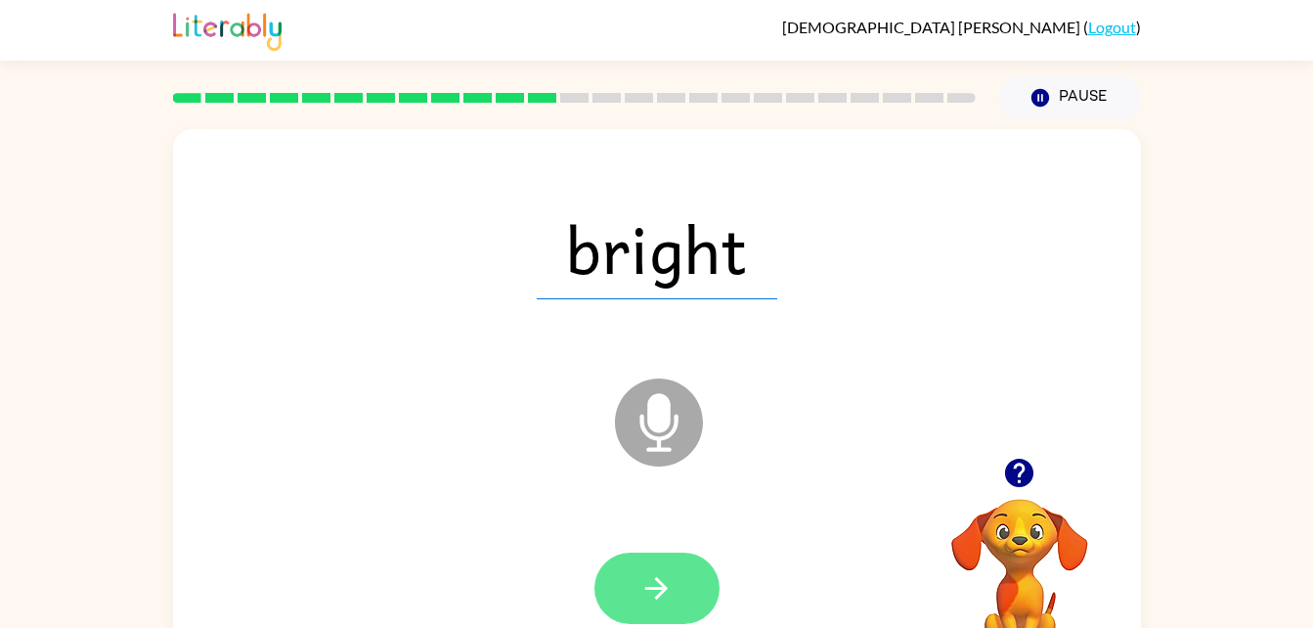
click at [668, 577] on icon "button" at bounding box center [657, 588] width 34 height 34
click at [663, 572] on icon "button" at bounding box center [657, 588] width 34 height 34
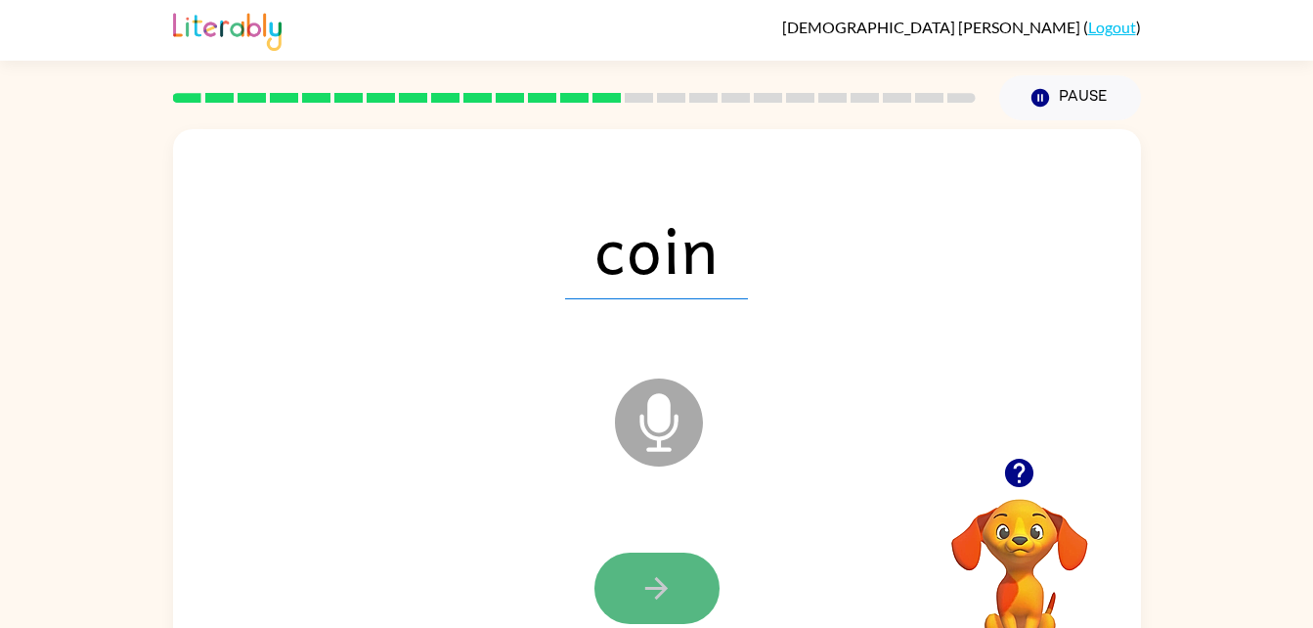
click at [664, 580] on icon "button" at bounding box center [657, 588] width 34 height 34
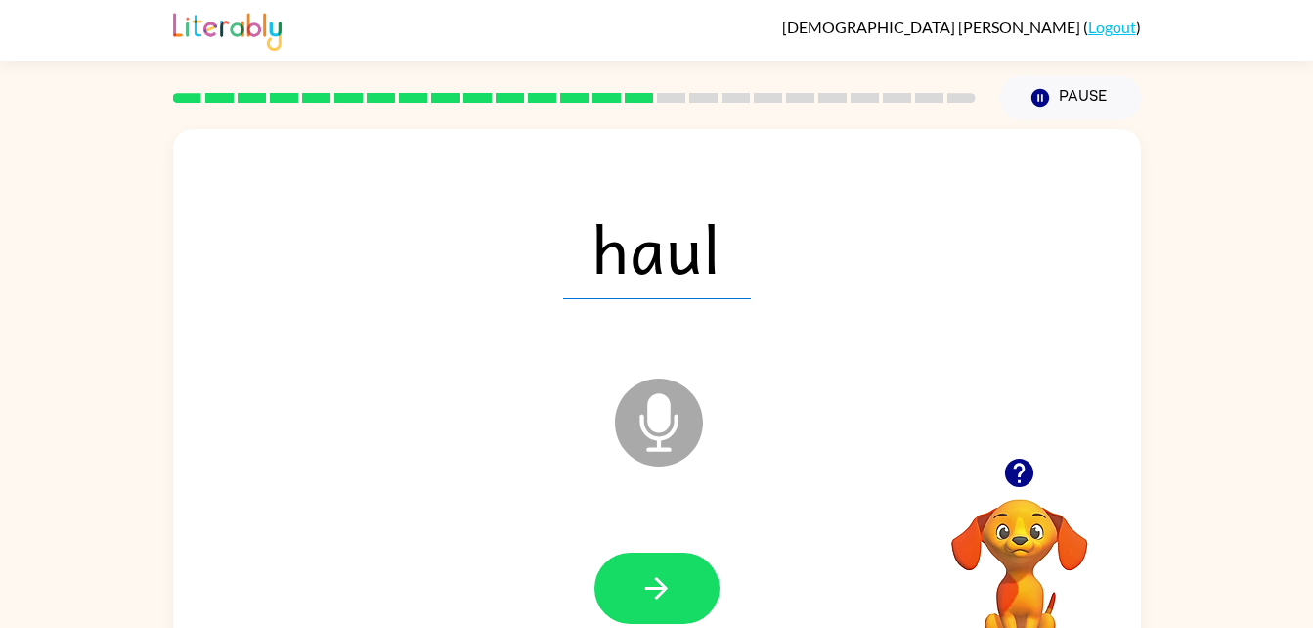
click at [664, 580] on icon "button" at bounding box center [657, 588] width 34 height 34
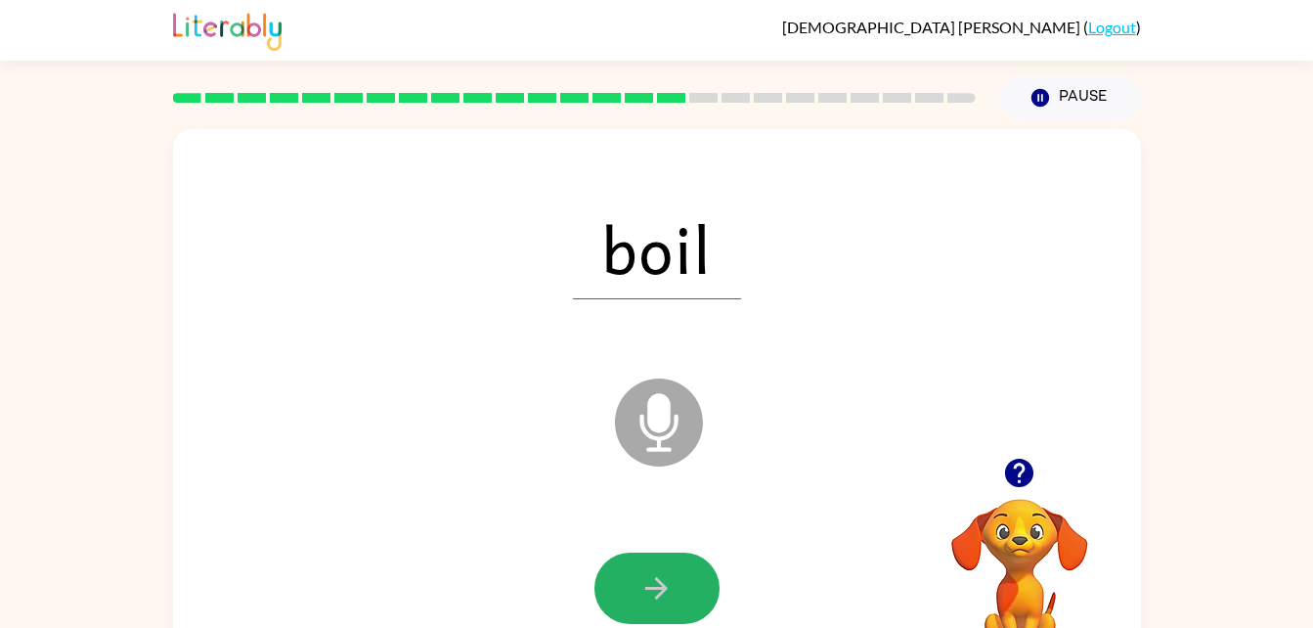
click at [664, 580] on icon "button" at bounding box center [657, 588] width 34 height 34
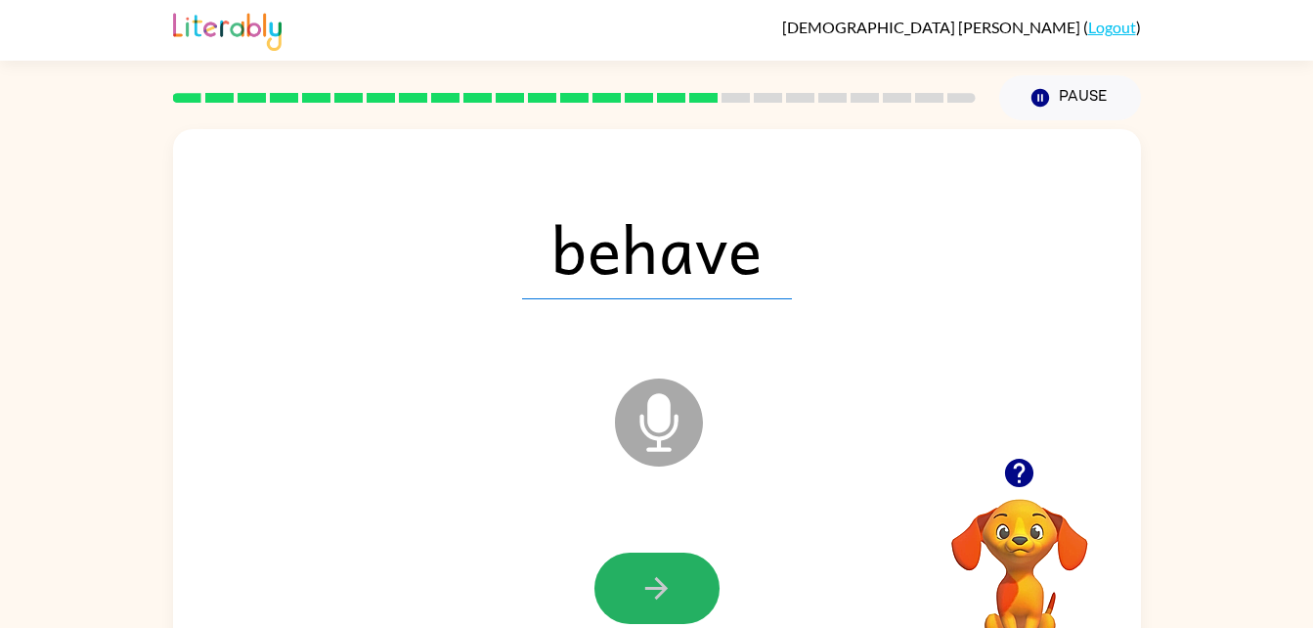
click at [664, 580] on icon "button" at bounding box center [657, 588] width 34 height 34
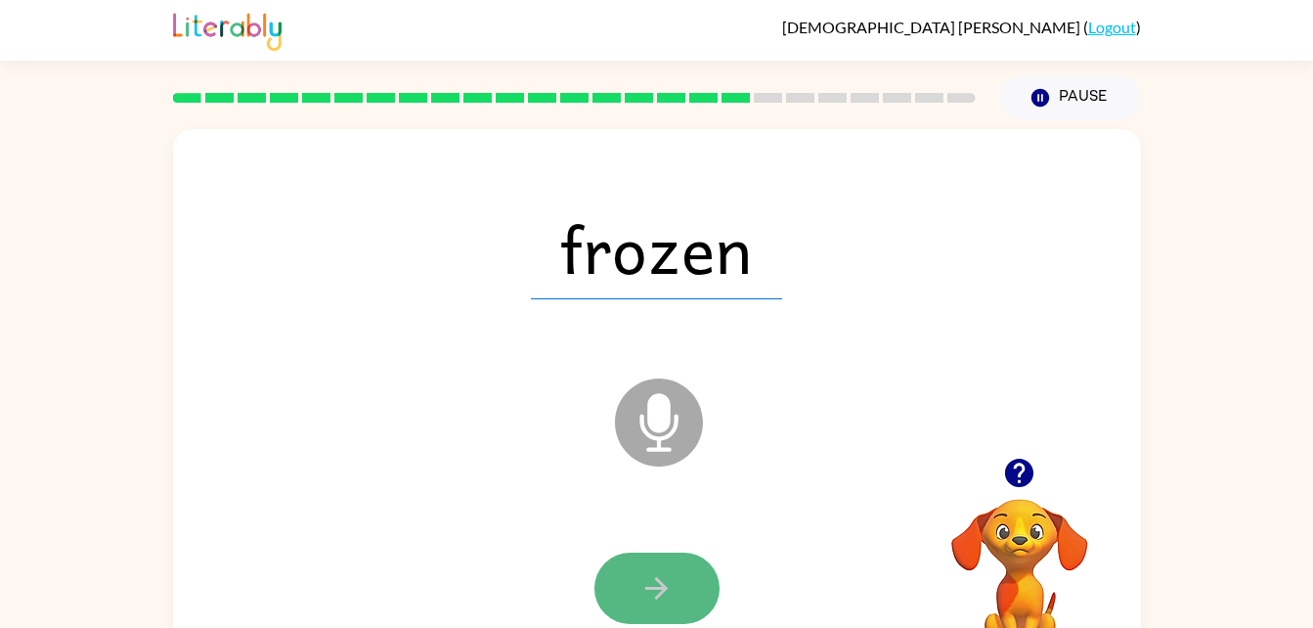
click at [689, 575] on button "button" at bounding box center [657, 587] width 125 height 71
drag, startPoint x: 648, startPoint y: 556, endPoint x: 642, endPoint y: 580, distance: 24.2
click at [642, 580] on icon "button" at bounding box center [657, 588] width 34 height 34
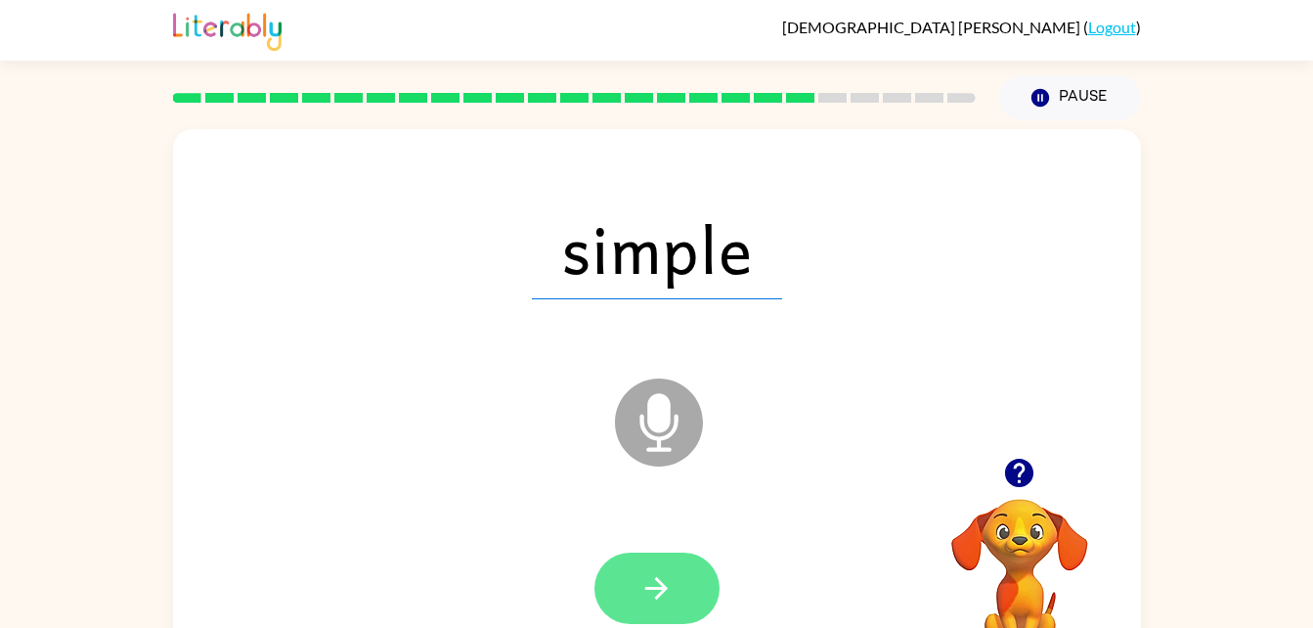
click at [650, 572] on icon "button" at bounding box center [657, 588] width 34 height 34
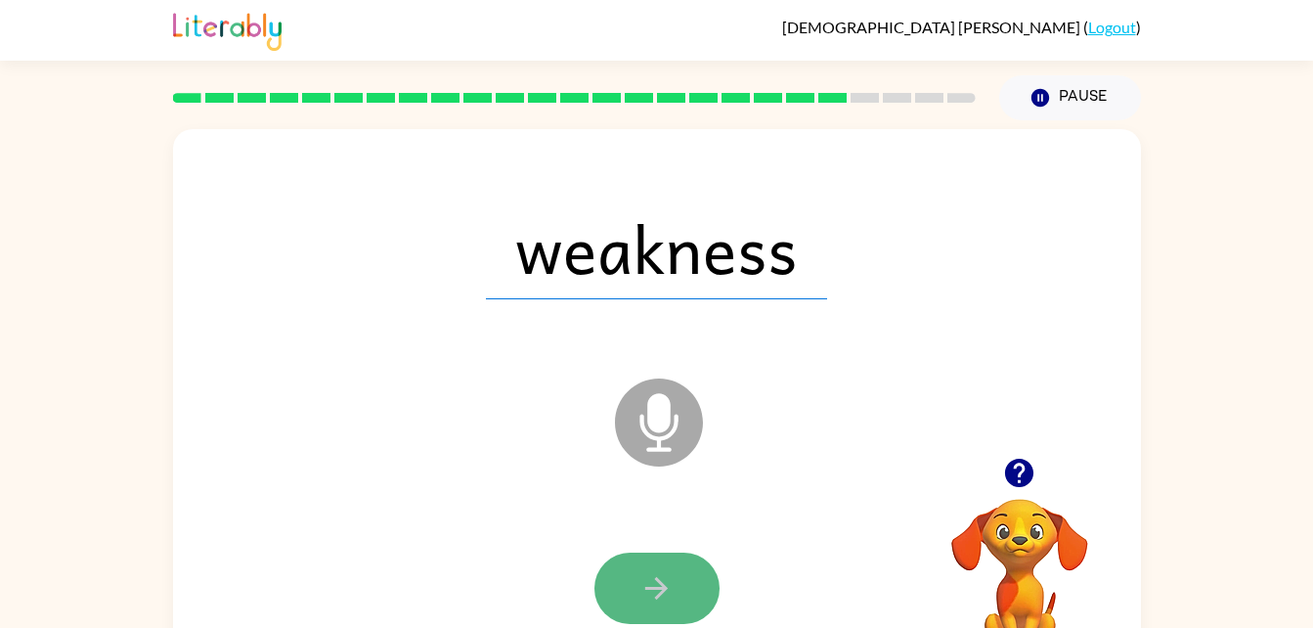
click at [660, 581] on icon "button" at bounding box center [656, 588] width 22 height 22
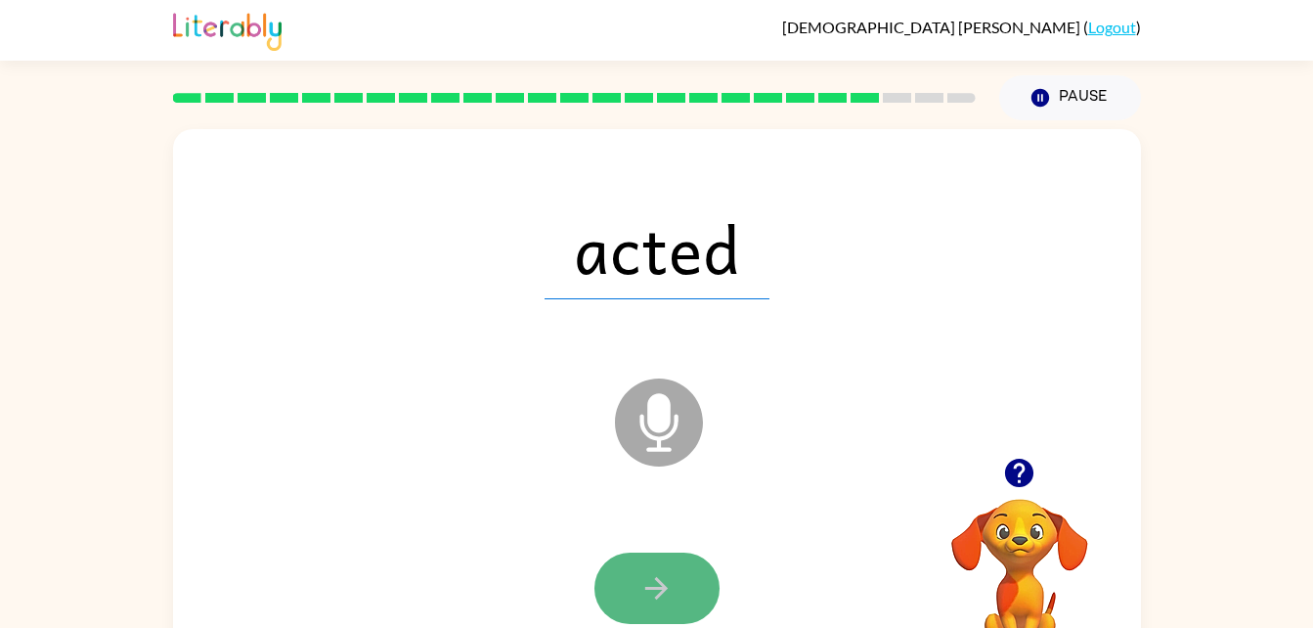
click at [671, 575] on icon "button" at bounding box center [657, 588] width 34 height 34
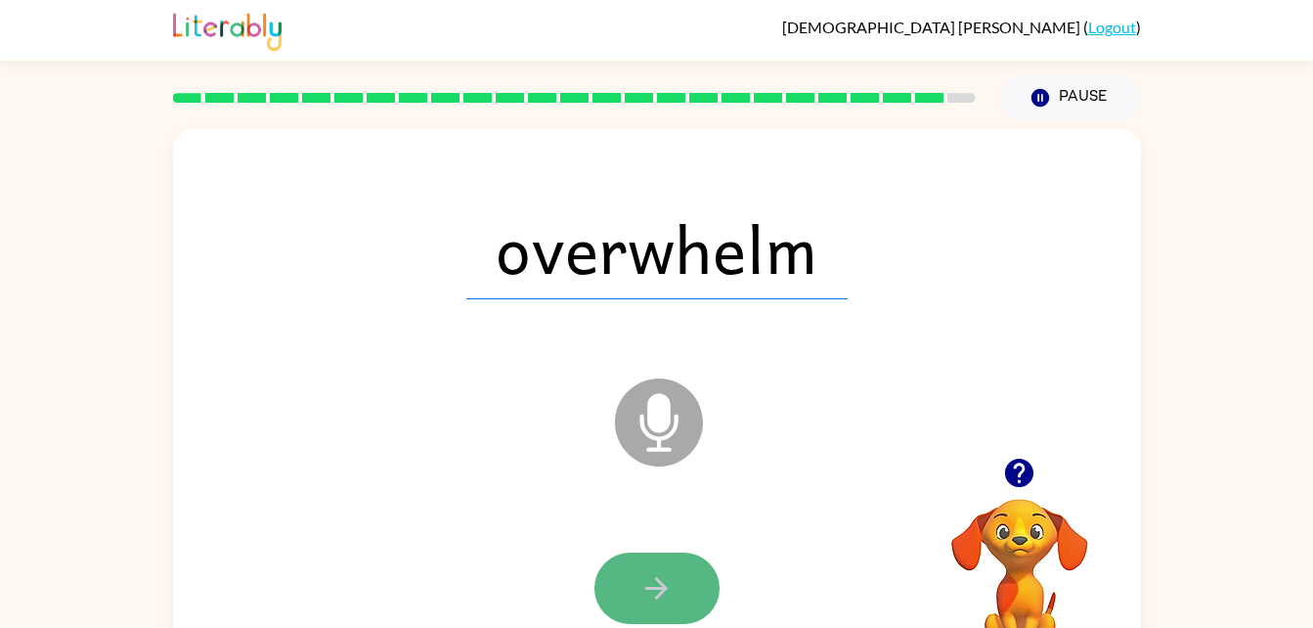
click at [671, 575] on icon "button" at bounding box center [657, 588] width 34 height 34
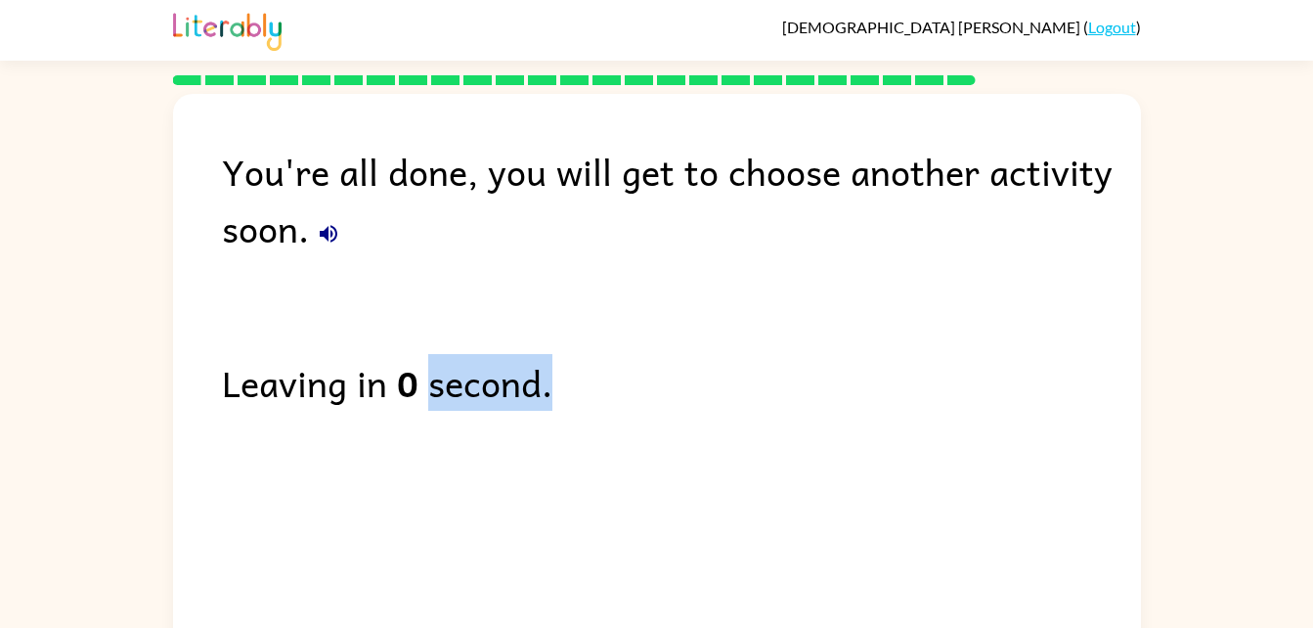
drag, startPoint x: 741, startPoint y: 490, endPoint x: 879, endPoint y: 358, distance: 190.9
click at [879, 358] on div "You're all done, you will get to choose another activity soon. Leaving in 0 sec…" at bounding box center [657, 368] width 968 height 549
